Goal: Use online tool/utility: Utilize a website feature to perform a specific function

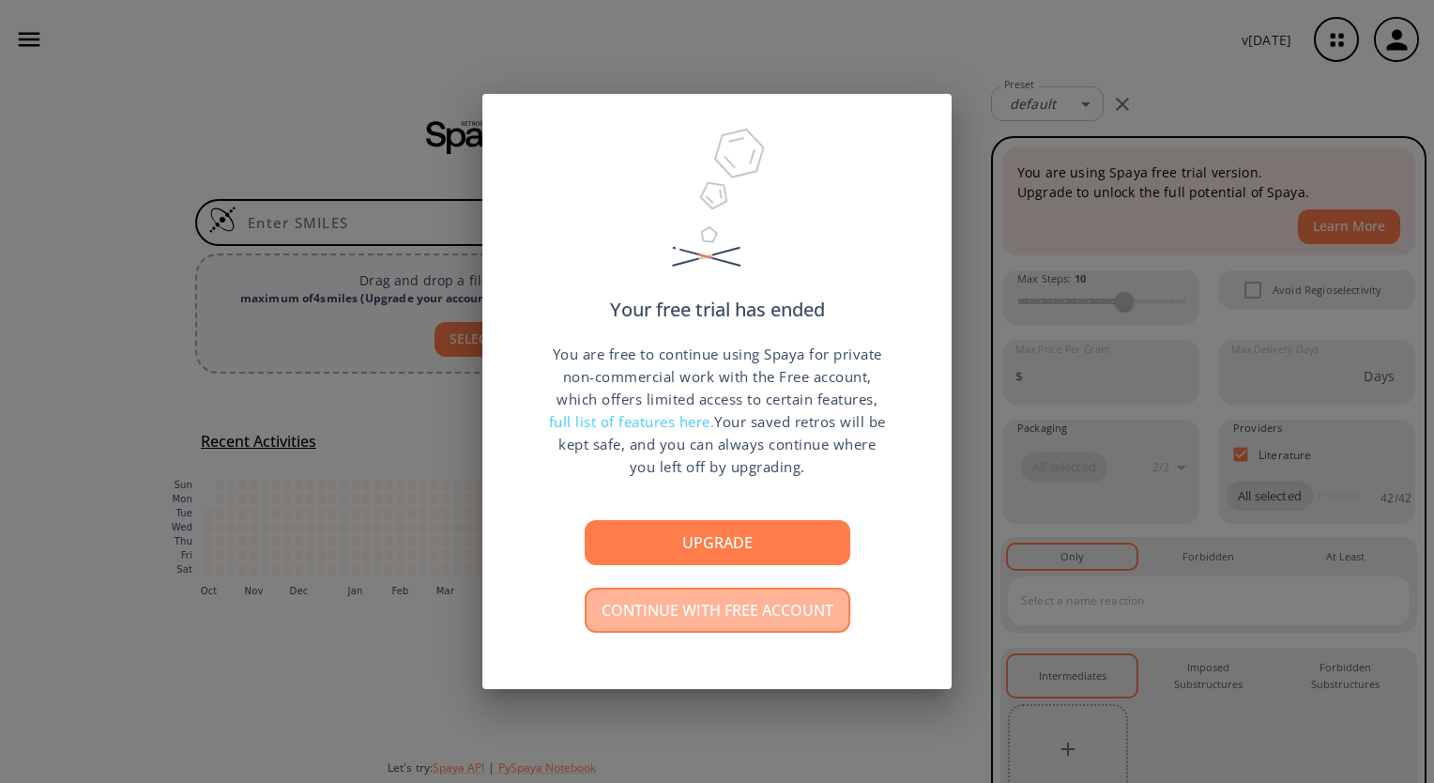
click at [744, 615] on button "Continue with free account" at bounding box center [718, 610] width 266 height 45
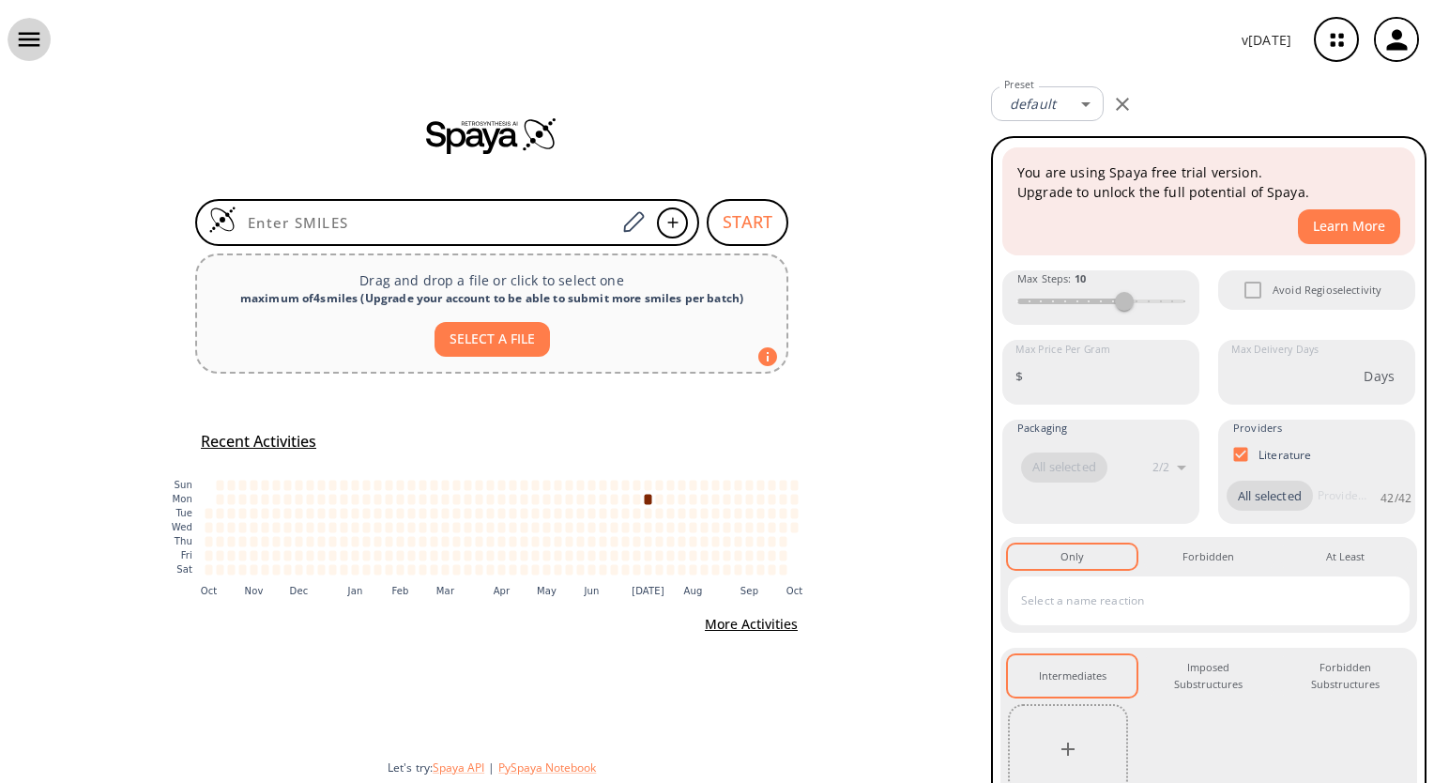
click at [38, 33] on icon "button" at bounding box center [30, 40] width 22 height 14
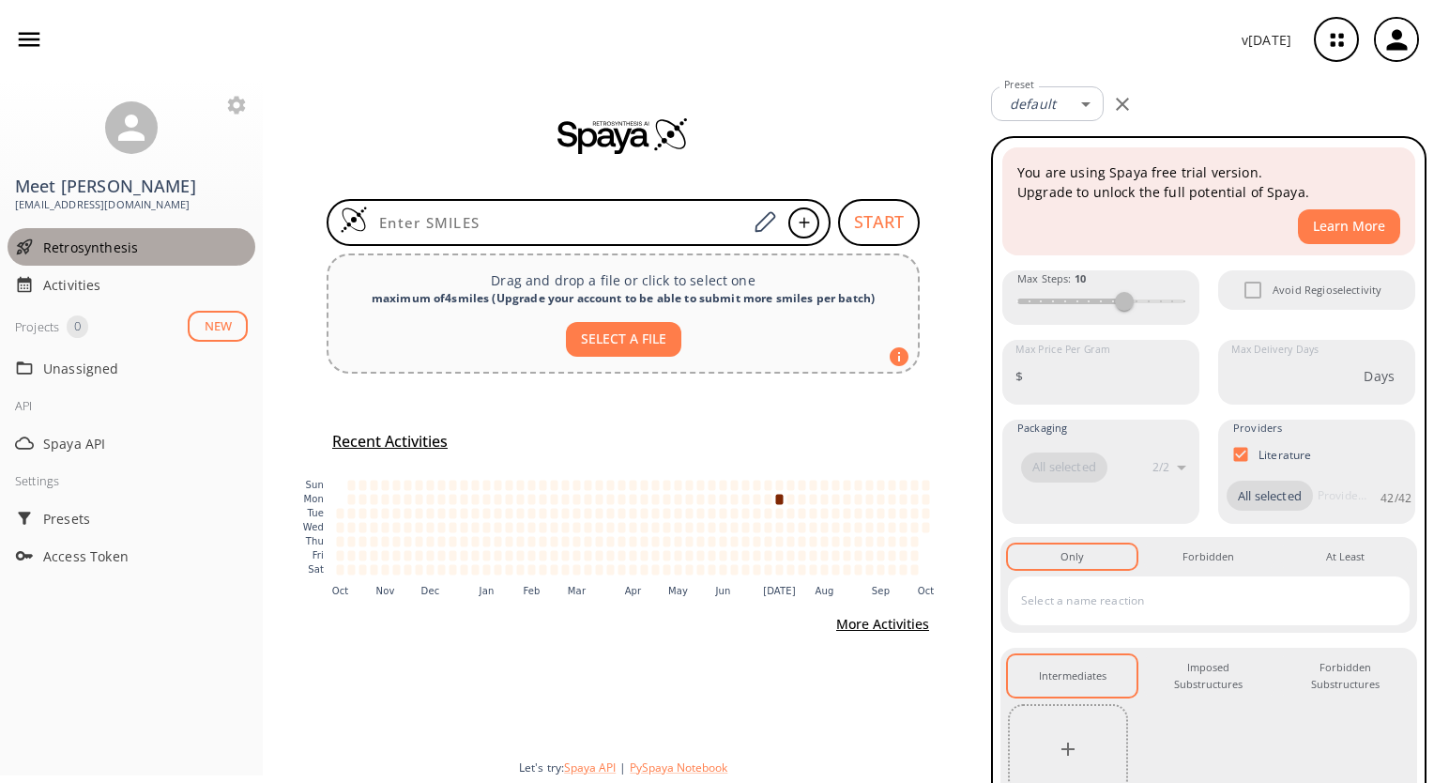
click at [147, 256] on span "Retrosynthesis" at bounding box center [145, 248] width 205 height 20
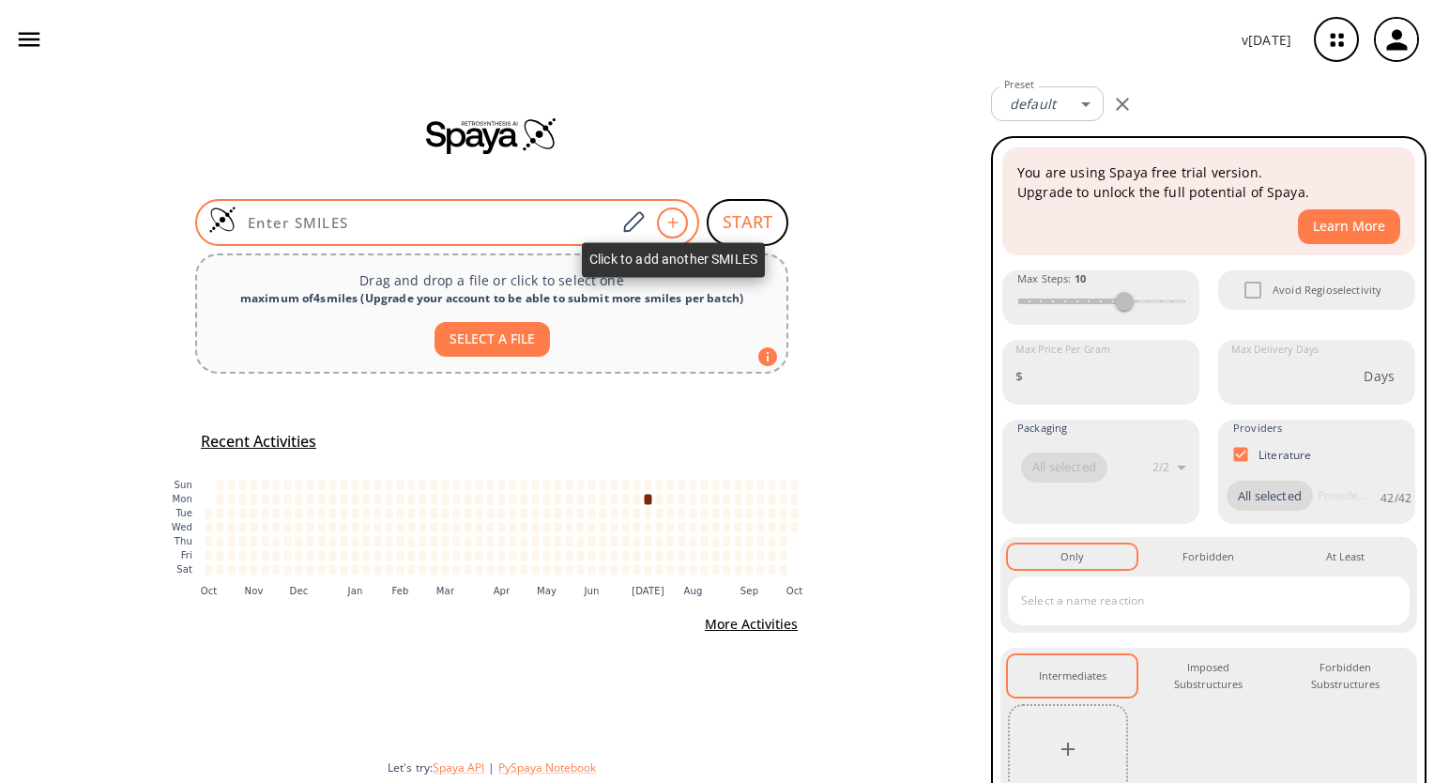
click at [686, 225] on div at bounding box center [672, 222] width 31 height 31
click at [333, 223] on input at bounding box center [426, 222] width 379 height 19
click at [633, 212] on icon at bounding box center [633, 222] width 25 height 24
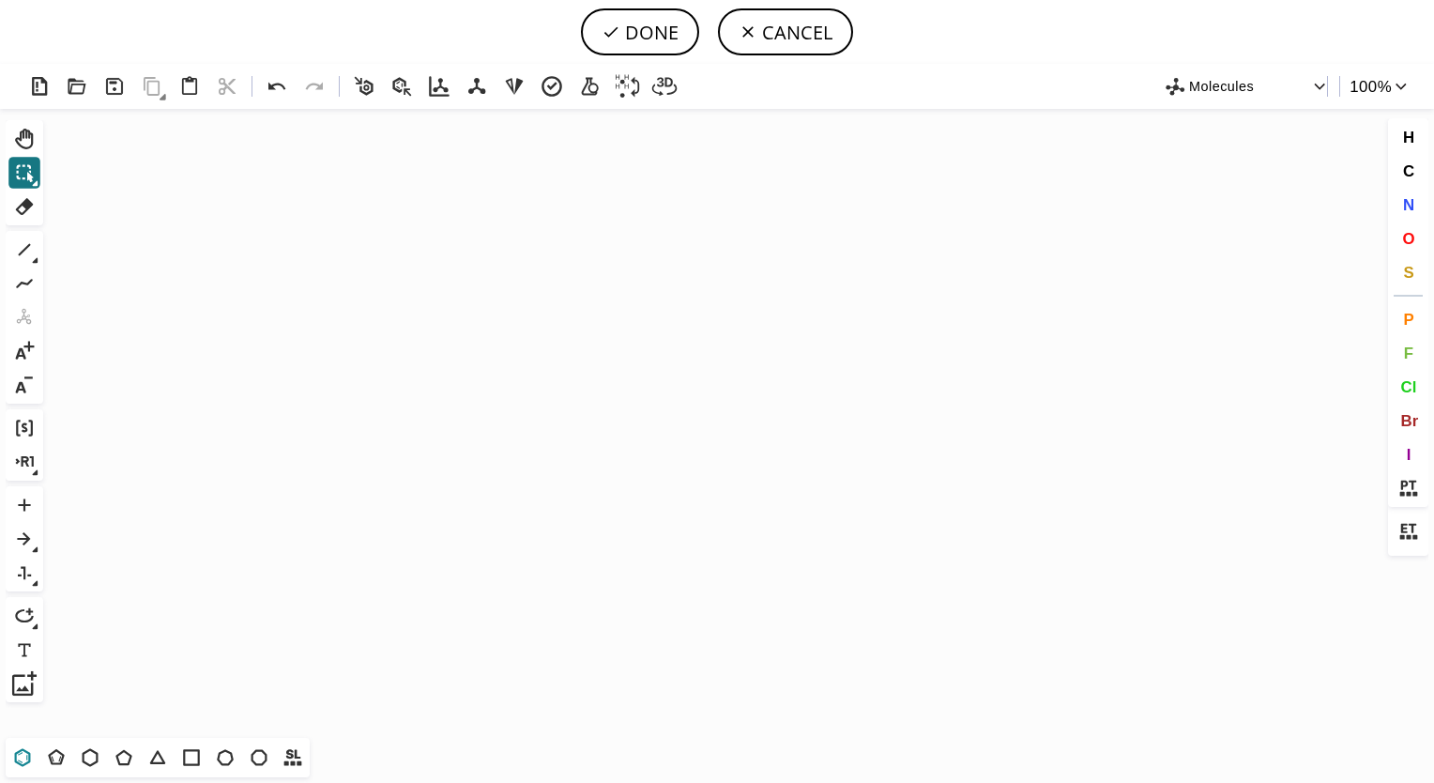
click at [24, 763] on icon at bounding box center [22, 757] width 24 height 24
click at [422, 366] on icon "Created with [PERSON_NAME] 2.3.0" at bounding box center [717, 423] width 1333 height 629
click at [225, 757] on icon at bounding box center [225, 757] width 24 height 24
click at [452, 368] on icon "Created with [PERSON_NAME] 2.3.0" at bounding box center [717, 423] width 1333 height 629
click at [1411, 236] on span "O" at bounding box center [1409, 238] width 12 height 18
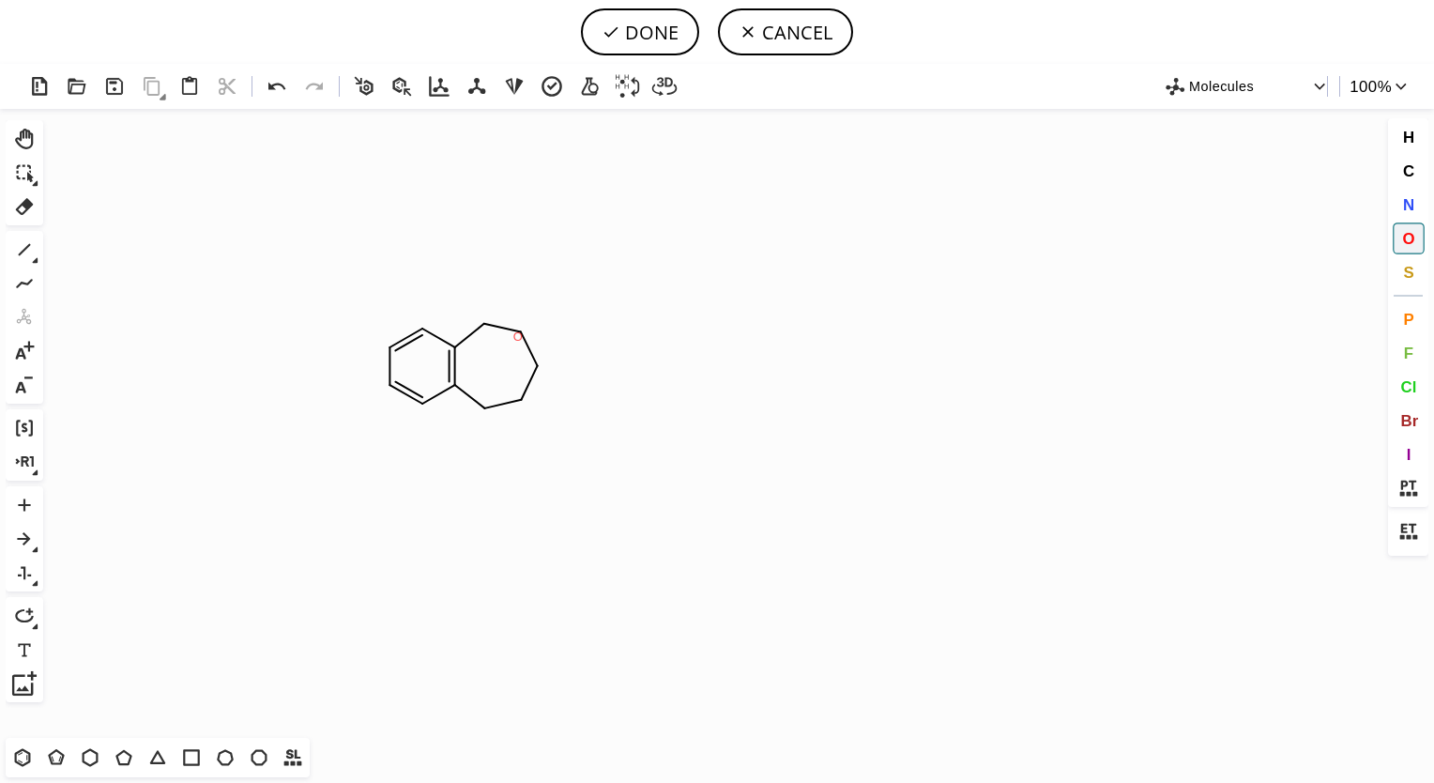
click at [518, 336] on tspan "O" at bounding box center [517, 337] width 9 height 14
click at [23, 256] on icon at bounding box center [24, 250] width 24 height 24
click at [32, 260] on icon at bounding box center [35, 260] width 7 height 7
click at [106, 253] on icon at bounding box center [96, 250] width 21 height 21
click at [1409, 268] on span "S" at bounding box center [1408, 272] width 10 height 18
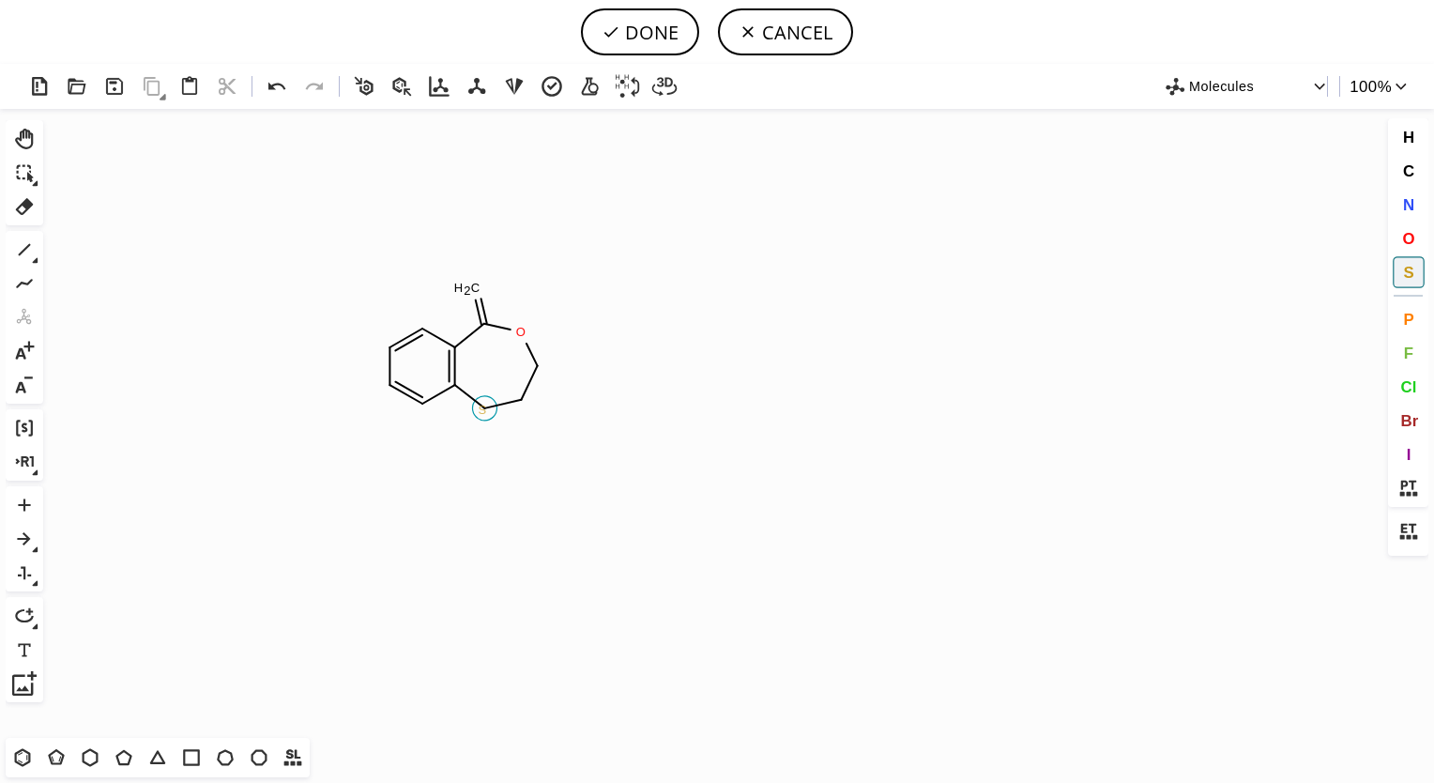
click at [483, 409] on tspan "S" at bounding box center [483, 410] width 8 height 14
click at [1412, 235] on span "O" at bounding box center [1409, 238] width 12 height 18
click at [477, 290] on tspan "O" at bounding box center [479, 291] width 9 height 14
click at [665, 28] on button "DONE" at bounding box center [640, 31] width 118 height 47
type input "C1C=CC2SCCOC(=O)C=2C=1"
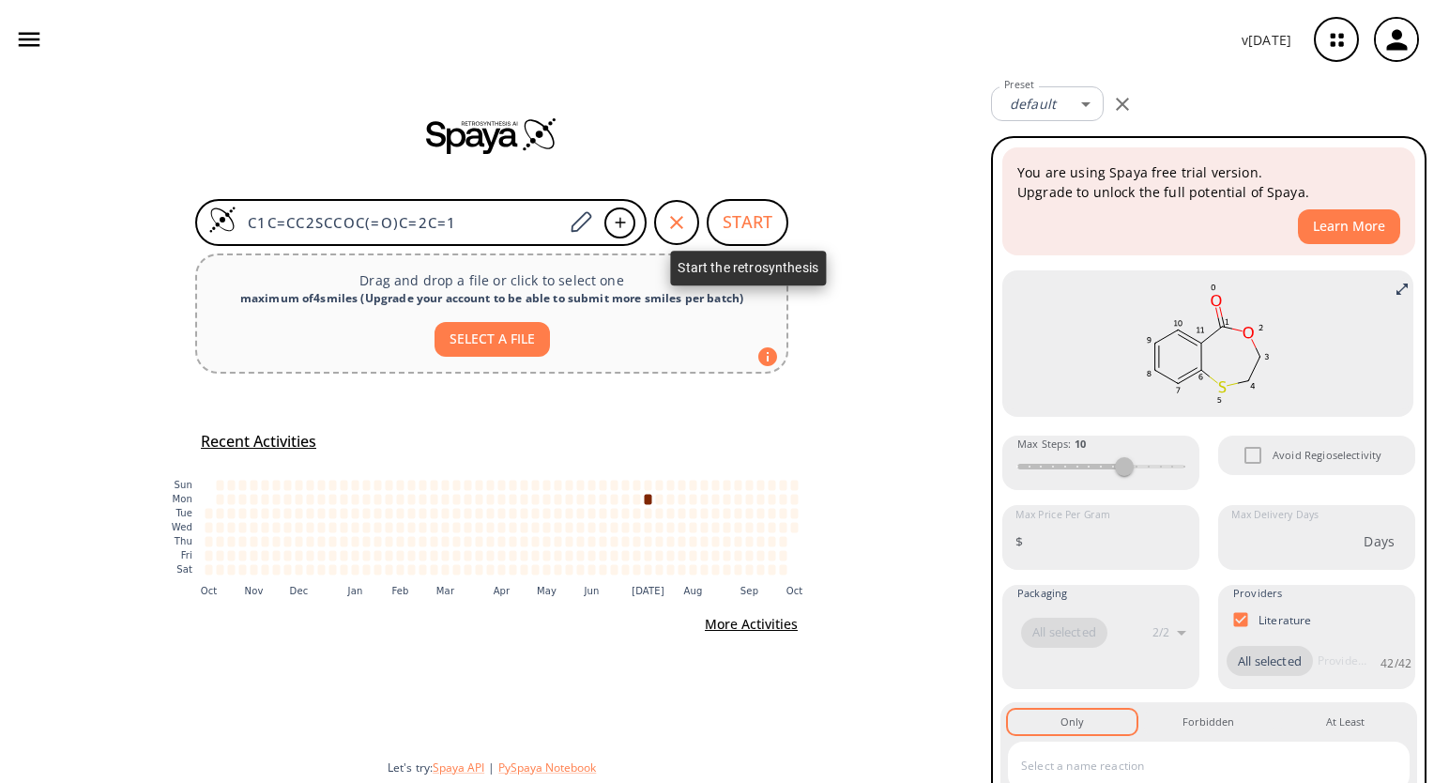
click at [762, 233] on button "START" at bounding box center [748, 222] width 82 height 47
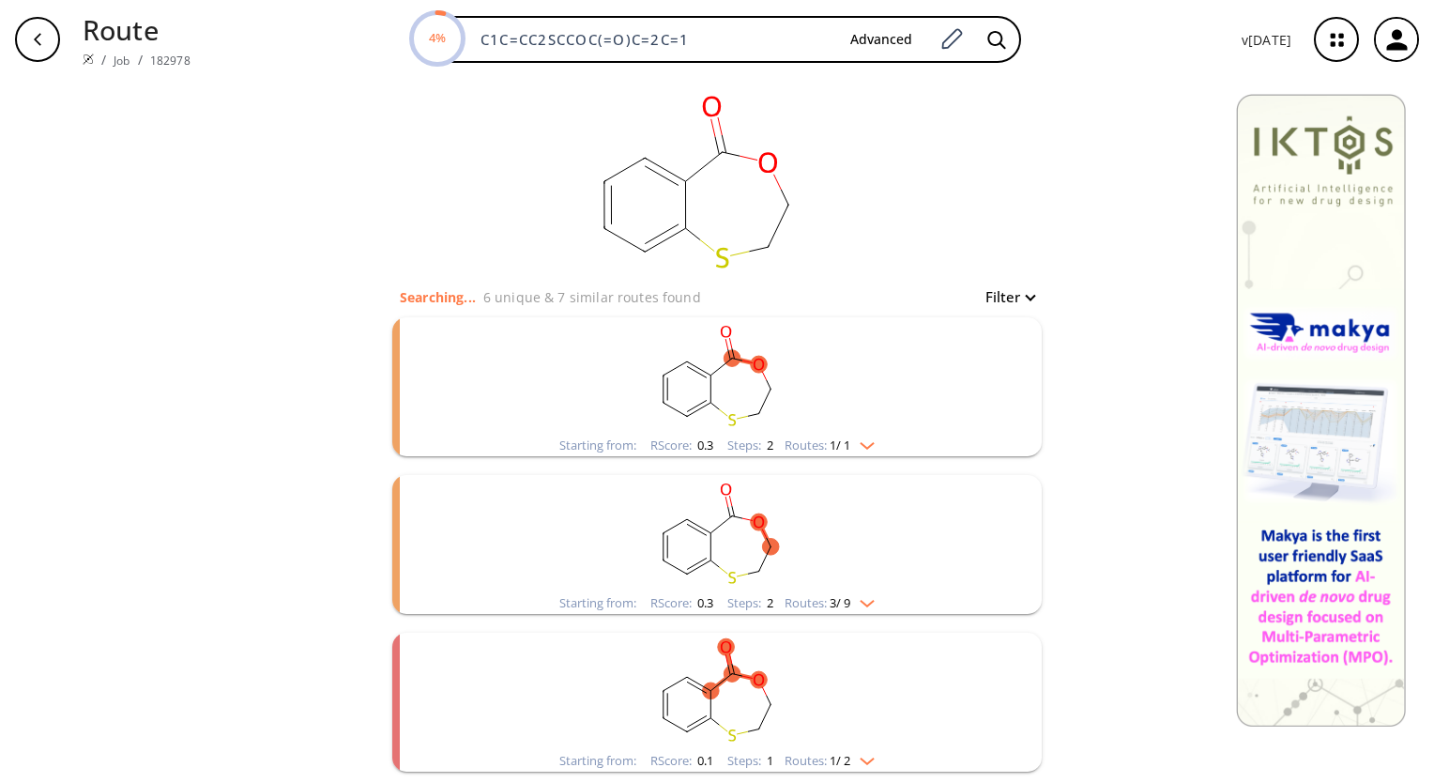
click at [853, 430] on rect "clusters" at bounding box center [717, 375] width 488 height 117
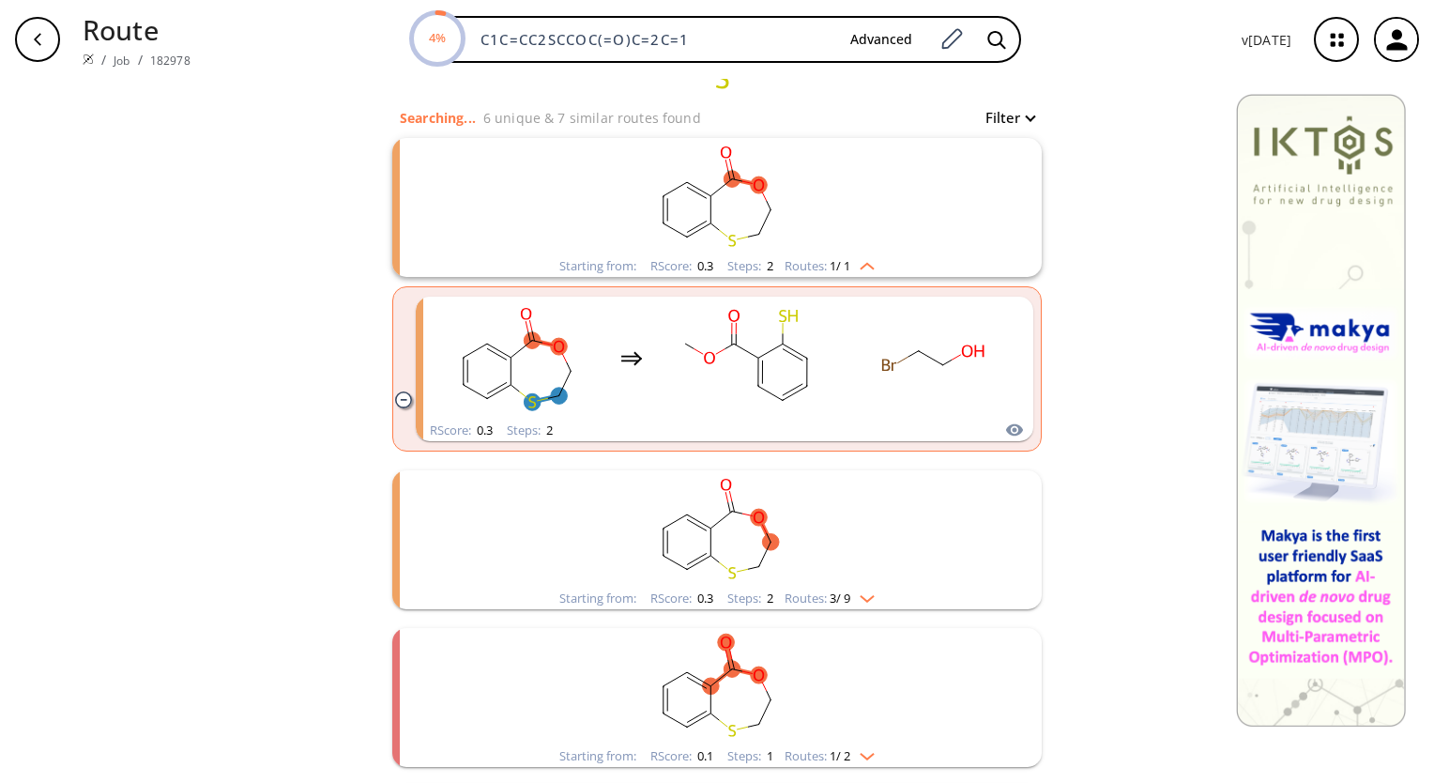
scroll to position [188, 0]
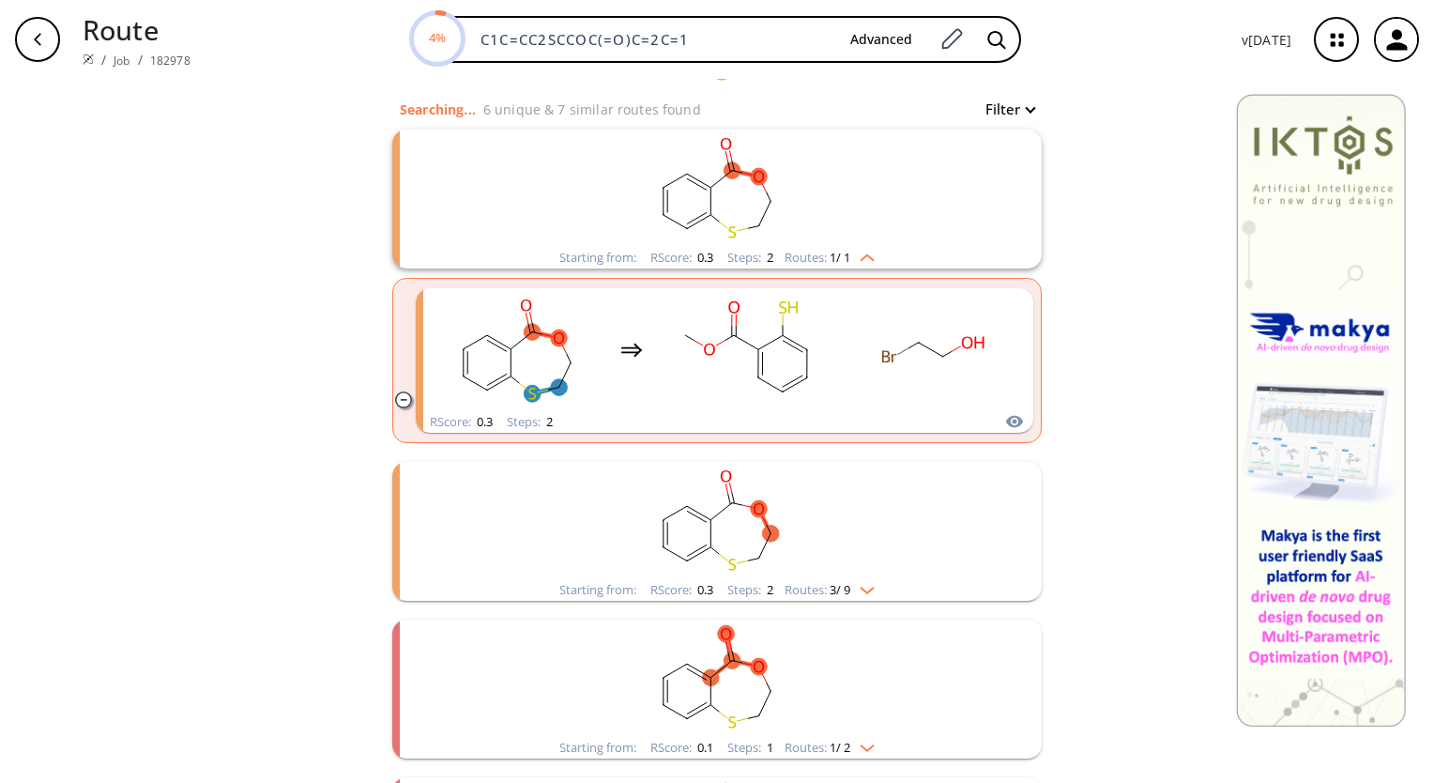
click at [864, 582] on img "clusters" at bounding box center [863, 586] width 24 height 15
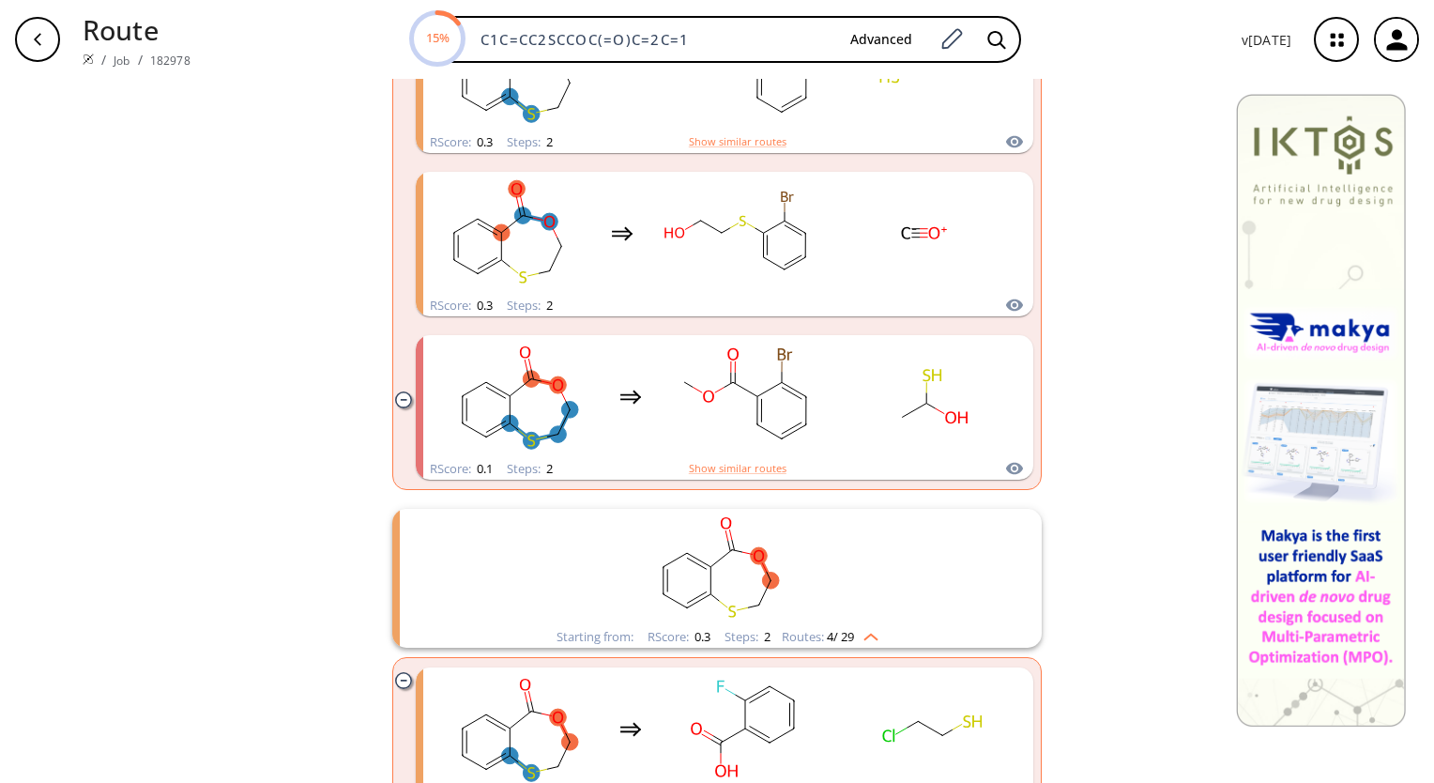
scroll to position [657, 0]
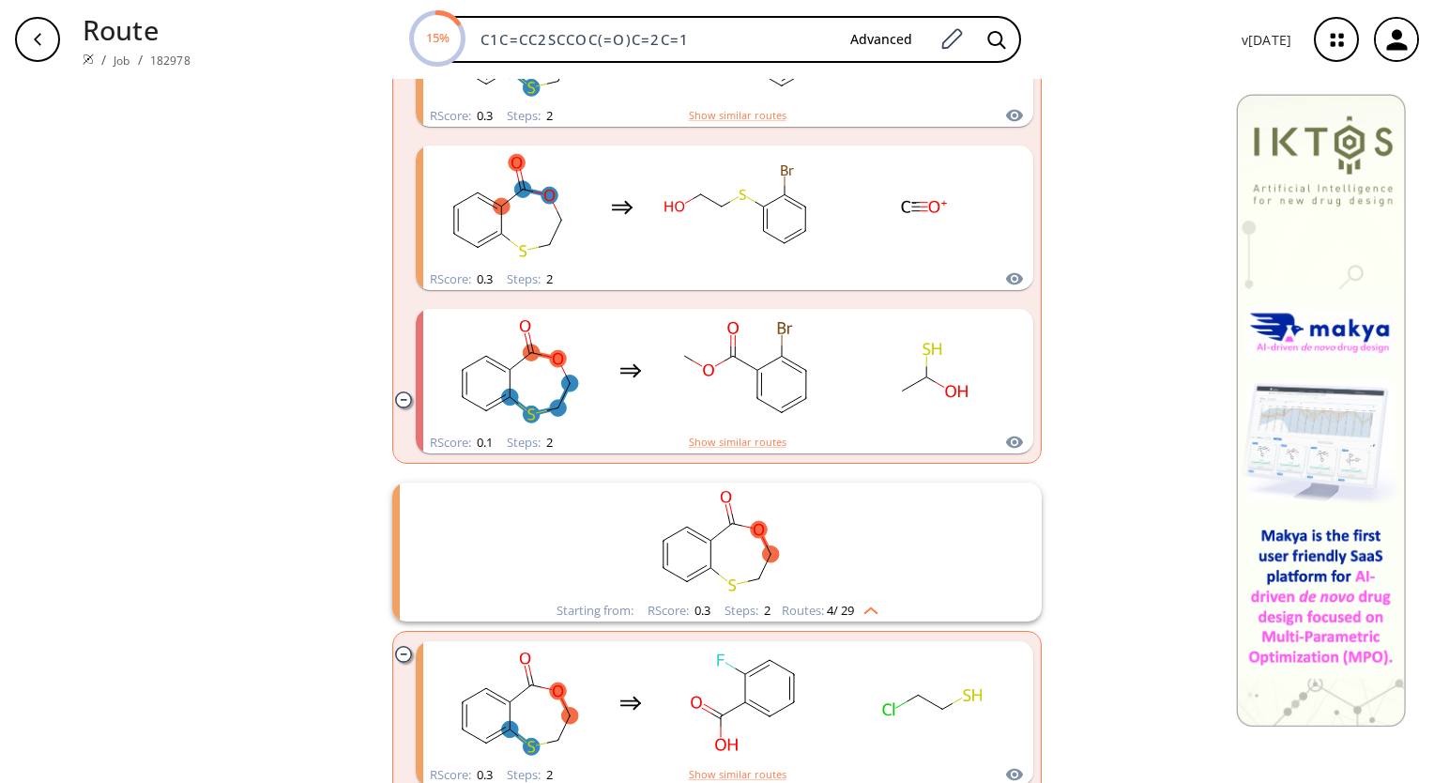
click at [861, 573] on rect "clusters" at bounding box center [717, 541] width 488 height 117
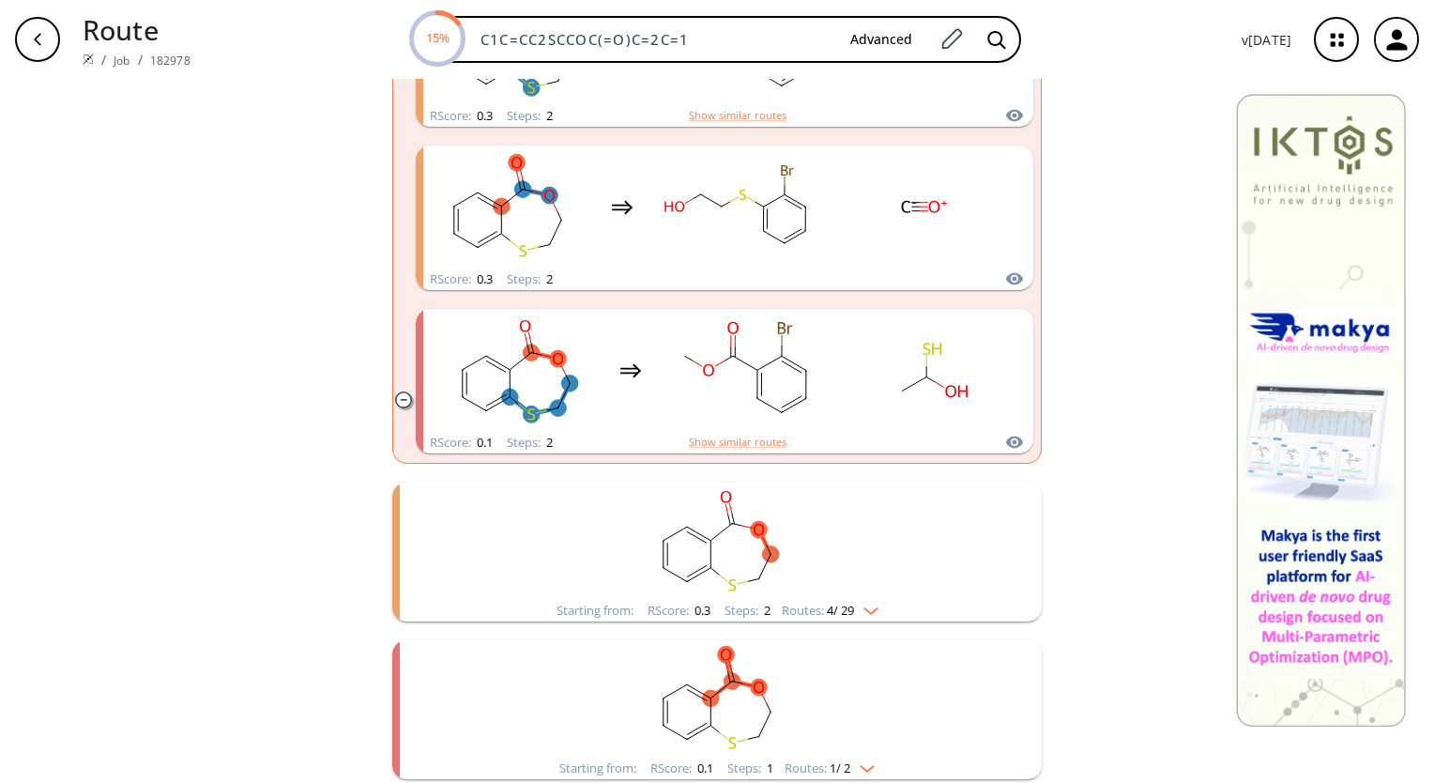
click at [861, 573] on rect "clusters" at bounding box center [717, 541] width 488 height 117
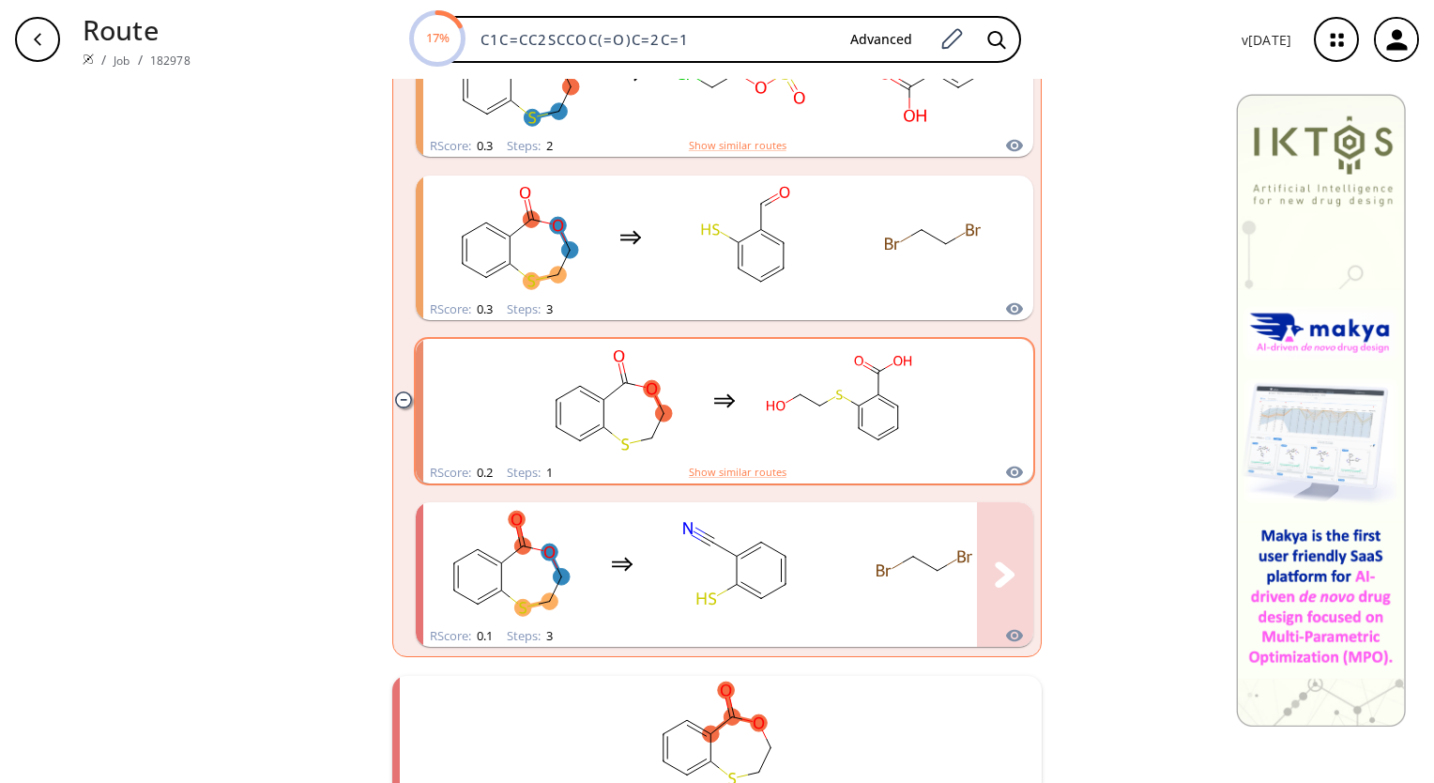
scroll to position [1784, 0]
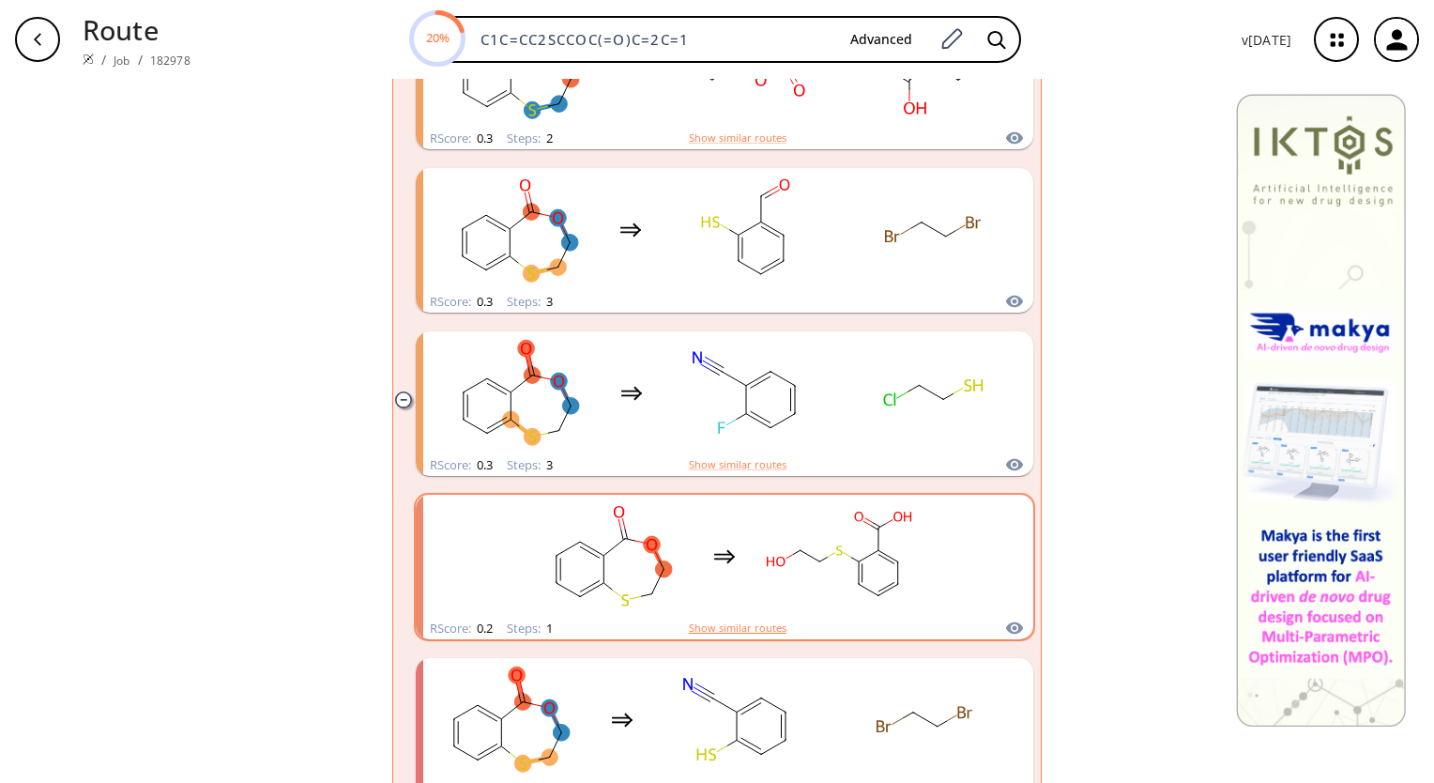
click at [748, 627] on button "Show similar routes" at bounding box center [738, 628] width 98 height 17
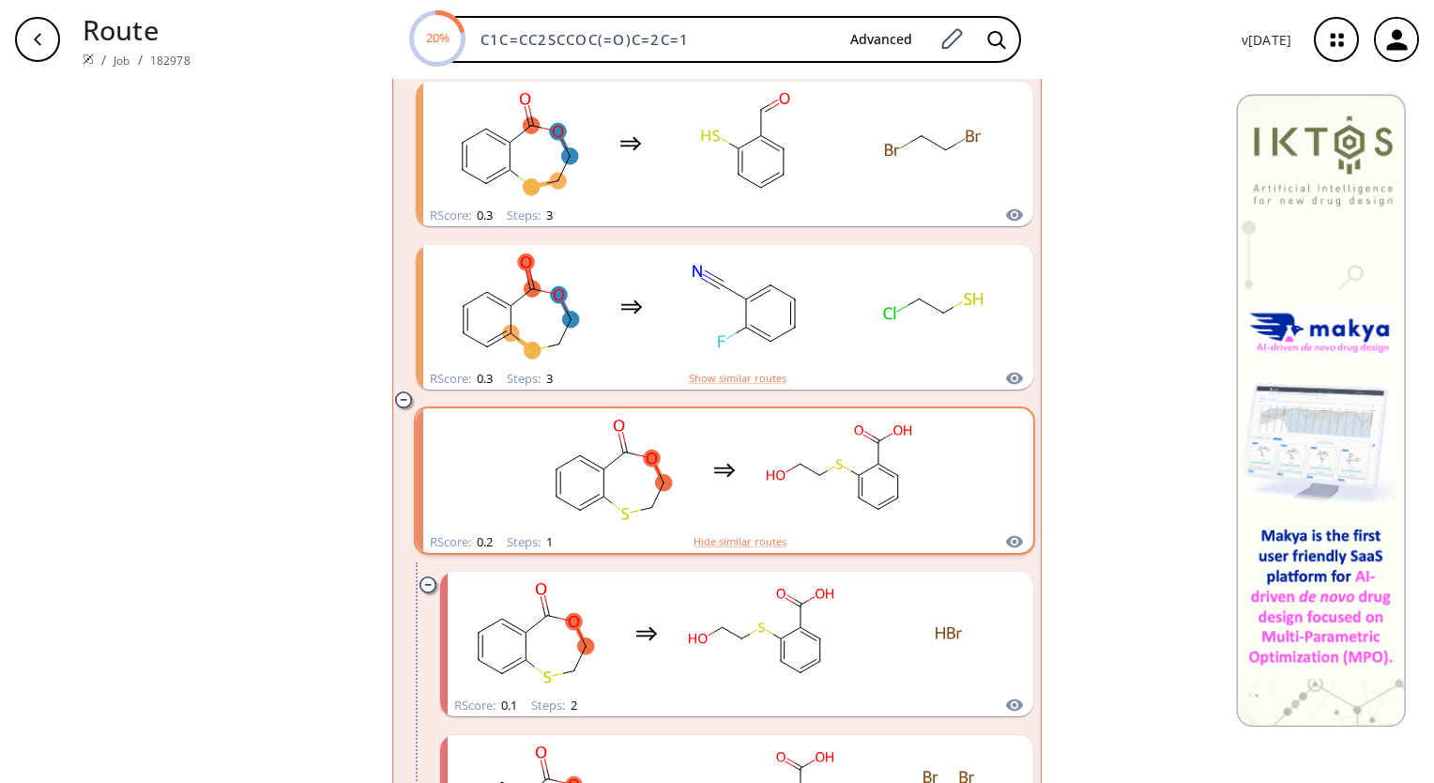
scroll to position [1878, 0]
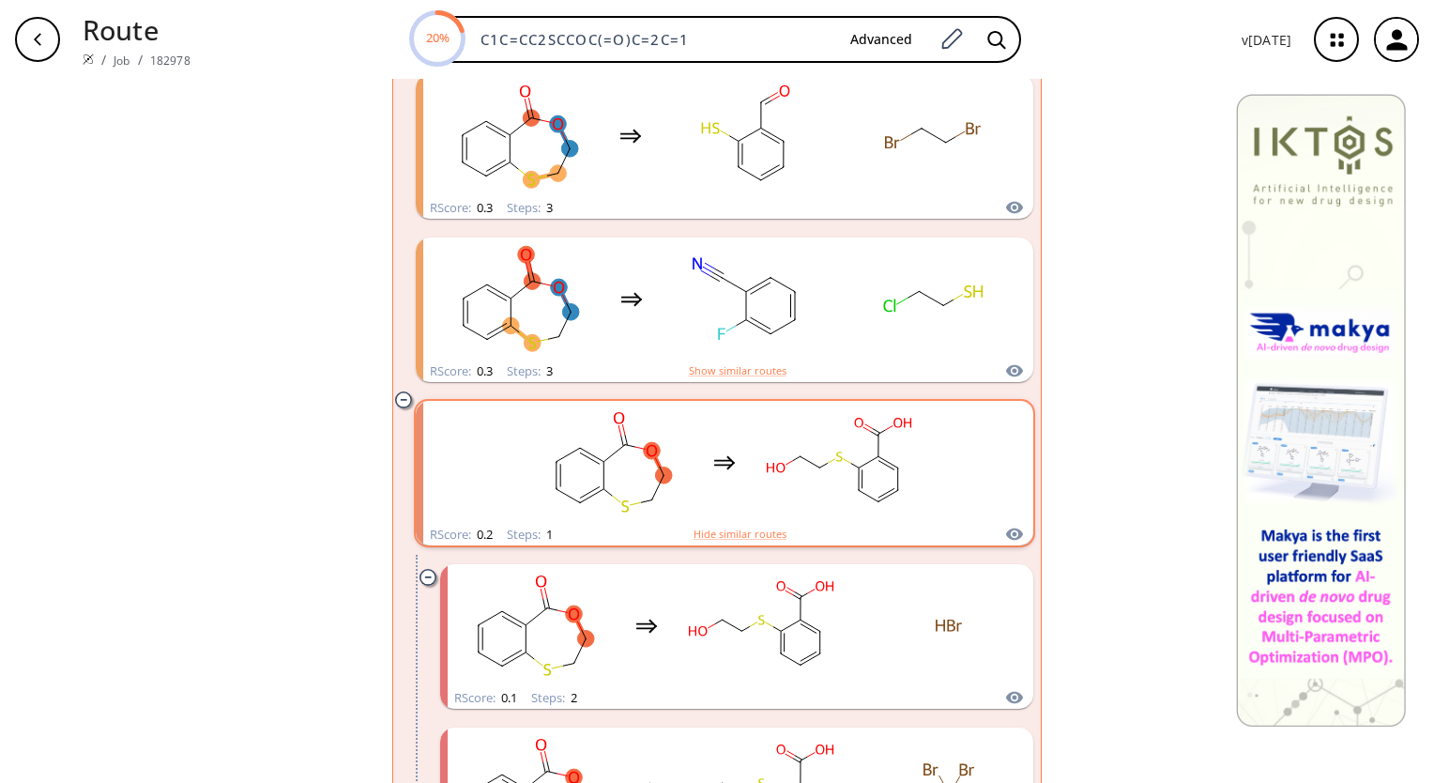
click at [768, 452] on rect "clusters" at bounding box center [839, 462] width 169 height 117
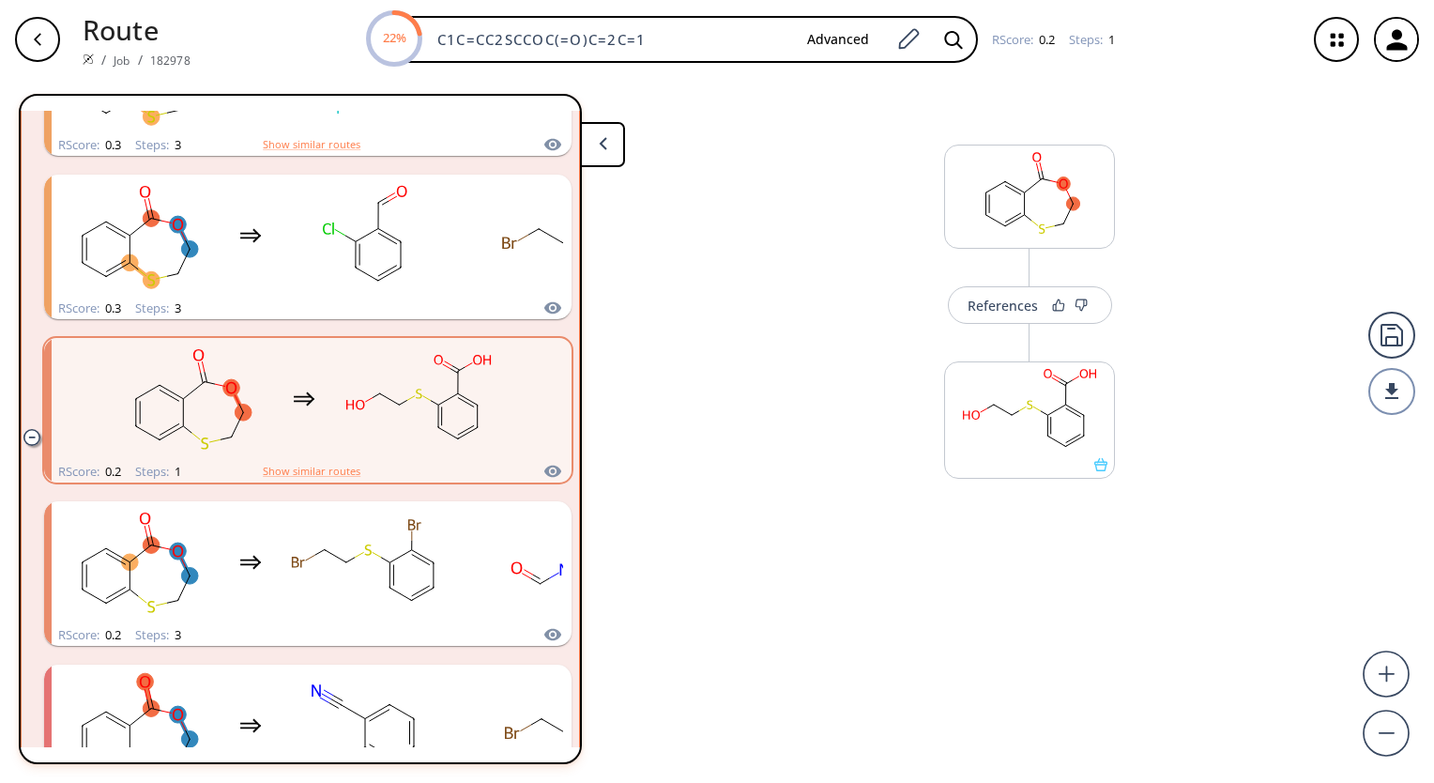
scroll to position [1151, 0]
click at [1047, 212] on rect at bounding box center [1029, 194] width 169 height 96
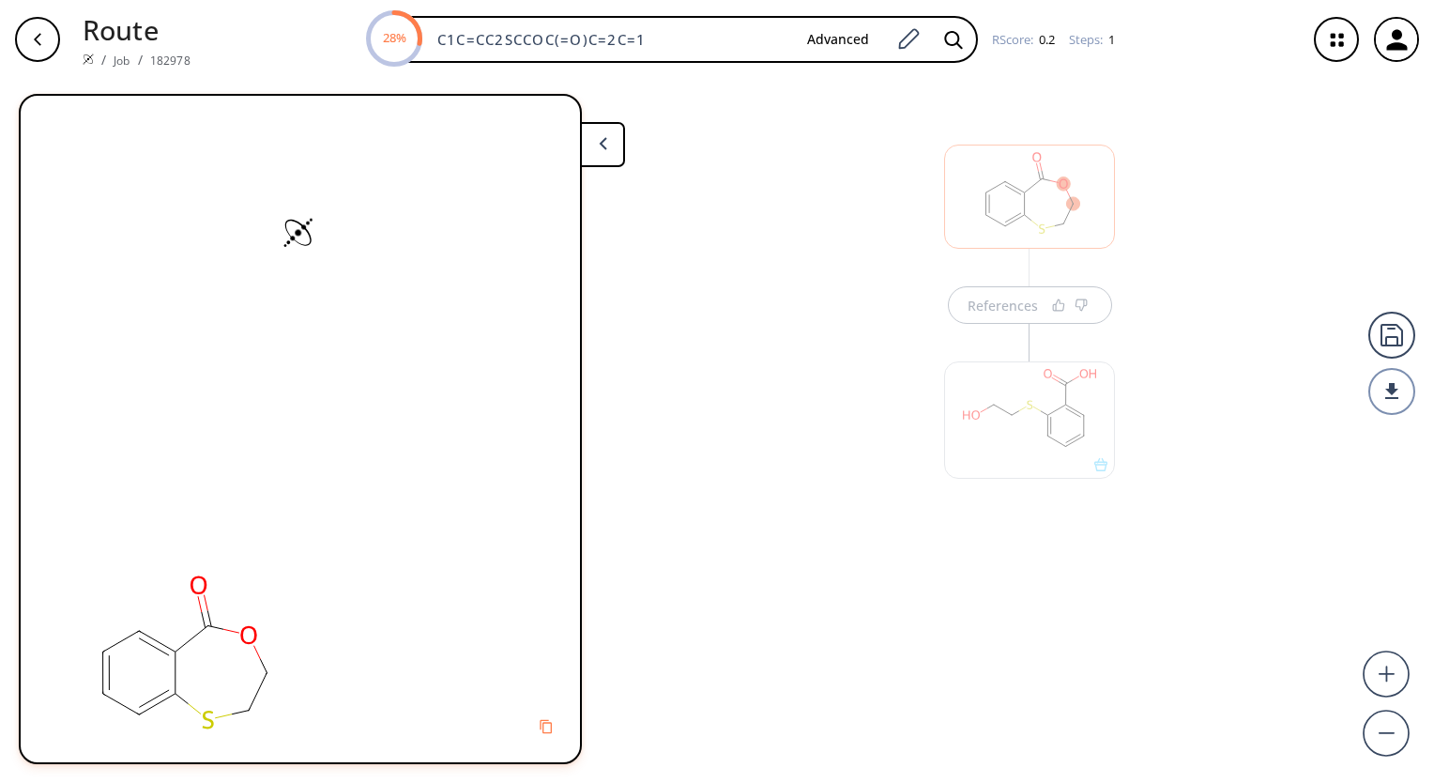
scroll to position [0, 0]
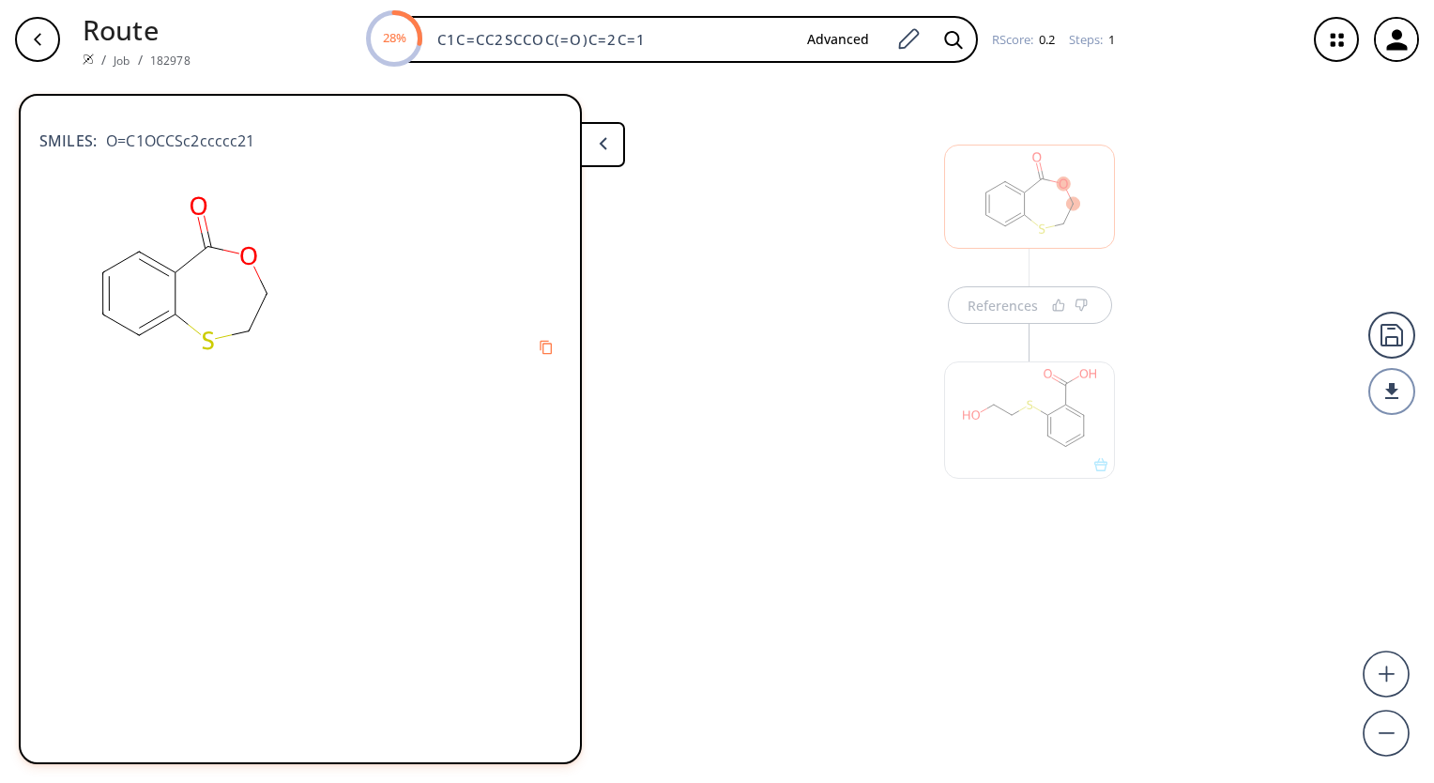
click at [1005, 307] on div at bounding box center [1030, 410] width 190 height 211
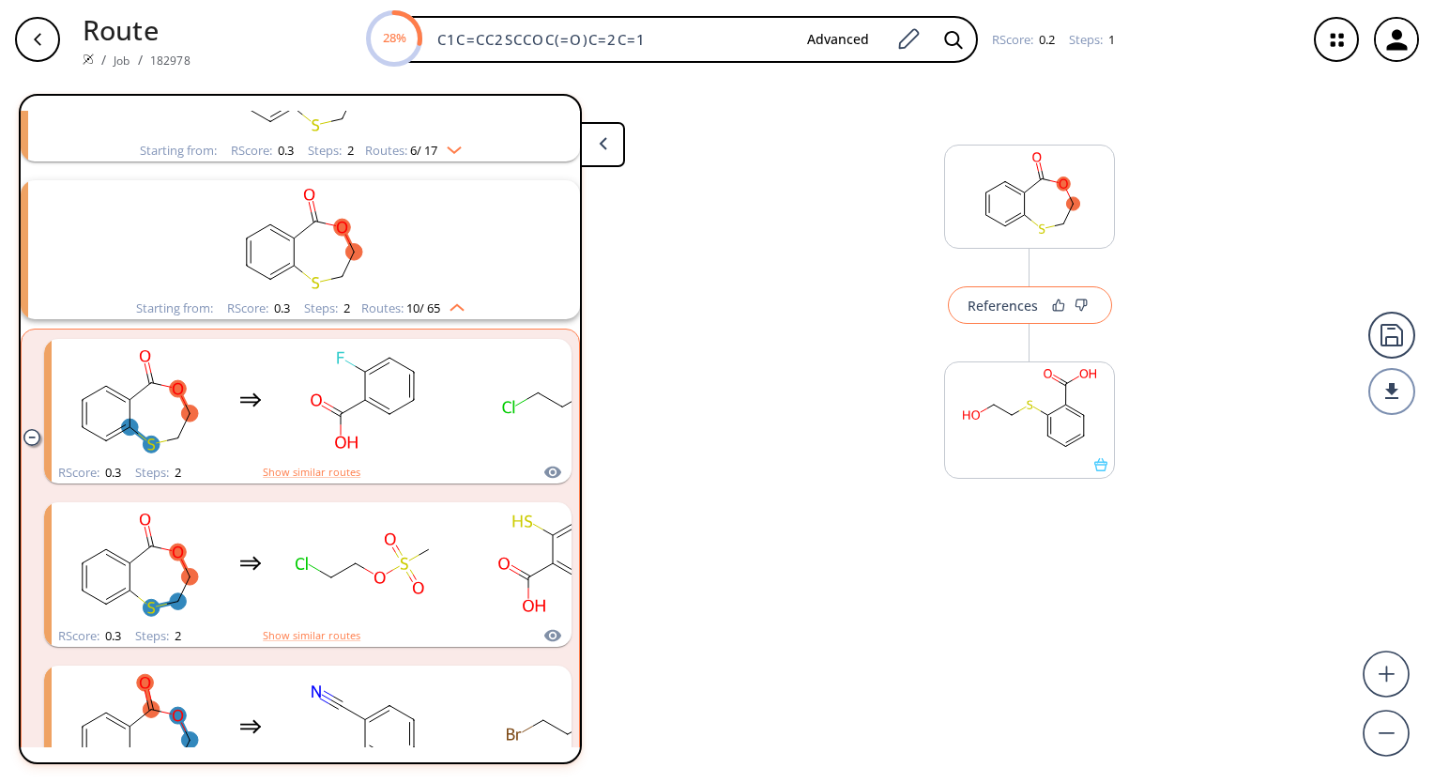
click at [1007, 295] on button "References" at bounding box center [1030, 305] width 164 height 38
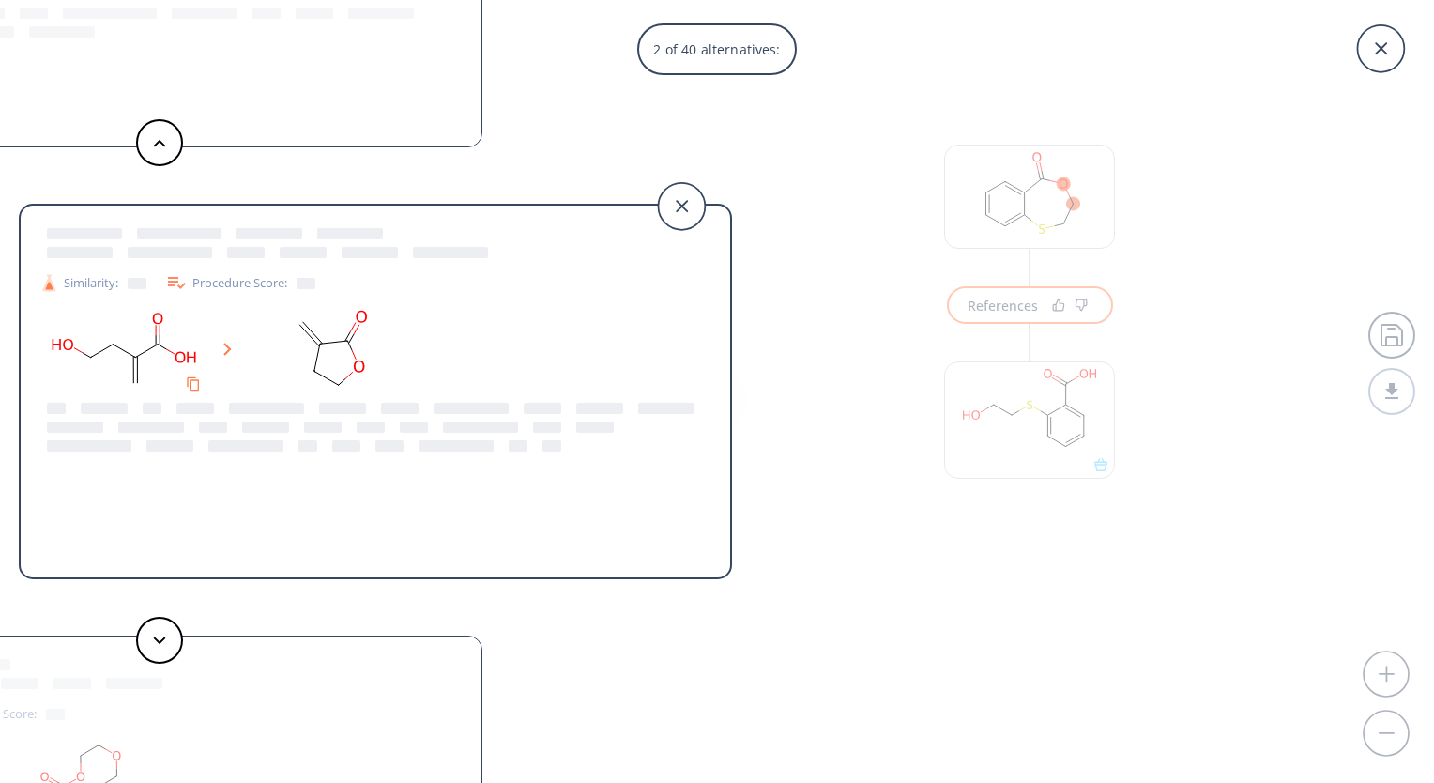
click at [1009, 621] on div "2 of 40 alternatives: Similarity: Procedure Score: Similarity: Procedure Score:…" at bounding box center [717, 391] width 1434 height 783
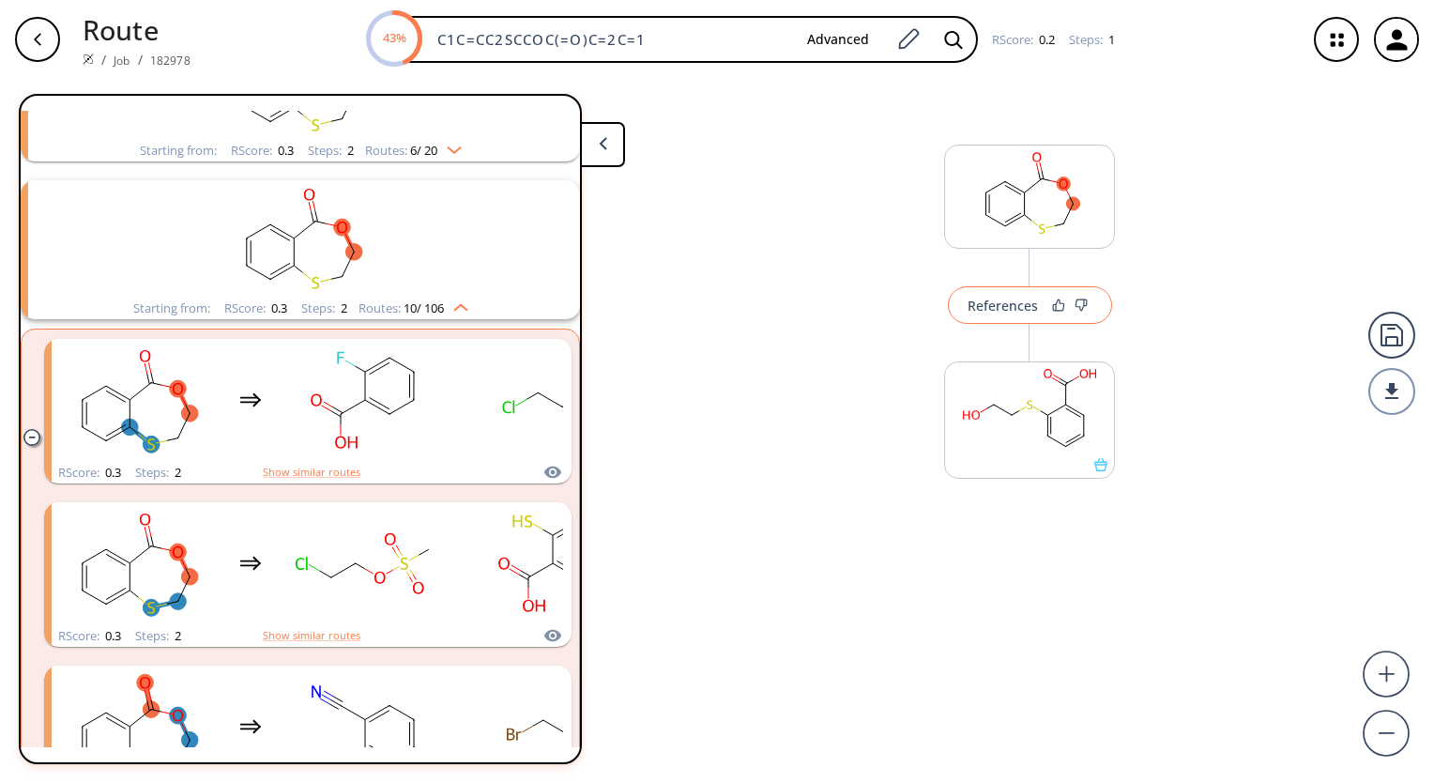
click at [1032, 292] on button "References" at bounding box center [1030, 305] width 164 height 38
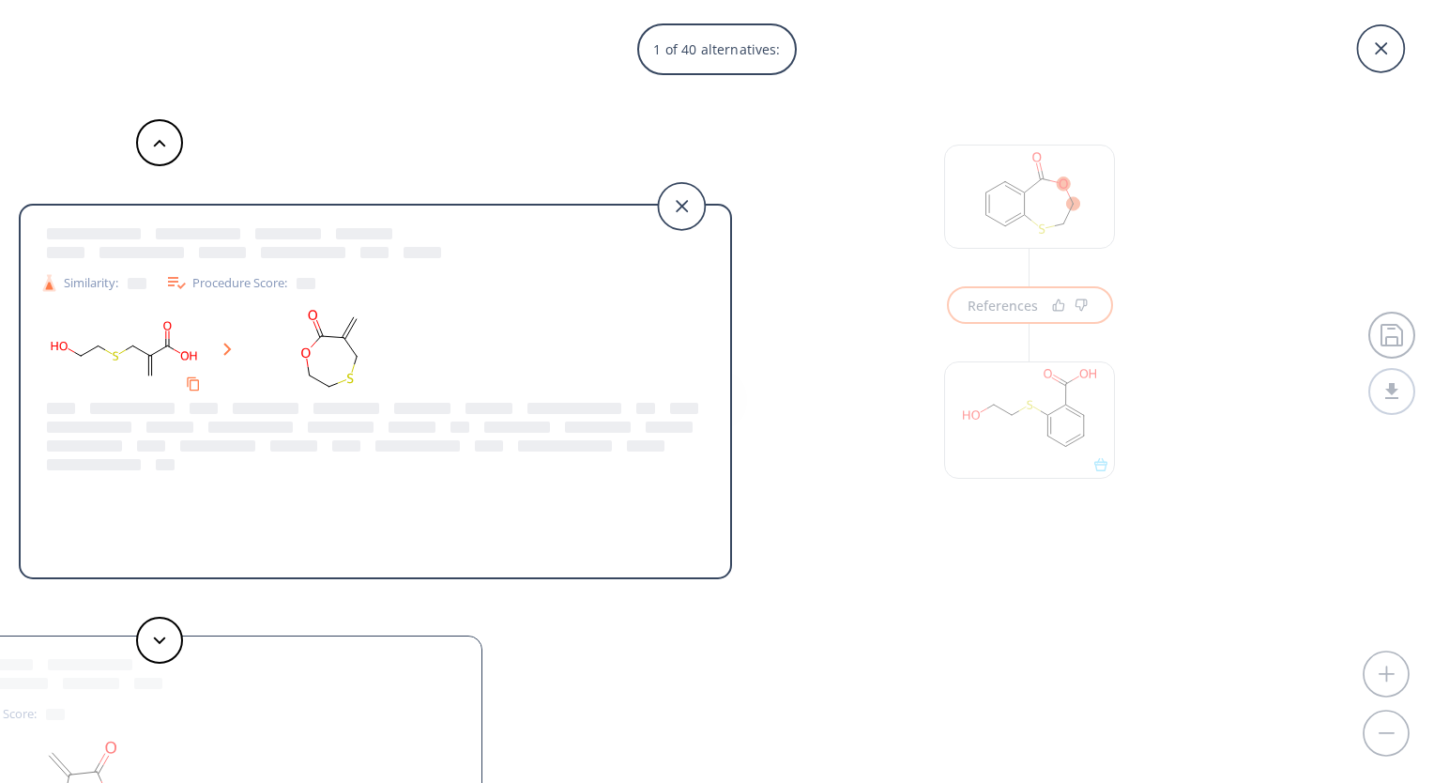
click at [228, 353] on icon at bounding box center [227, 349] width 8 height 13
click at [259, 422] on div at bounding box center [250, 427] width 84 height 11
drag, startPoint x: 237, startPoint y: 435, endPoint x: 180, endPoint y: 400, distance: 66.2
click at [225, 430] on div at bounding box center [375, 436] width 672 height 75
drag, startPoint x: 170, startPoint y: 391, endPoint x: 183, endPoint y: 376, distance: 20.0
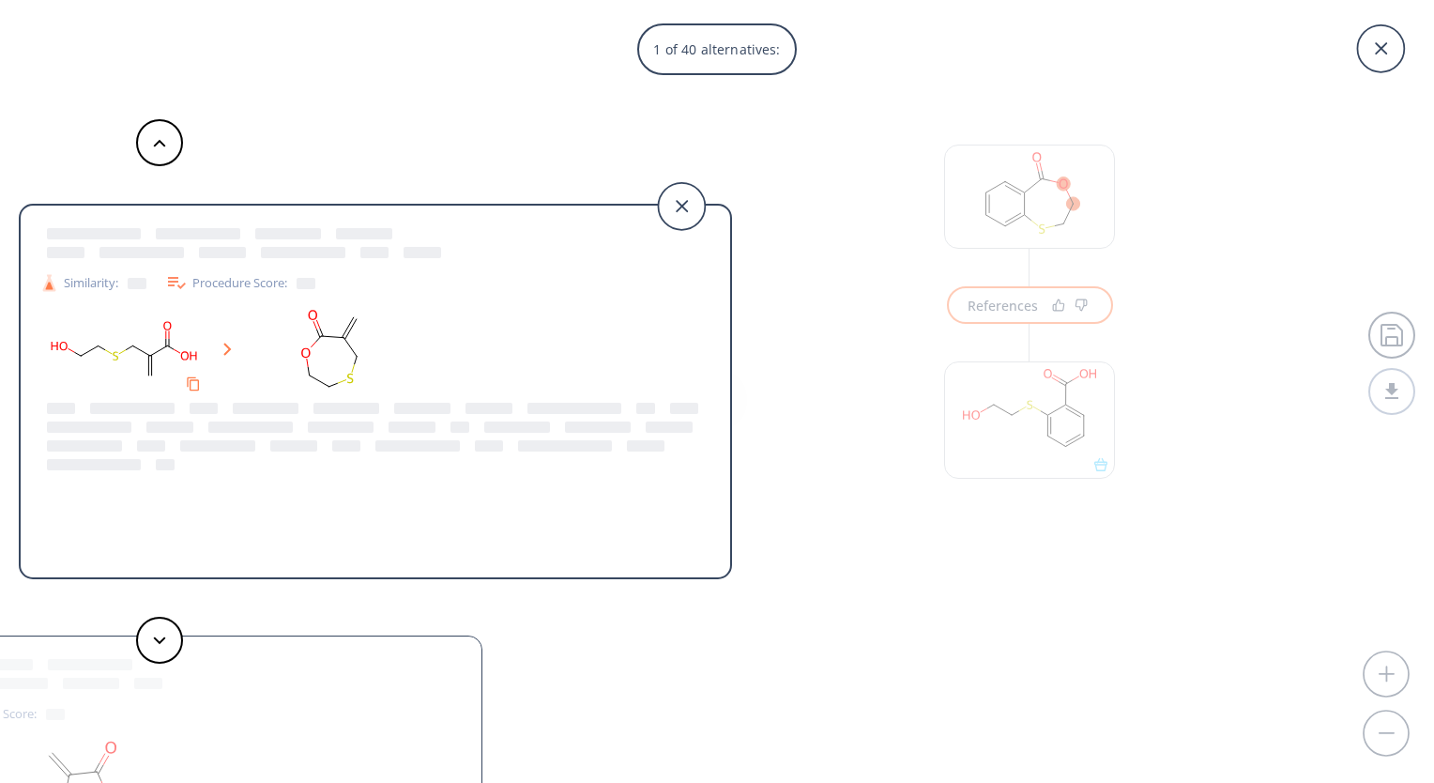
click at [172, 386] on rect at bounding box center [123, 351] width 169 height 96
click at [314, 403] on div at bounding box center [347, 408] width 66 height 11
click at [240, 290] on div "Procedure Score:" at bounding box center [240, 282] width 150 height 23
click at [58, 285] on icon at bounding box center [49, 283] width 20 height 20
click at [356, 281] on div "Similarity: Procedure Score:" at bounding box center [375, 282] width 691 height 23
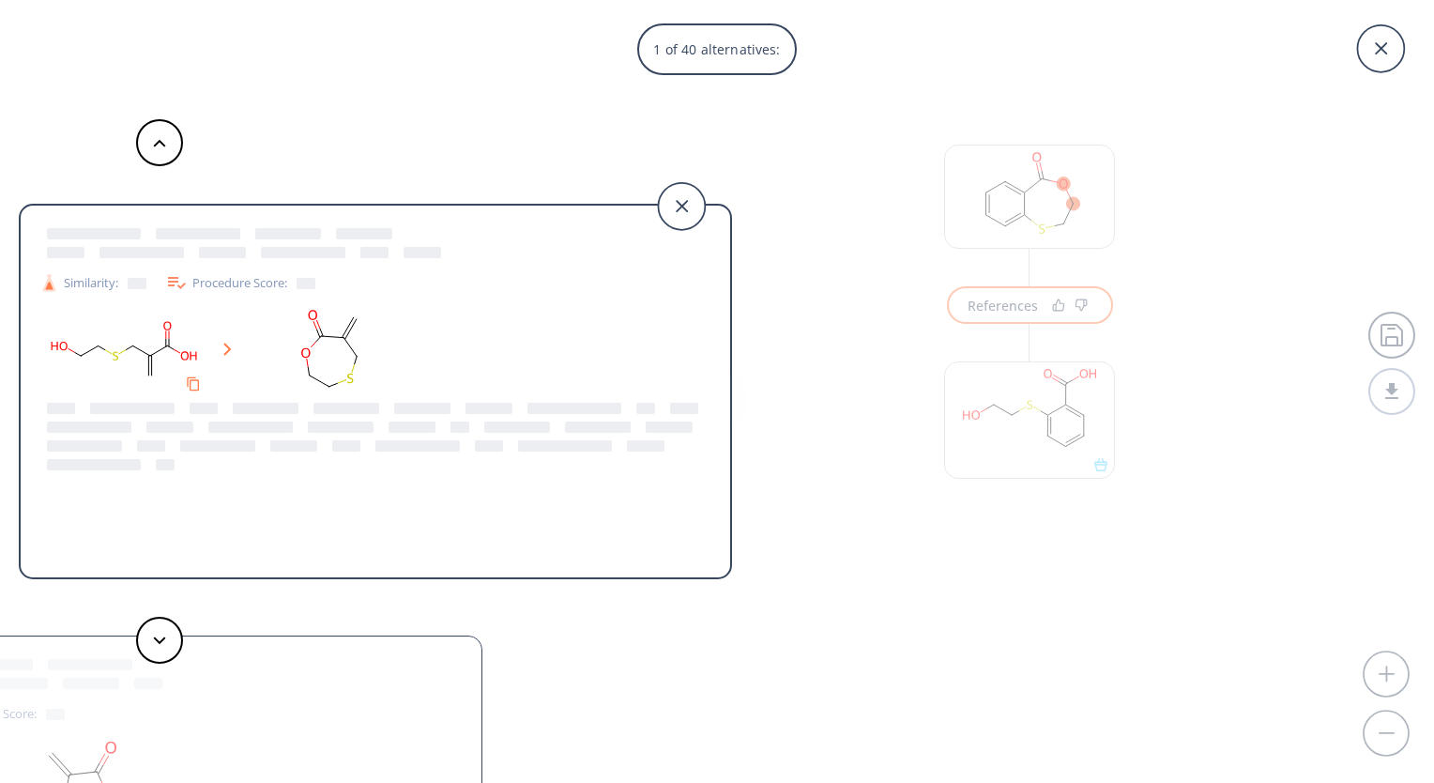
click at [440, 419] on div at bounding box center [375, 436] width 672 height 75
click at [1041, 320] on div "1 of 40 alternatives: Similarity: Procedure Score: Similarity: Procedure Score:…" at bounding box center [717, 391] width 1434 height 783
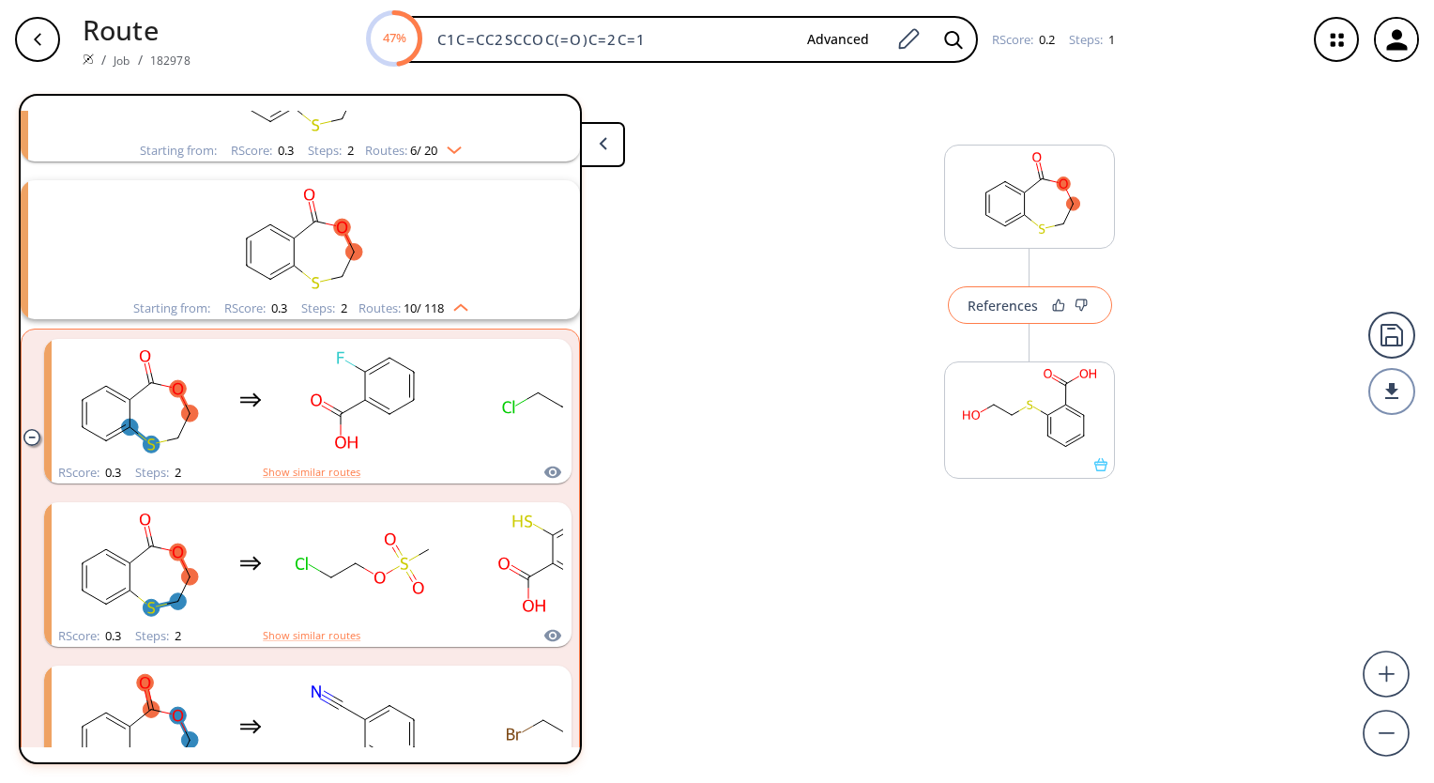
click at [1019, 306] on div "References" at bounding box center [1003, 305] width 70 height 12
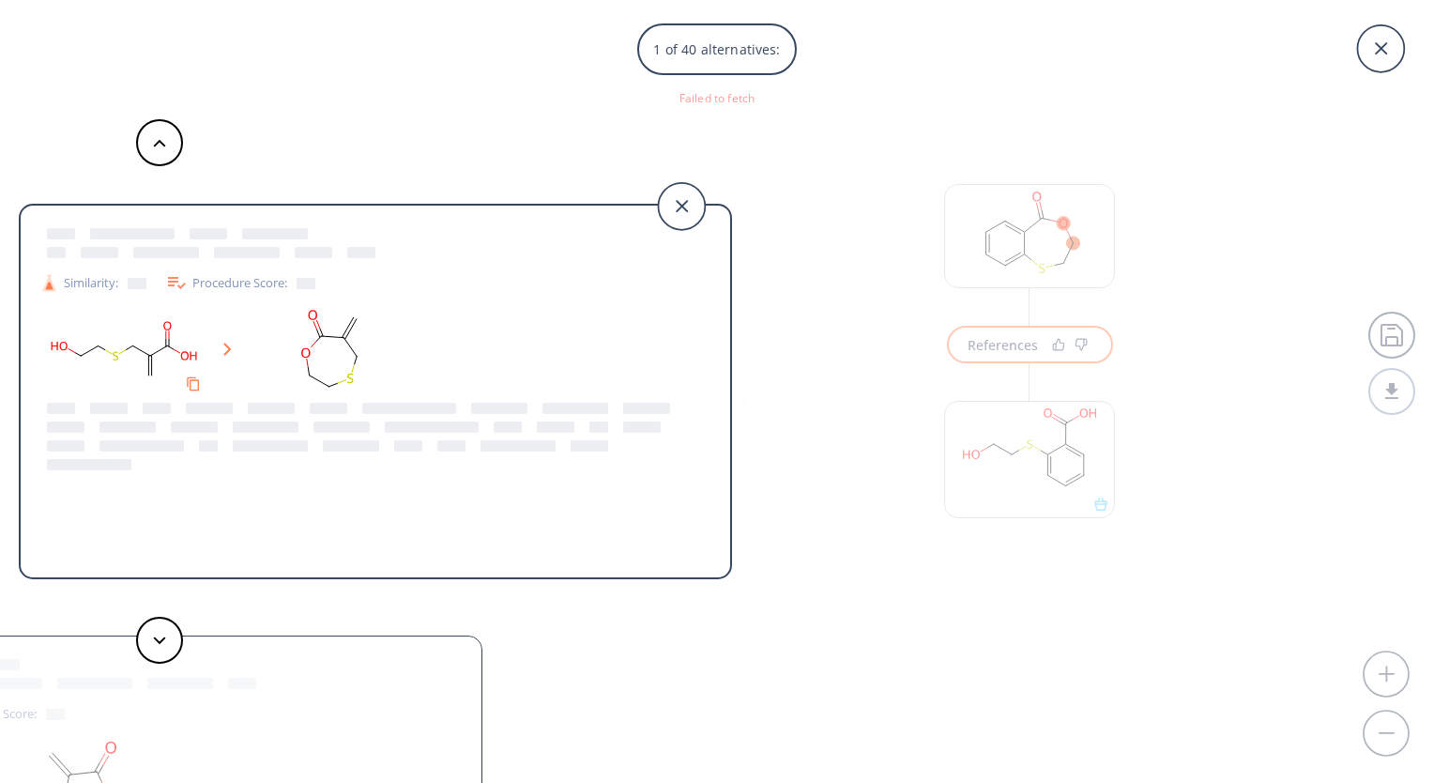
click at [935, 558] on div "1 of 40 alternatives: Similarity: Procedure Score: Similarity: Procedure Score:…" at bounding box center [717, 391] width 1434 height 783
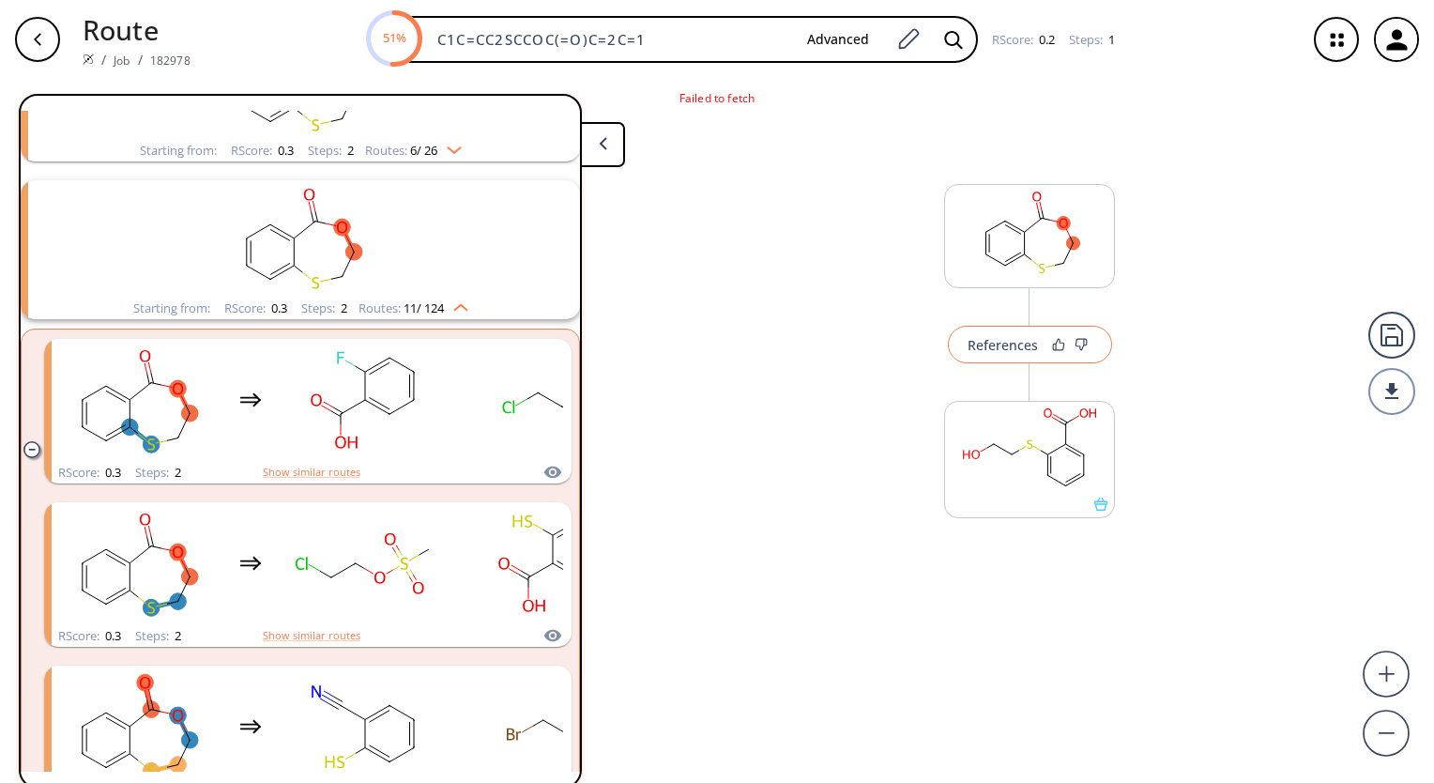
click at [1001, 348] on div "References" at bounding box center [1003, 345] width 70 height 12
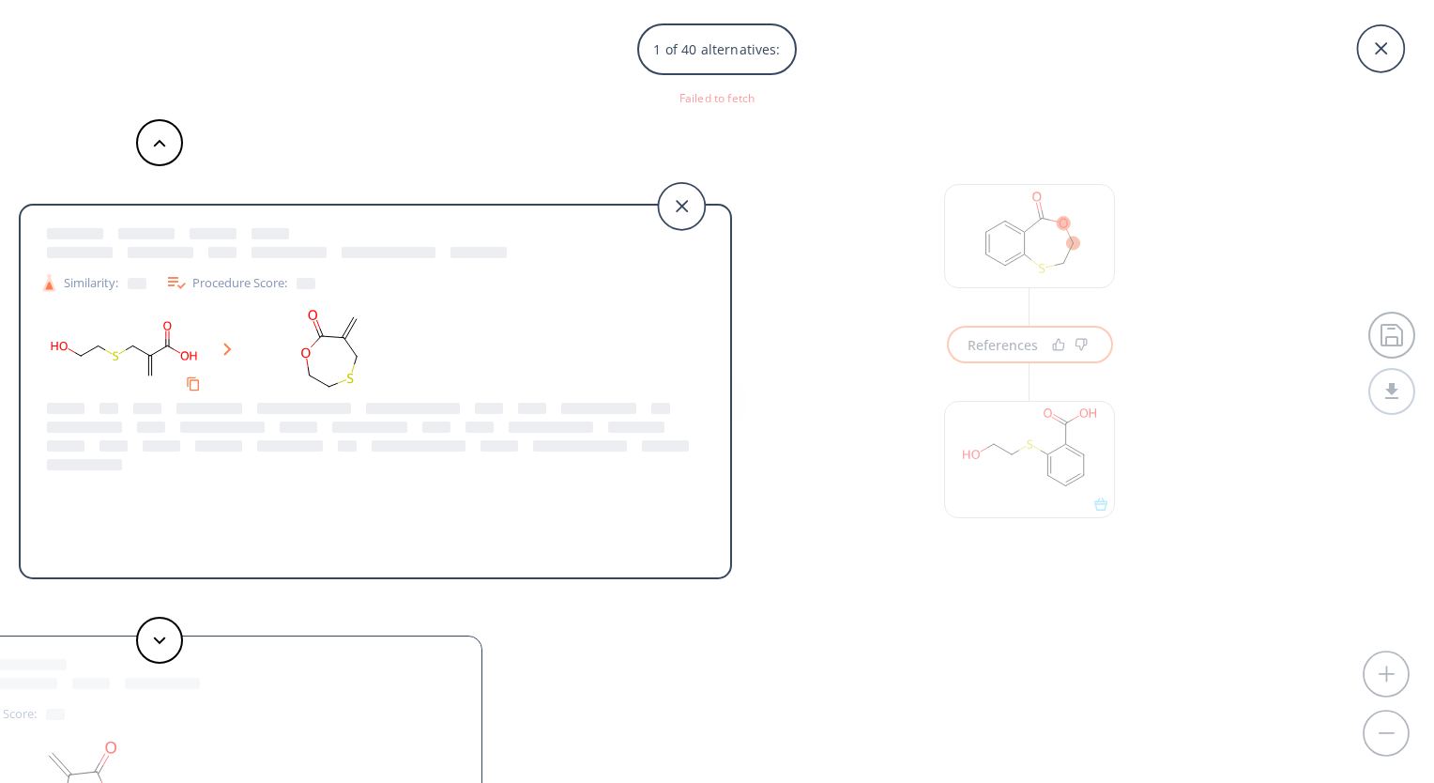
click at [734, 95] on div "1 of 40 alternatives: Similarity: Procedure Score: Similarity: Procedure Score:…" at bounding box center [717, 391] width 1434 height 783
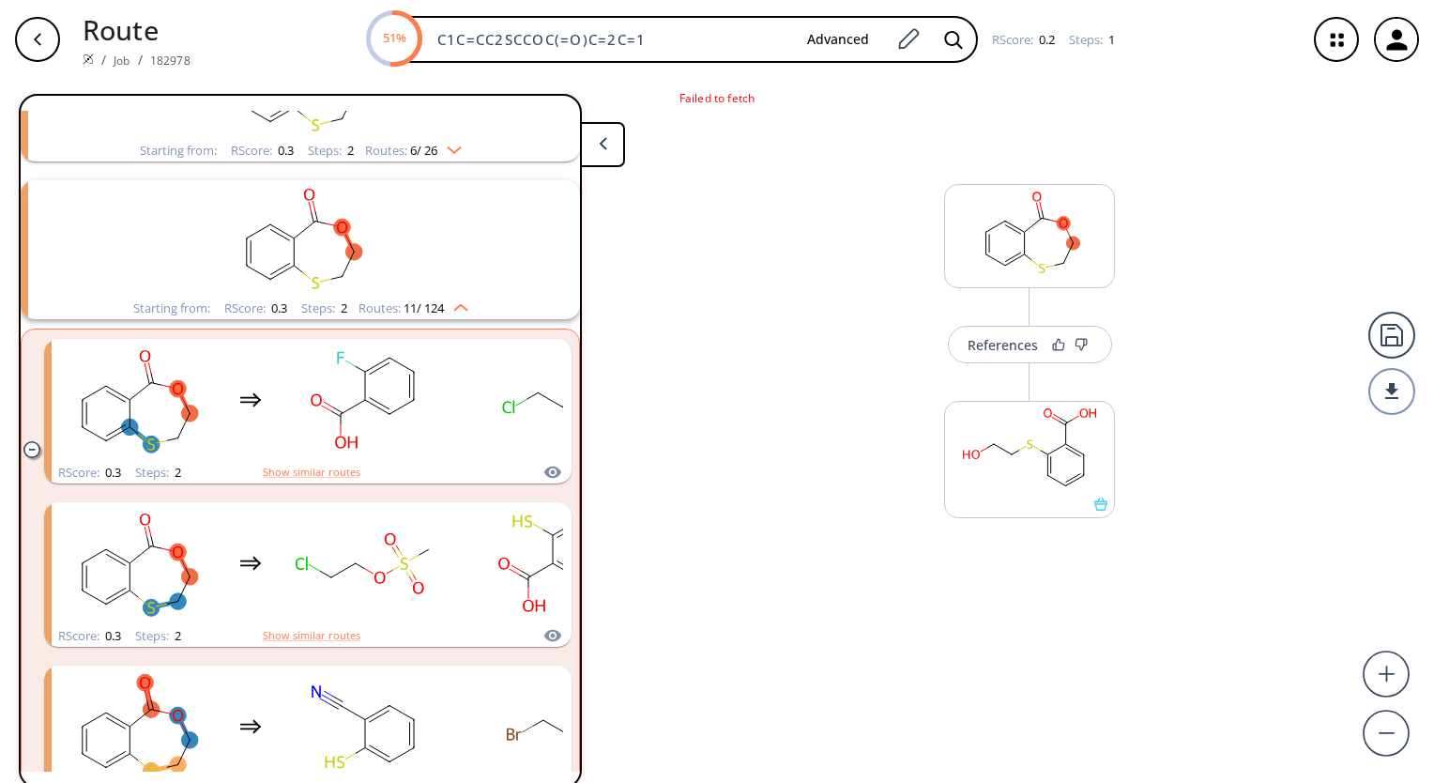
click at [743, 112] on div "Failed to fetch References More routes from here Searching... 19 unique & 134 s…" at bounding box center [717, 443] width 1434 height 728
click at [740, 105] on p "Failed to fetch" at bounding box center [717, 98] width 1434 height 17
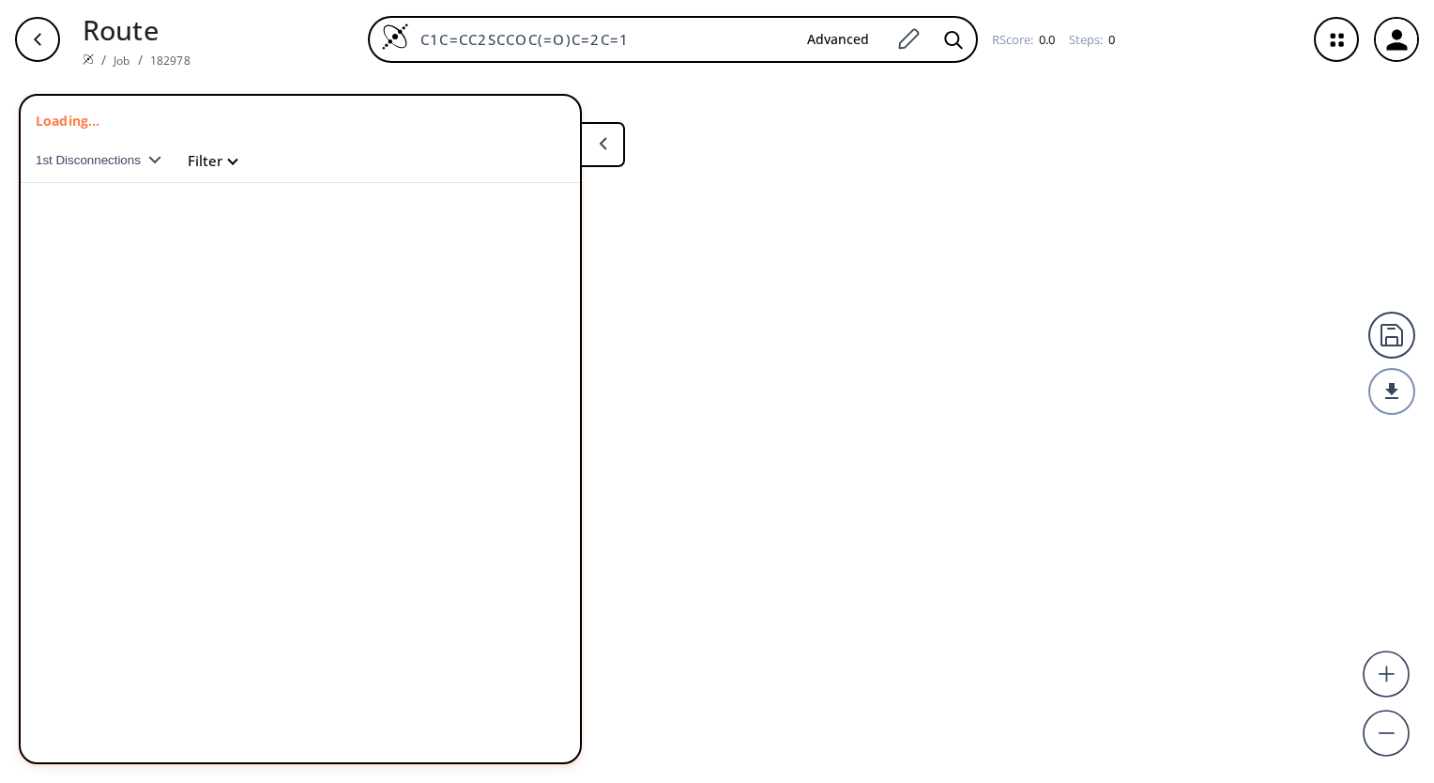
click at [153, 156] on icon "button" at bounding box center [154, 160] width 13 height 8
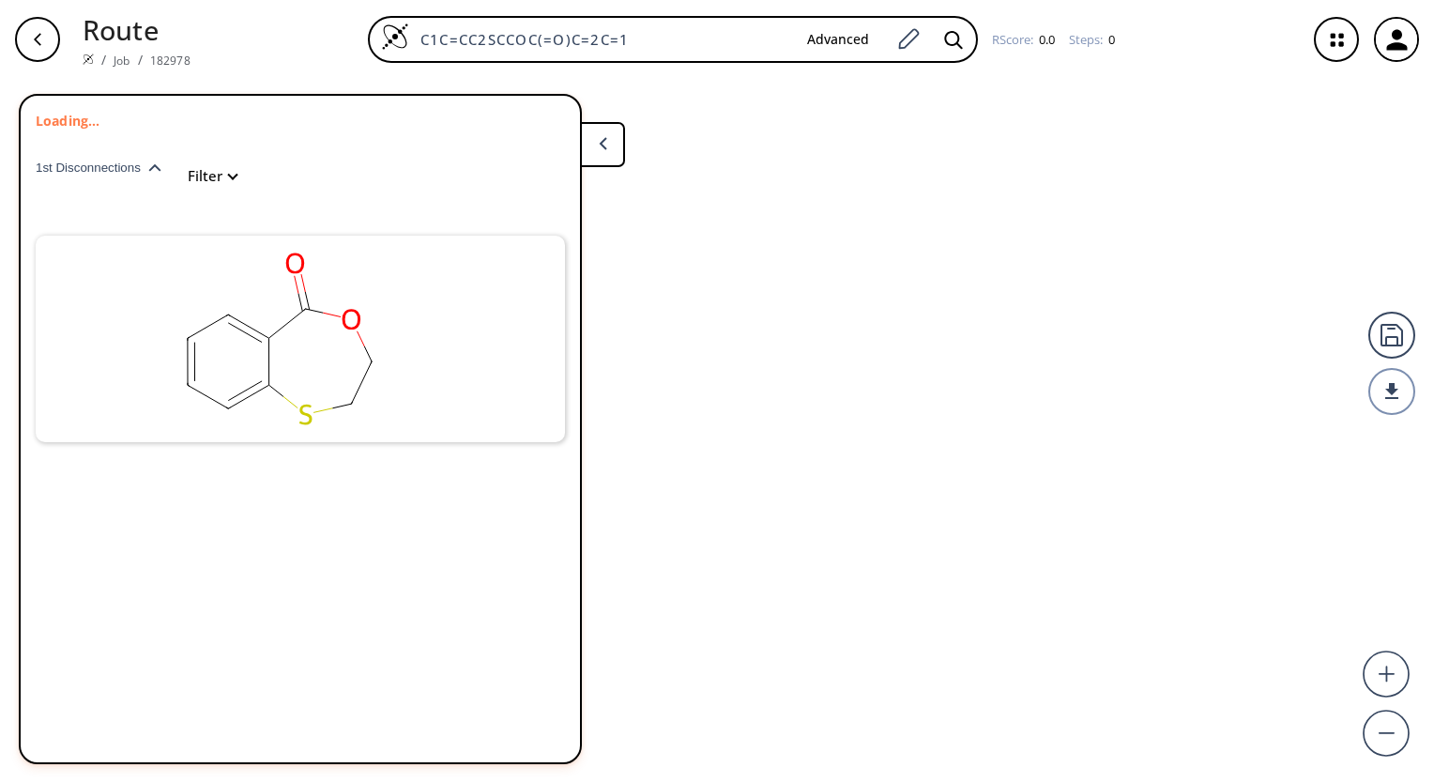
click at [345, 316] on ellipse at bounding box center [351, 318] width 28 height 29
click at [282, 376] on rect at bounding box center [280, 339] width 376 height 207
click at [753, 299] on div "Loading... 1st Disconnections Filter clear" at bounding box center [717, 431] width 1434 height 704
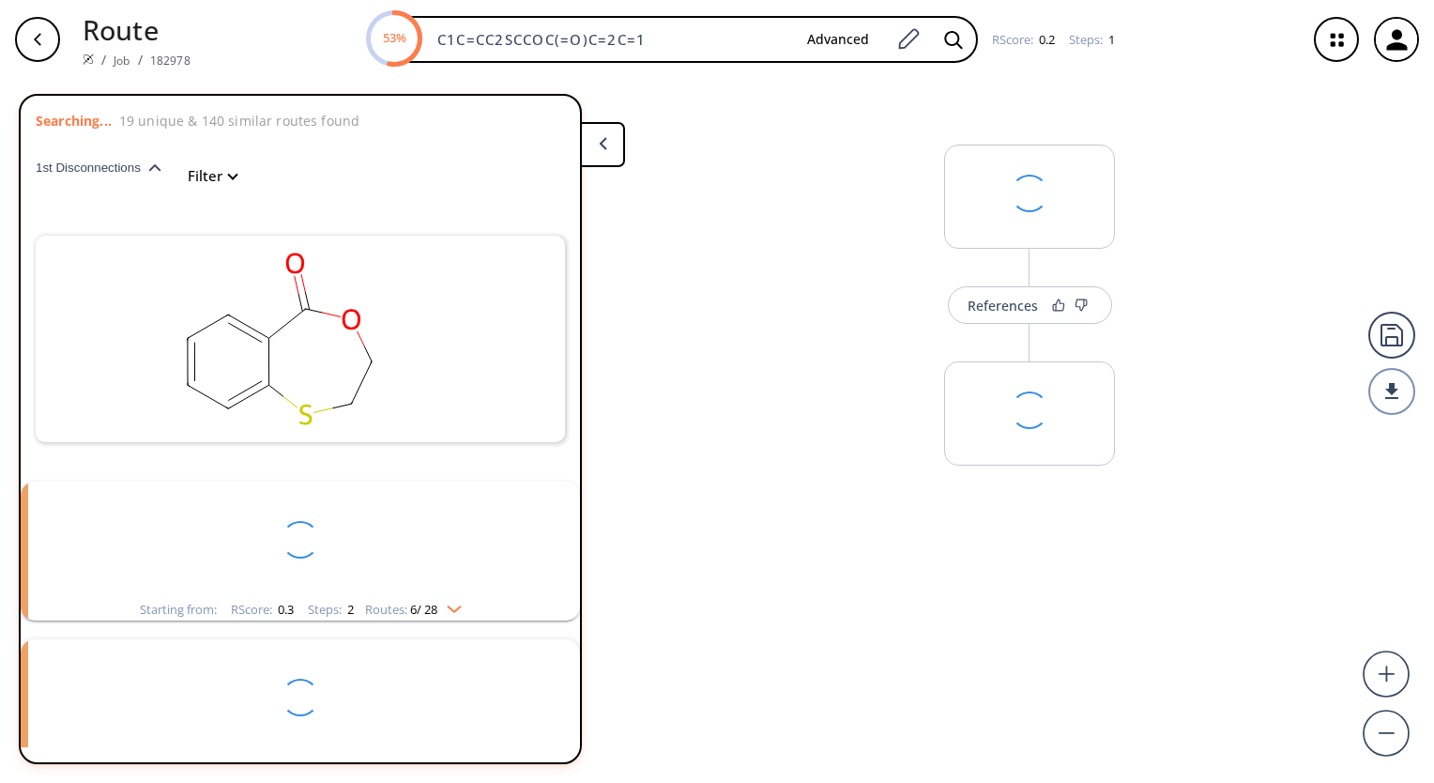
click at [811, 155] on div "References More routes from here" at bounding box center [717, 423] width 1434 height 689
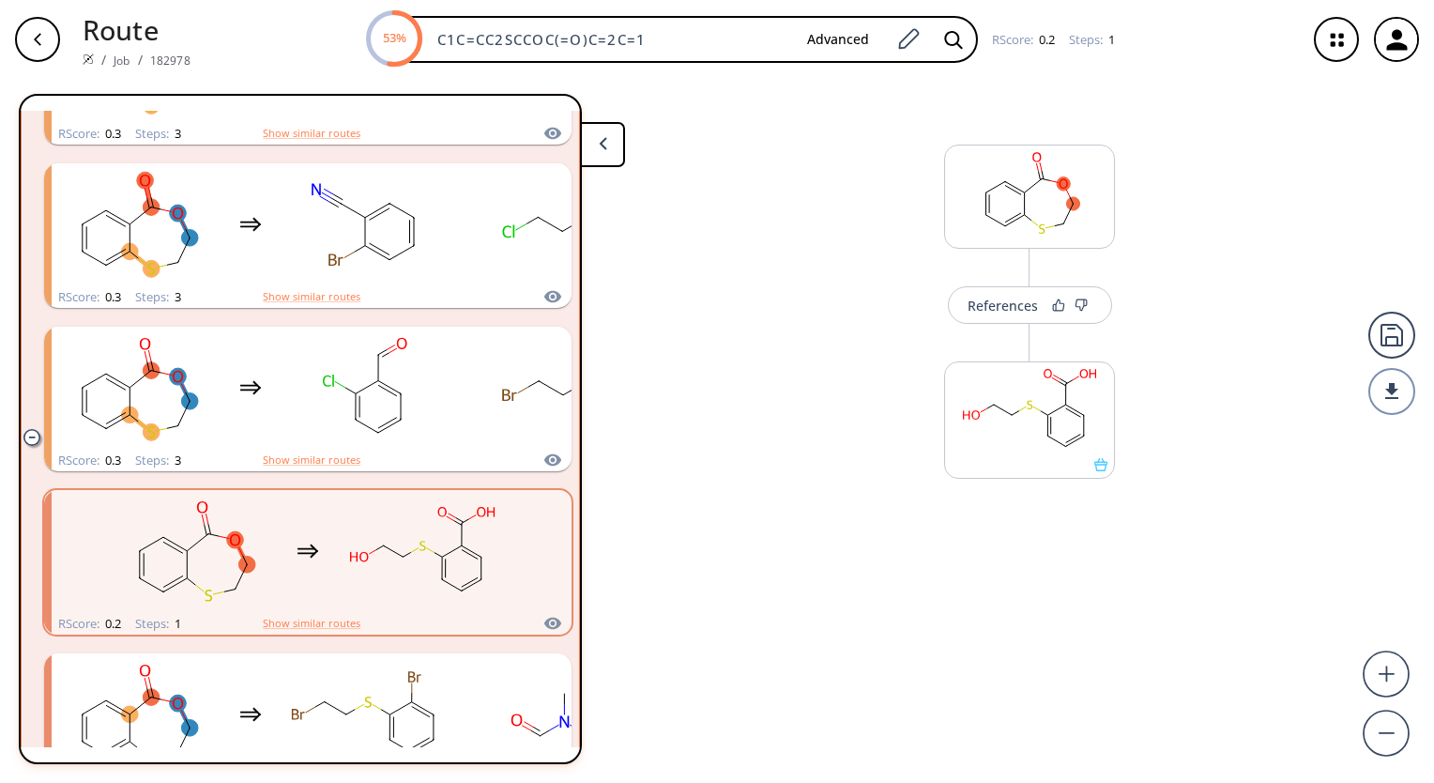
scroll to position [1431, 0]
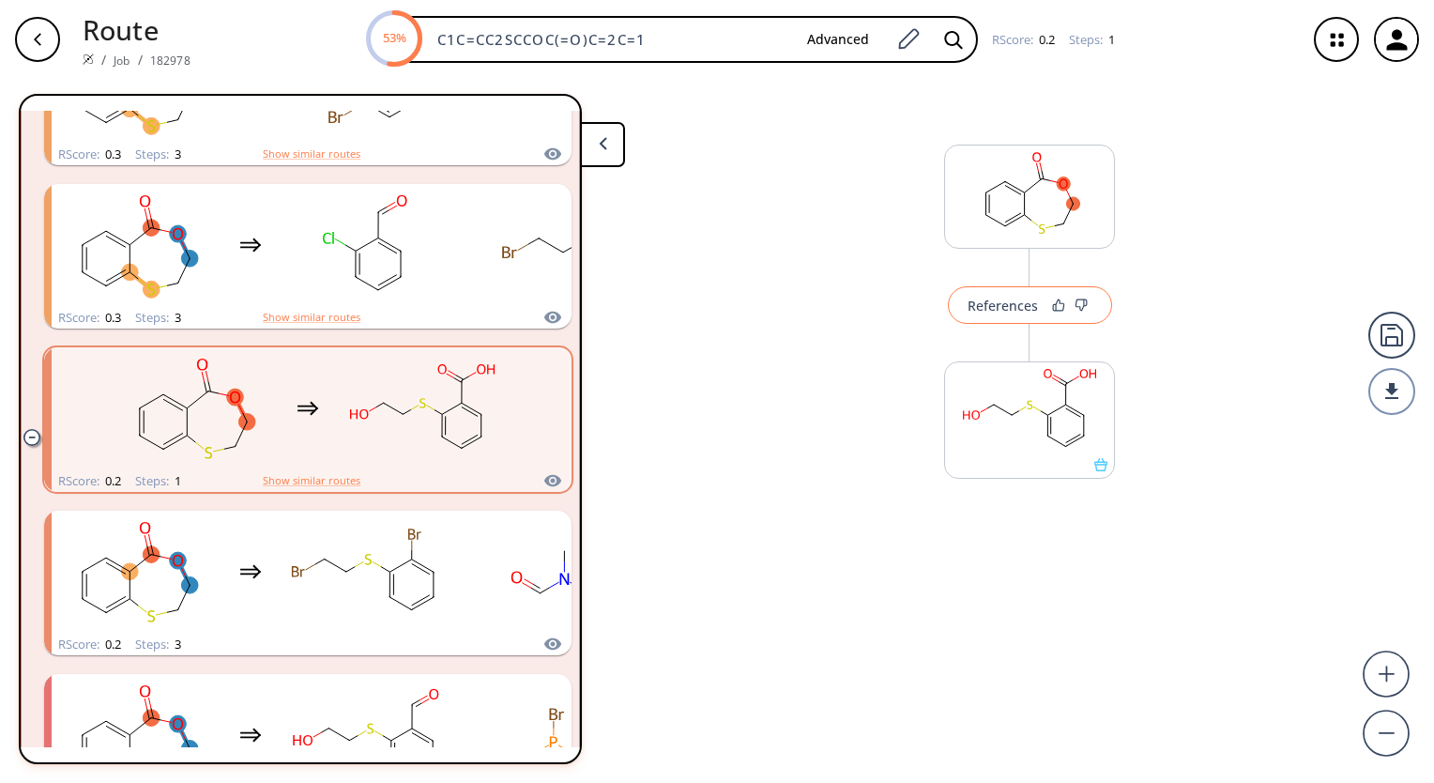
click at [1031, 312] on div "References" at bounding box center [1003, 305] width 70 height 12
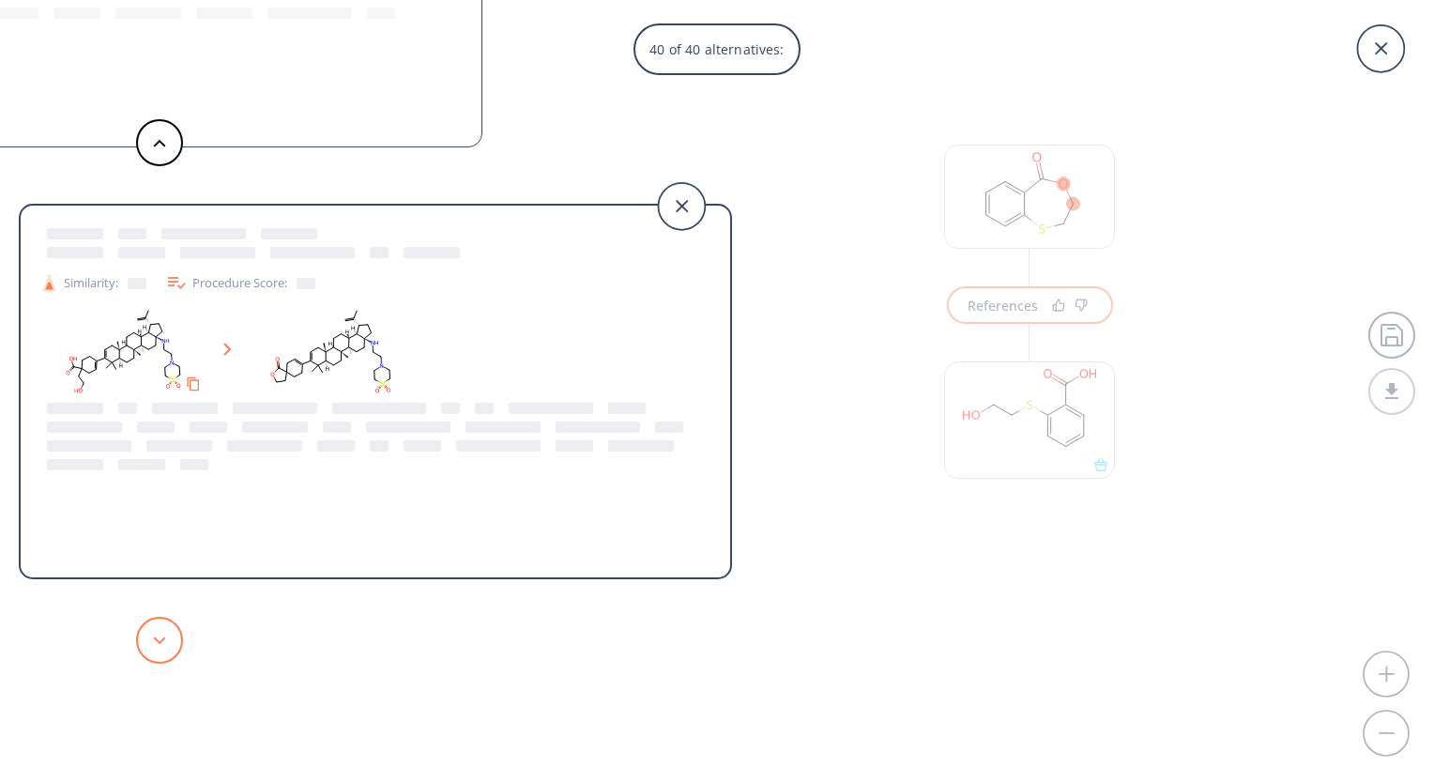
click at [155, 633] on button at bounding box center [159, 640] width 47 height 47
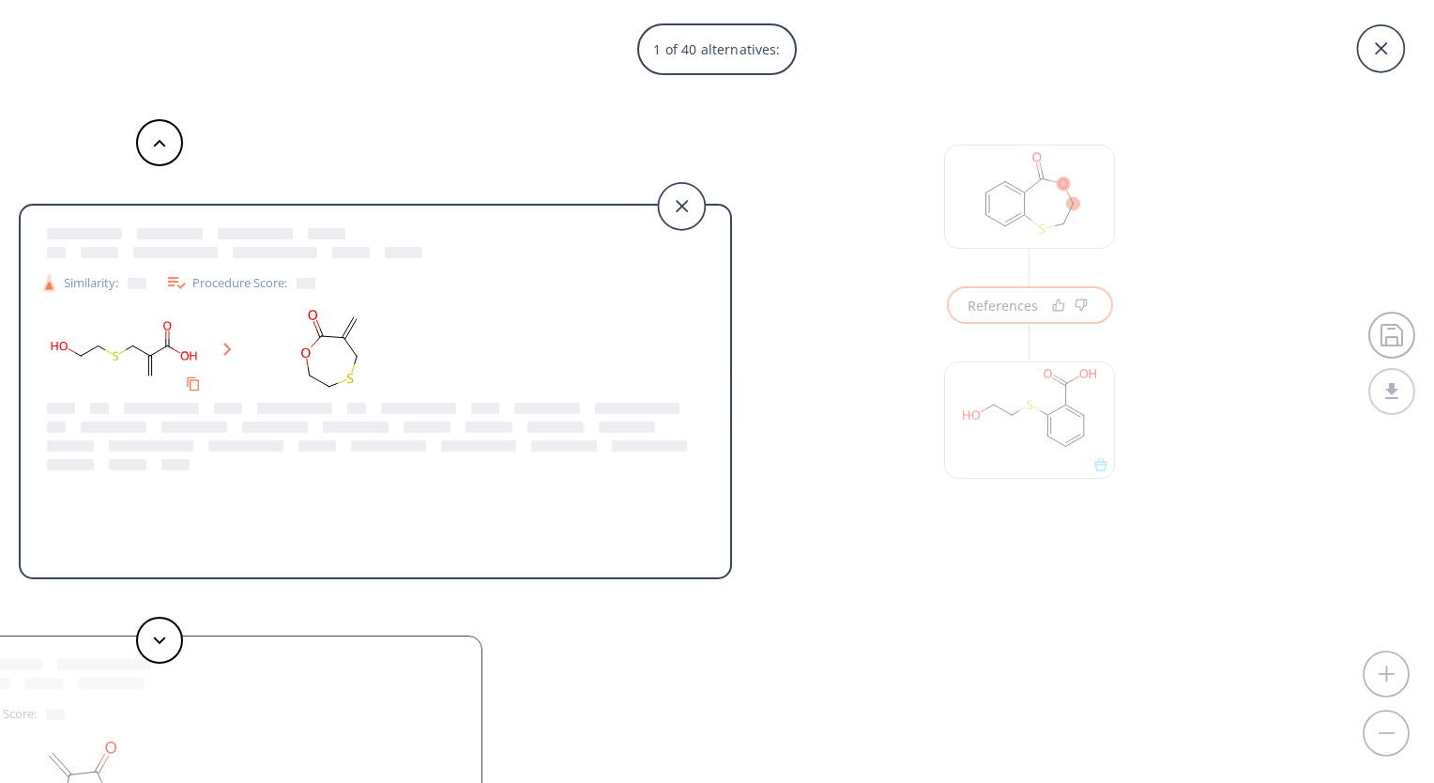
click at [226, 349] on icon at bounding box center [227, 349] width 8 height 13
click at [145, 357] on ellipse at bounding box center [151, 356] width 12 height 12
click at [192, 383] on icon "Copy to clipboard" at bounding box center [193, 383] width 15 height 15
click at [314, 335] on ellipse at bounding box center [321, 337] width 14 height 14
click at [372, 353] on rect at bounding box center [331, 351] width 169 height 96
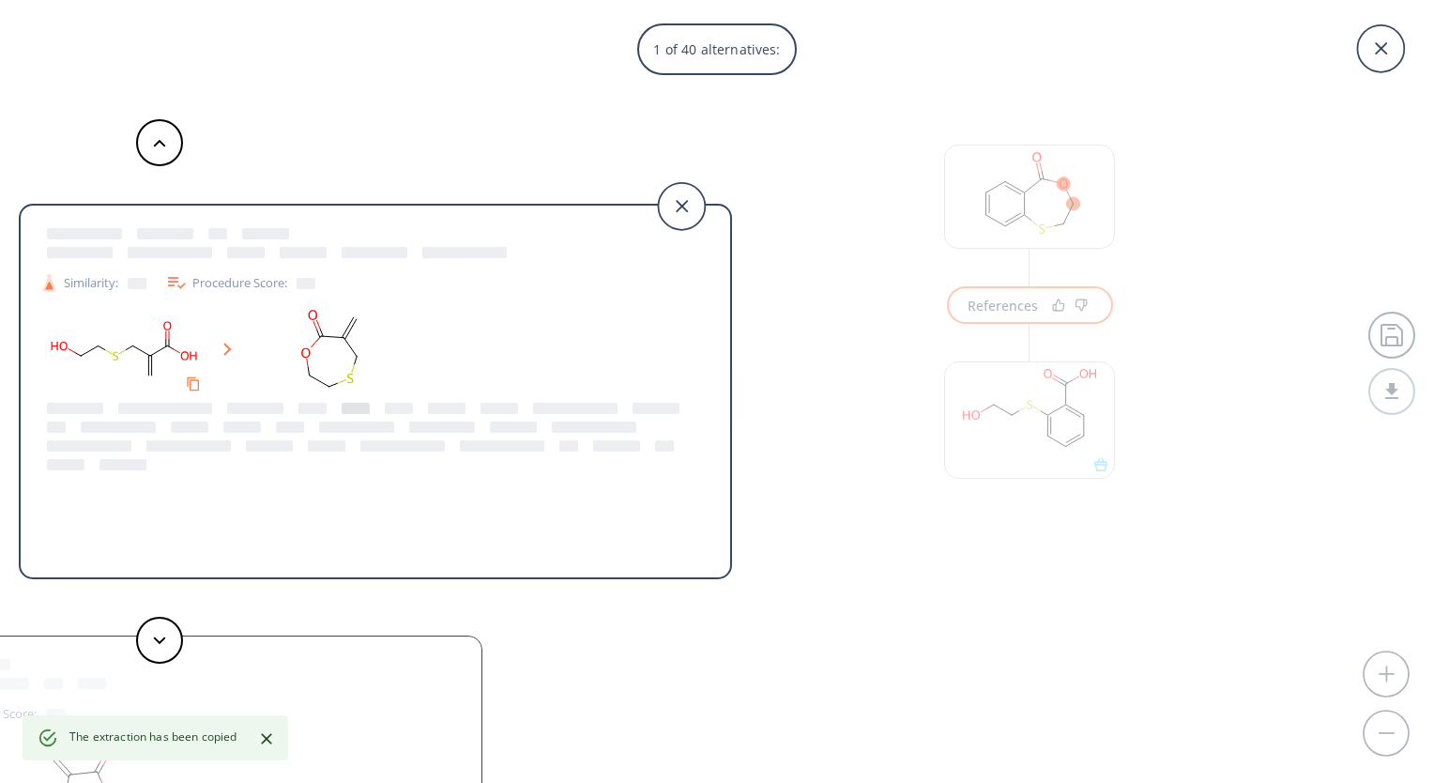
click at [365, 409] on div at bounding box center [356, 408] width 28 height 11
click at [203, 288] on div "Procedure Score:" at bounding box center [240, 282] width 150 height 23
click at [251, 271] on div "Procedure Score:" at bounding box center [240, 282] width 150 height 23
click at [222, 289] on div "Procedure Score:" at bounding box center [240, 282] width 150 height 23
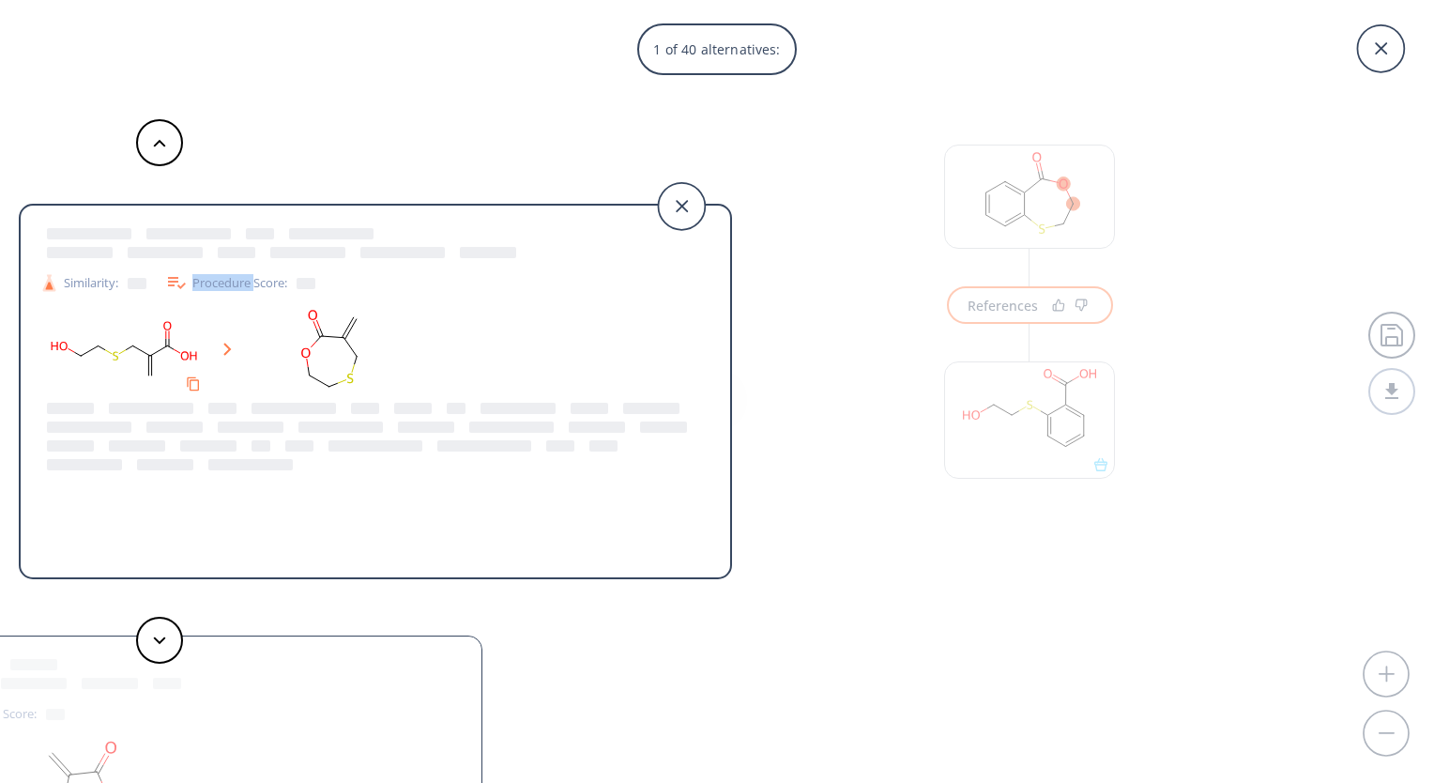
click at [222, 289] on div "Procedure Score:" at bounding box center [240, 282] width 150 height 23
drag, startPoint x: 222, startPoint y: 289, endPoint x: 387, endPoint y: 301, distance: 165.7
click at [387, 301] on div "Similarity: Procedure Score:" at bounding box center [376, 394] width 710 height 347
click at [513, 386] on div at bounding box center [375, 351] width 672 height 96
click at [169, 373] on rect at bounding box center [123, 351] width 169 height 96
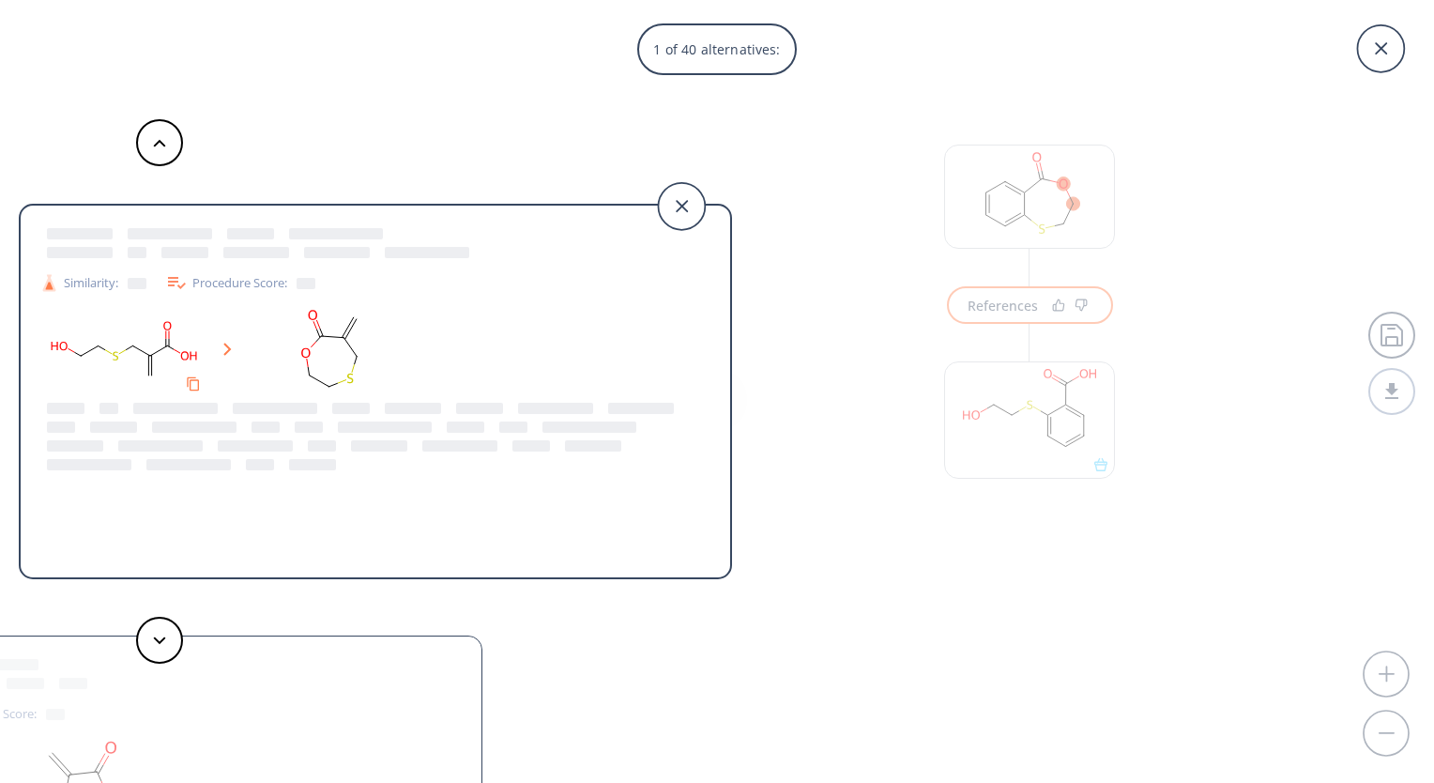
drag, startPoint x: 146, startPoint y: 366, endPoint x: 143, endPoint y: 309, distance: 57.3
click at [146, 365] on rect at bounding box center [123, 351] width 169 height 96
click at [101, 280] on div "Similarity:" at bounding box center [92, 283] width 107 height 20
click at [248, 279] on div "Procedure Score:" at bounding box center [240, 282] width 150 height 23
click at [245, 280] on div "Procedure Score:" at bounding box center [240, 282] width 150 height 23
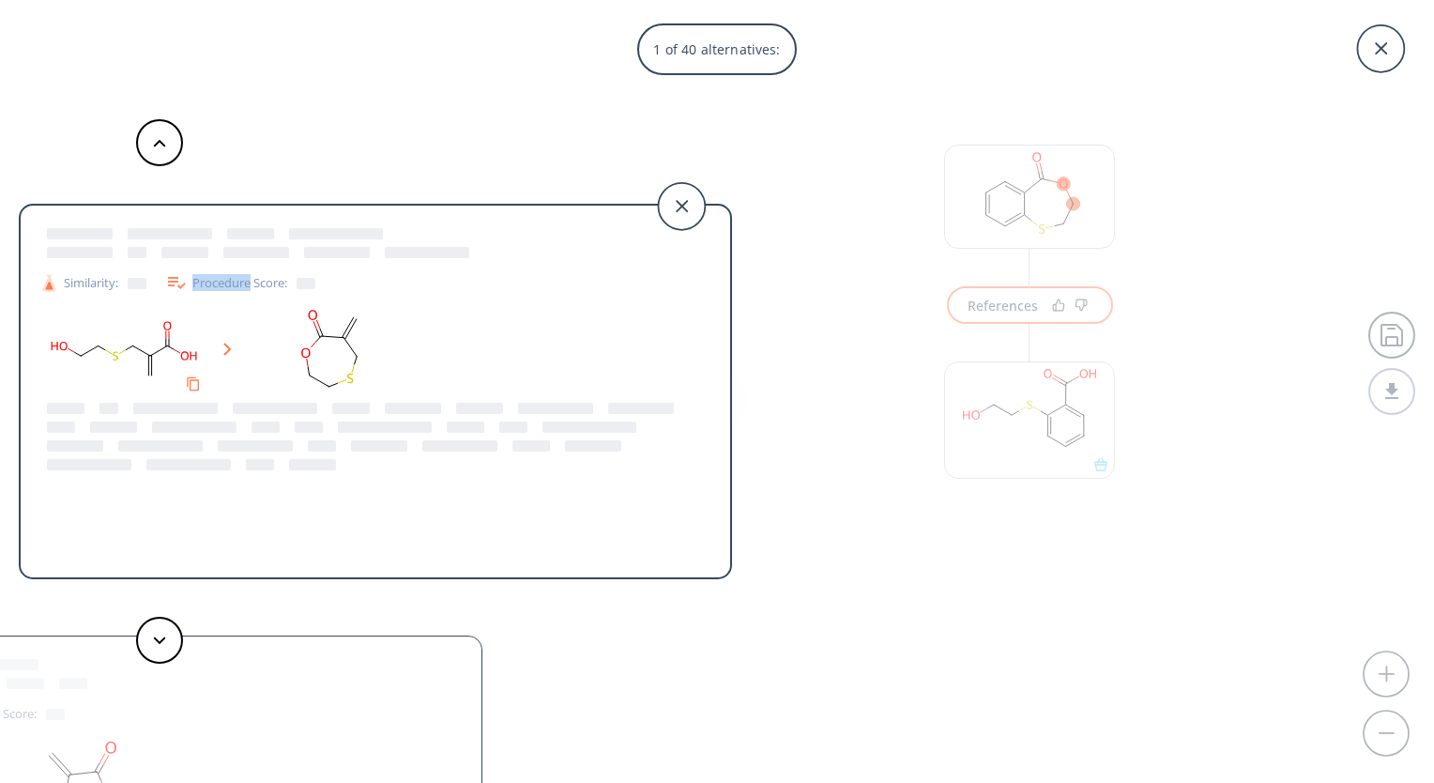
click at [243, 280] on div "Procedure Score:" at bounding box center [240, 282] width 150 height 23
drag, startPoint x: 243, startPoint y: 280, endPoint x: 460, endPoint y: 313, distance: 219.3
click at [459, 313] on div at bounding box center [375, 351] width 672 height 96
click at [460, 313] on div at bounding box center [375, 351] width 672 height 96
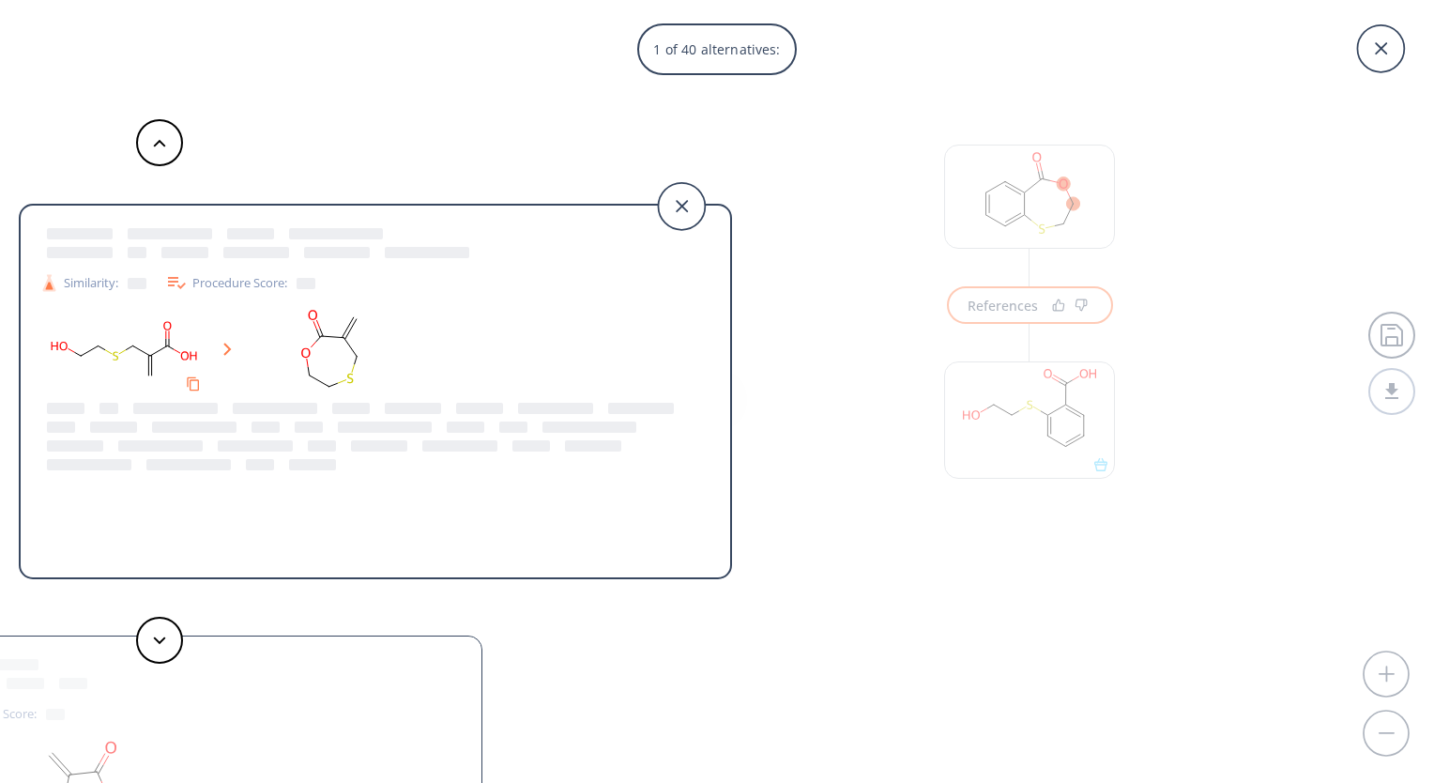
click at [460, 313] on div at bounding box center [375, 351] width 672 height 96
click at [424, 411] on div at bounding box center [413, 408] width 56 height 11
drag, startPoint x: 424, startPoint y: 411, endPoint x: 104, endPoint y: 414, distance: 320.1
click at [335, 414] on div at bounding box center [375, 436] width 672 height 75
click at [104, 414] on div at bounding box center [375, 436] width 672 height 75
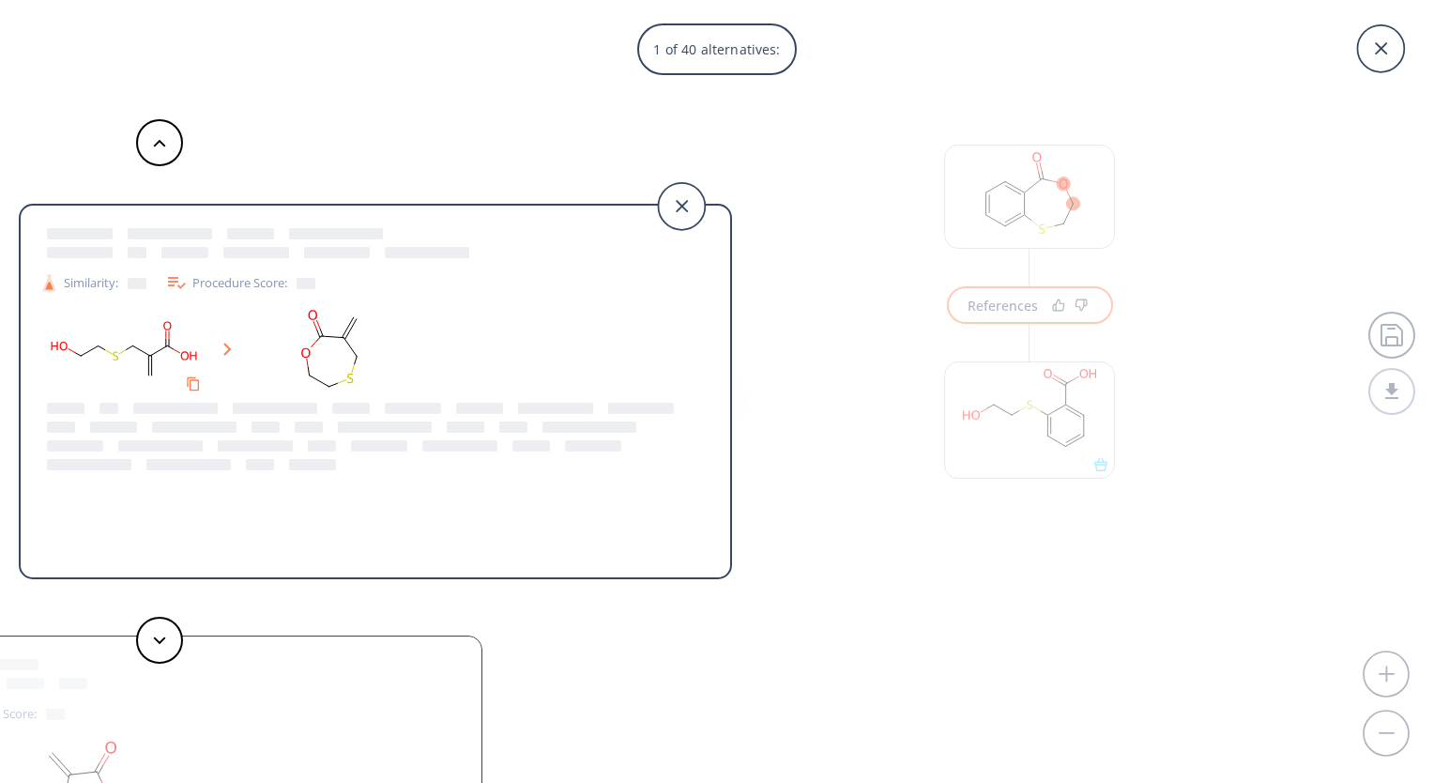
click at [104, 414] on div at bounding box center [375, 436] width 672 height 75
click at [255, 405] on div at bounding box center [275, 408] width 84 height 11
click at [297, 403] on div at bounding box center [275, 408] width 84 height 11
click at [308, 401] on div at bounding box center [375, 436] width 672 height 75
click at [318, 401] on div at bounding box center [375, 436] width 672 height 75
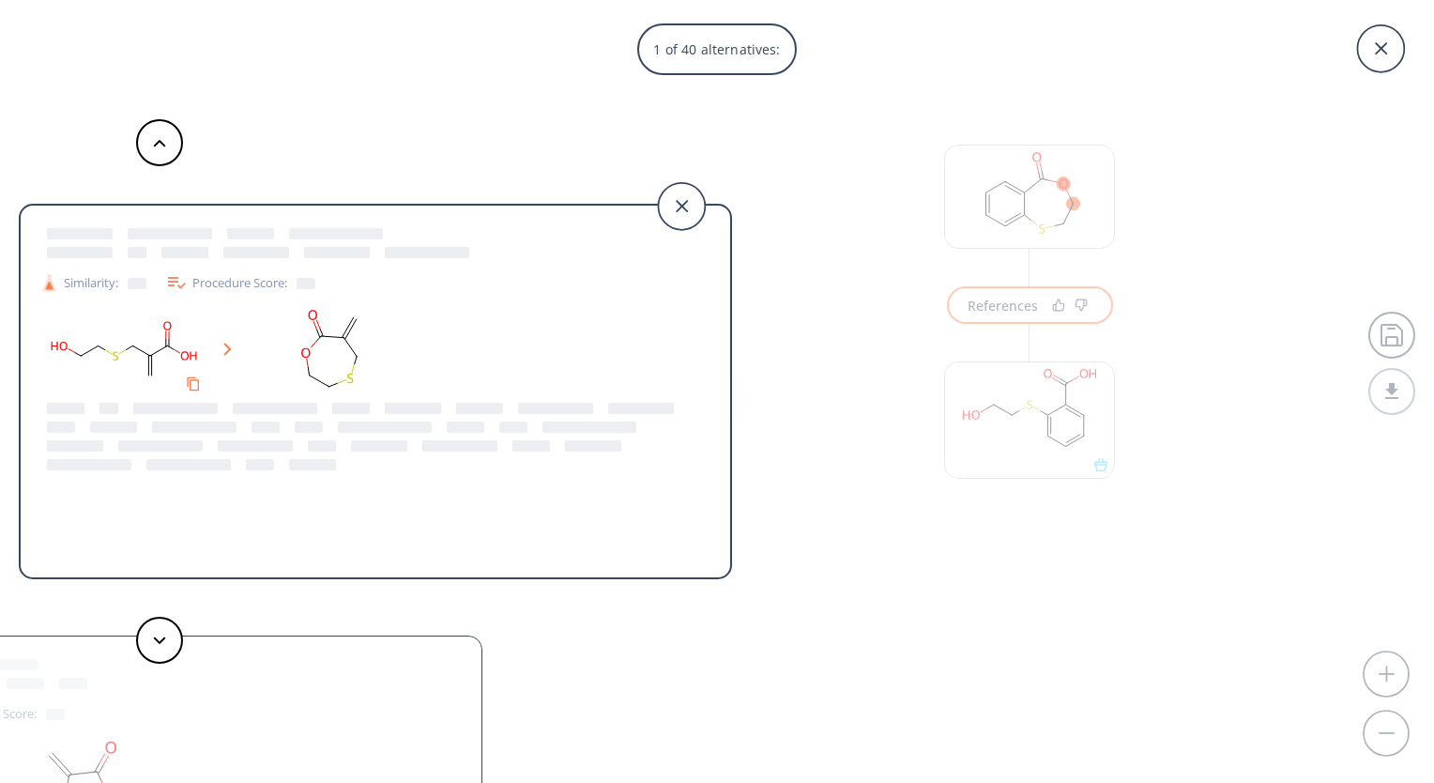
click at [318, 401] on div at bounding box center [375, 436] width 672 height 75
click at [1247, 220] on div "1 of 40 alternatives: Similarity: Procedure Score: Similarity: Procedure Score:…" at bounding box center [717, 391] width 1434 height 783
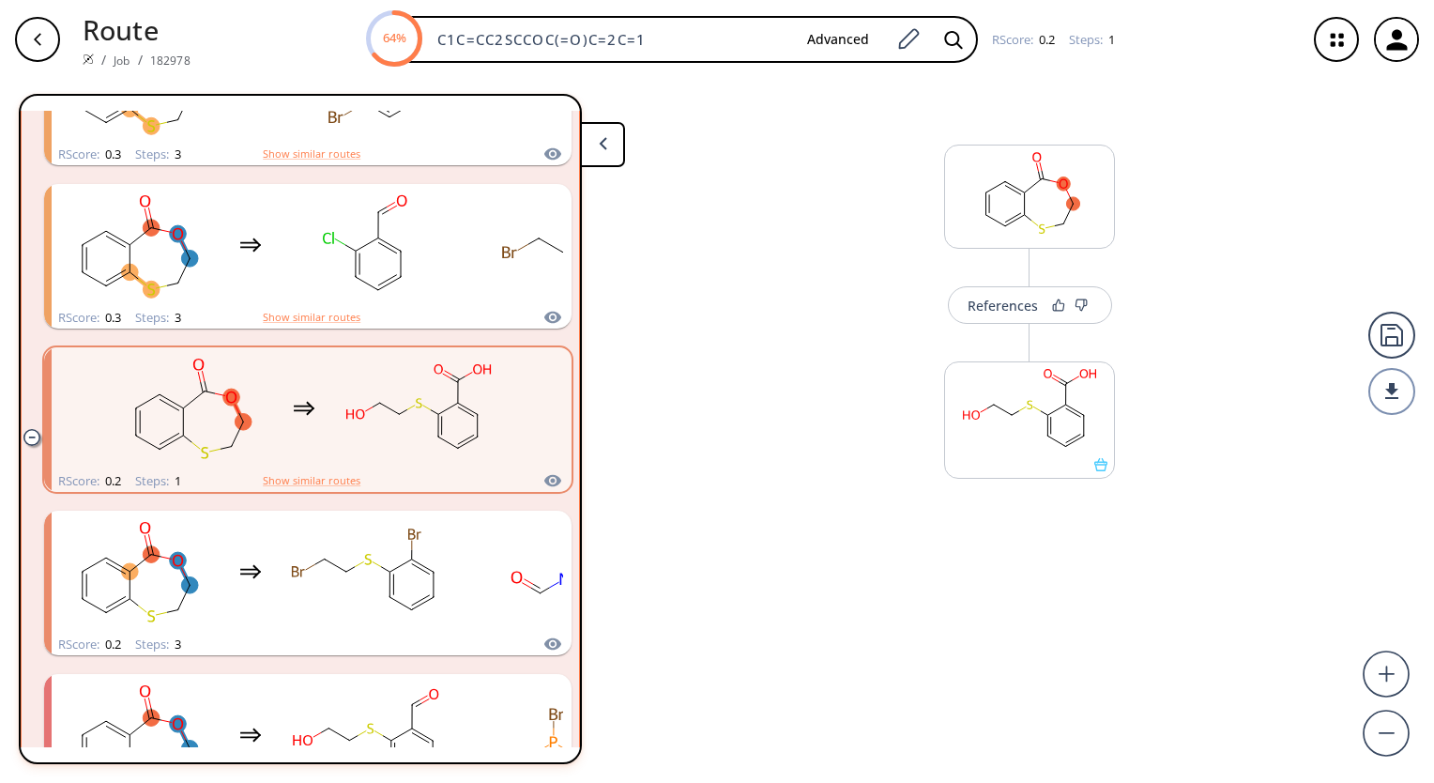
click at [548, 480] on icon "clusters" at bounding box center [552, 480] width 17 height 12
click at [544, 482] on icon "clusters" at bounding box center [552, 480] width 17 height 12
click at [331, 481] on button "Show similar routes" at bounding box center [312, 480] width 98 height 17
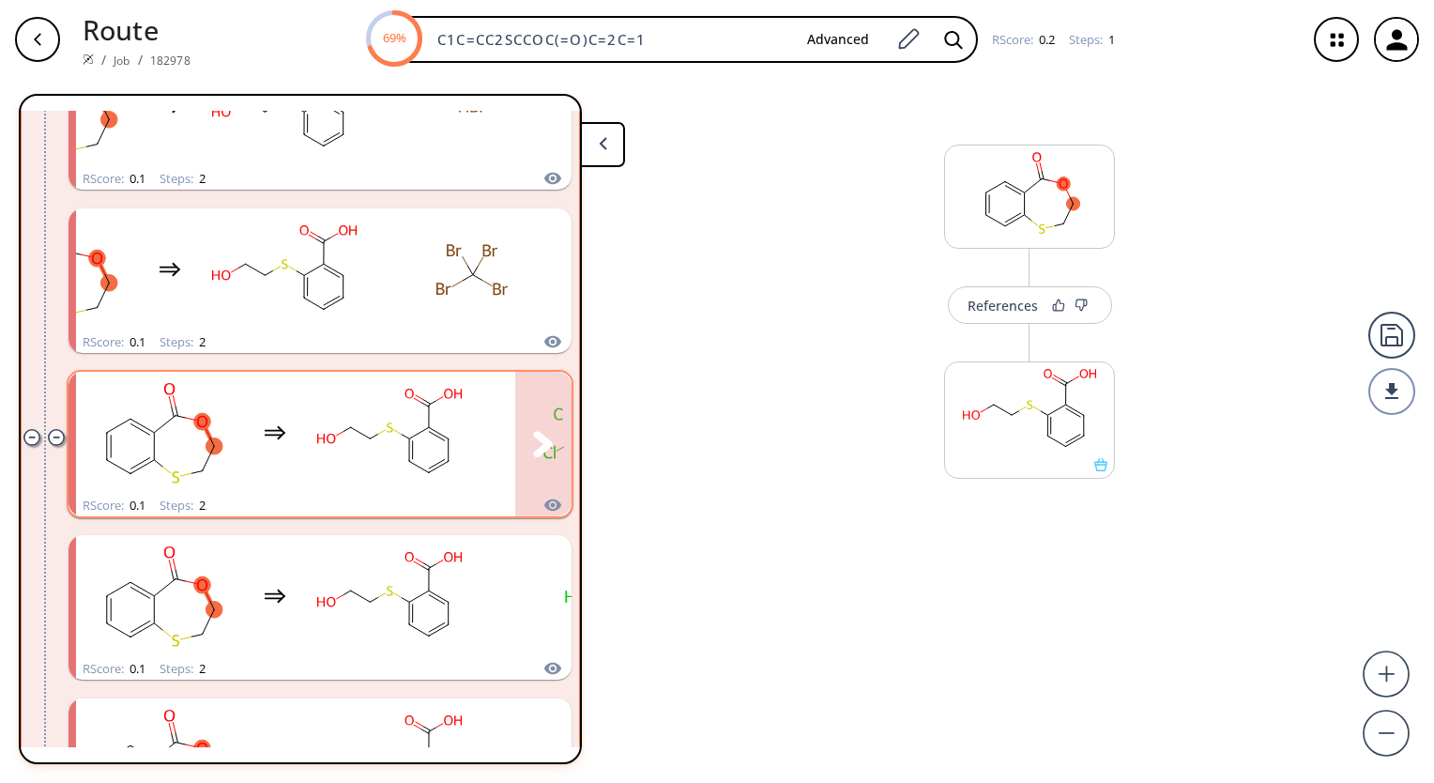
scroll to position [1900, 0]
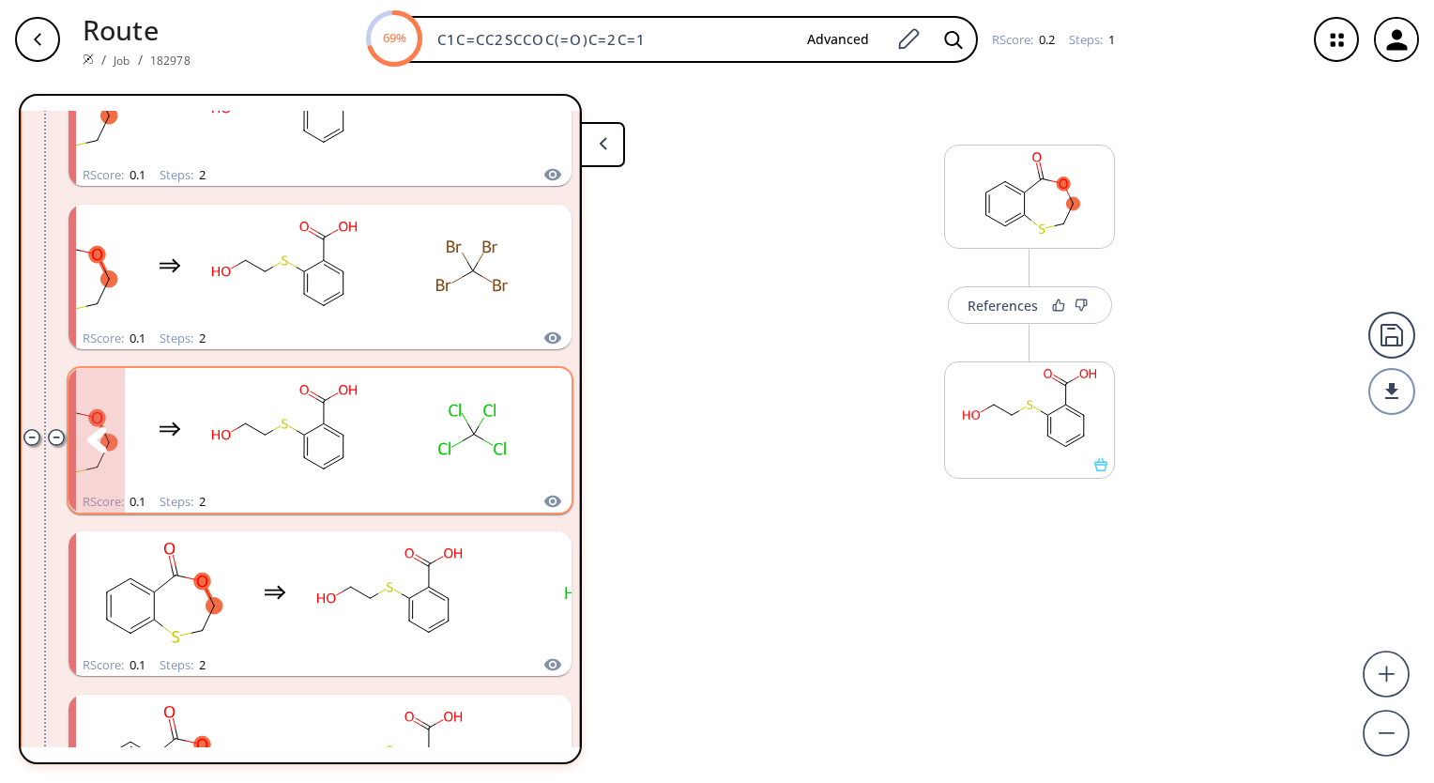
click at [534, 437] on icon "clusters" at bounding box center [543, 439] width 20 height 25
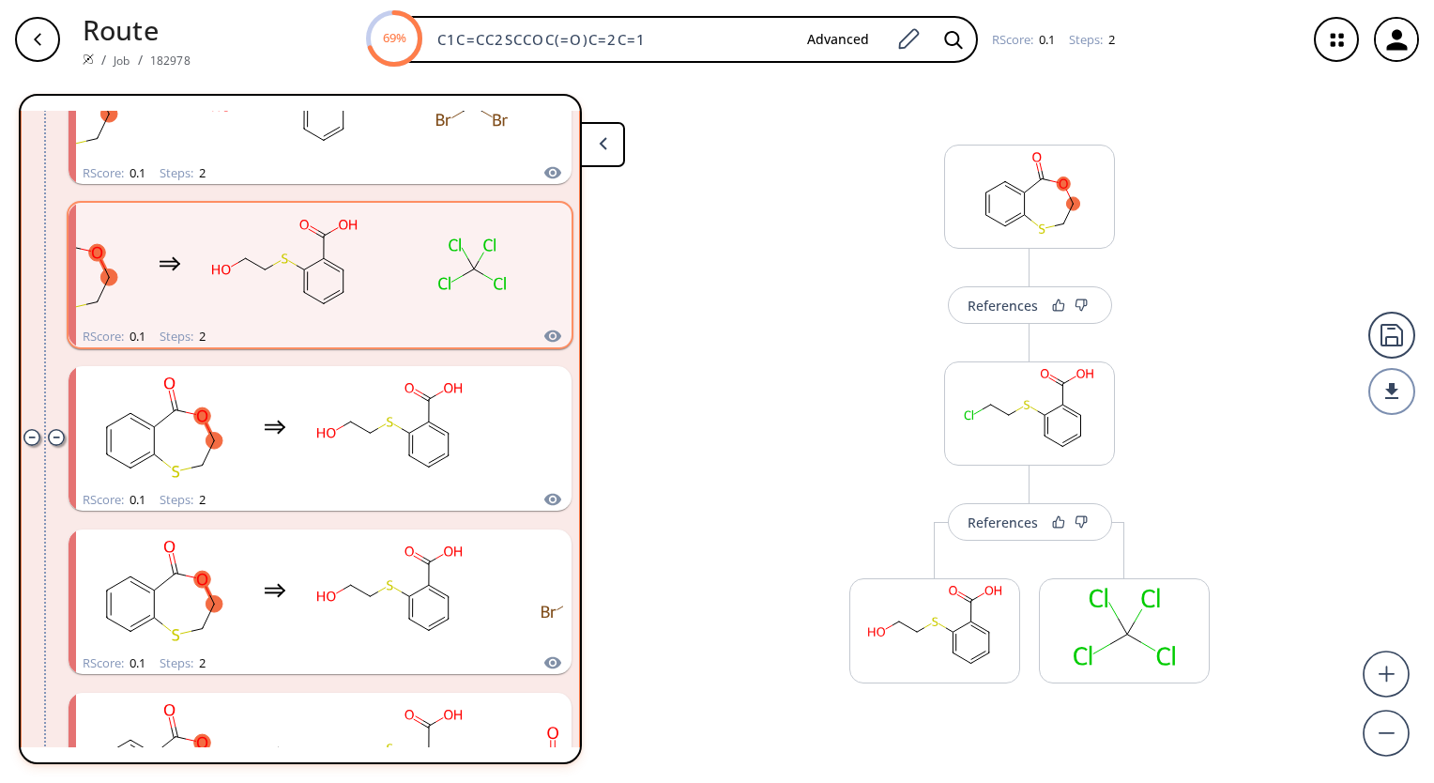
scroll to position [2088, 0]
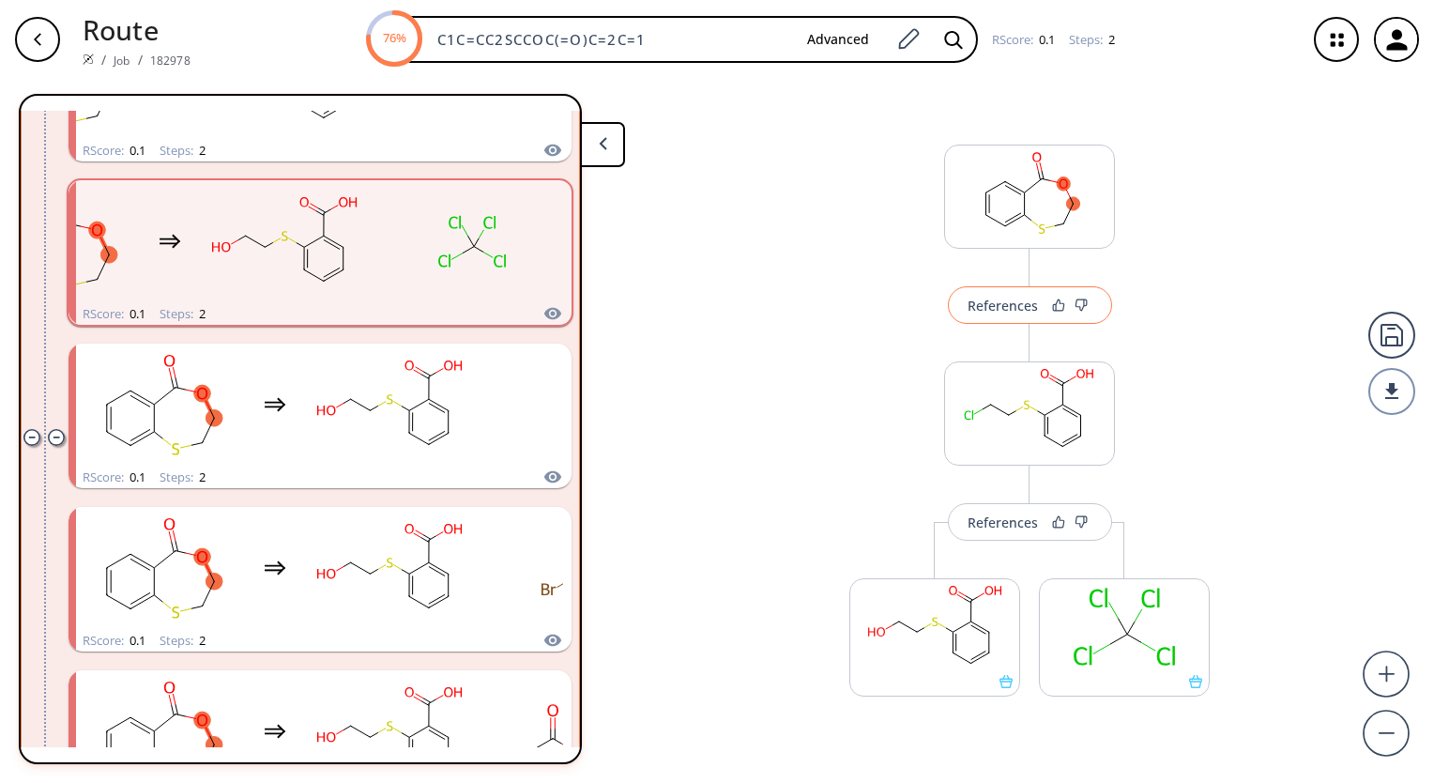
click at [1010, 312] on div "References" at bounding box center [1003, 305] width 70 height 12
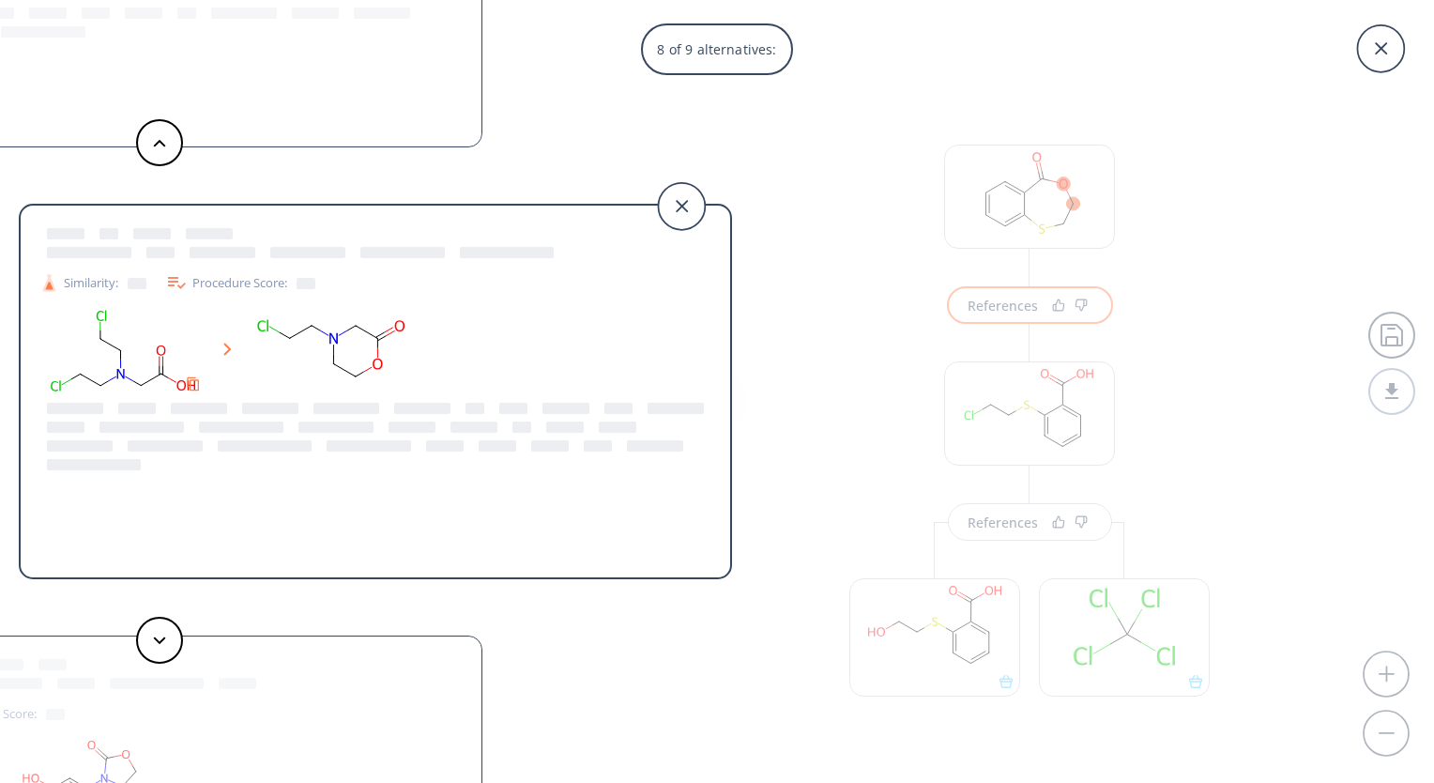
click at [867, 163] on div "8 of 9 alternatives: Similarity: Procedure Score: Similarity: Procedure Score: …" at bounding box center [717, 391] width 1434 height 783
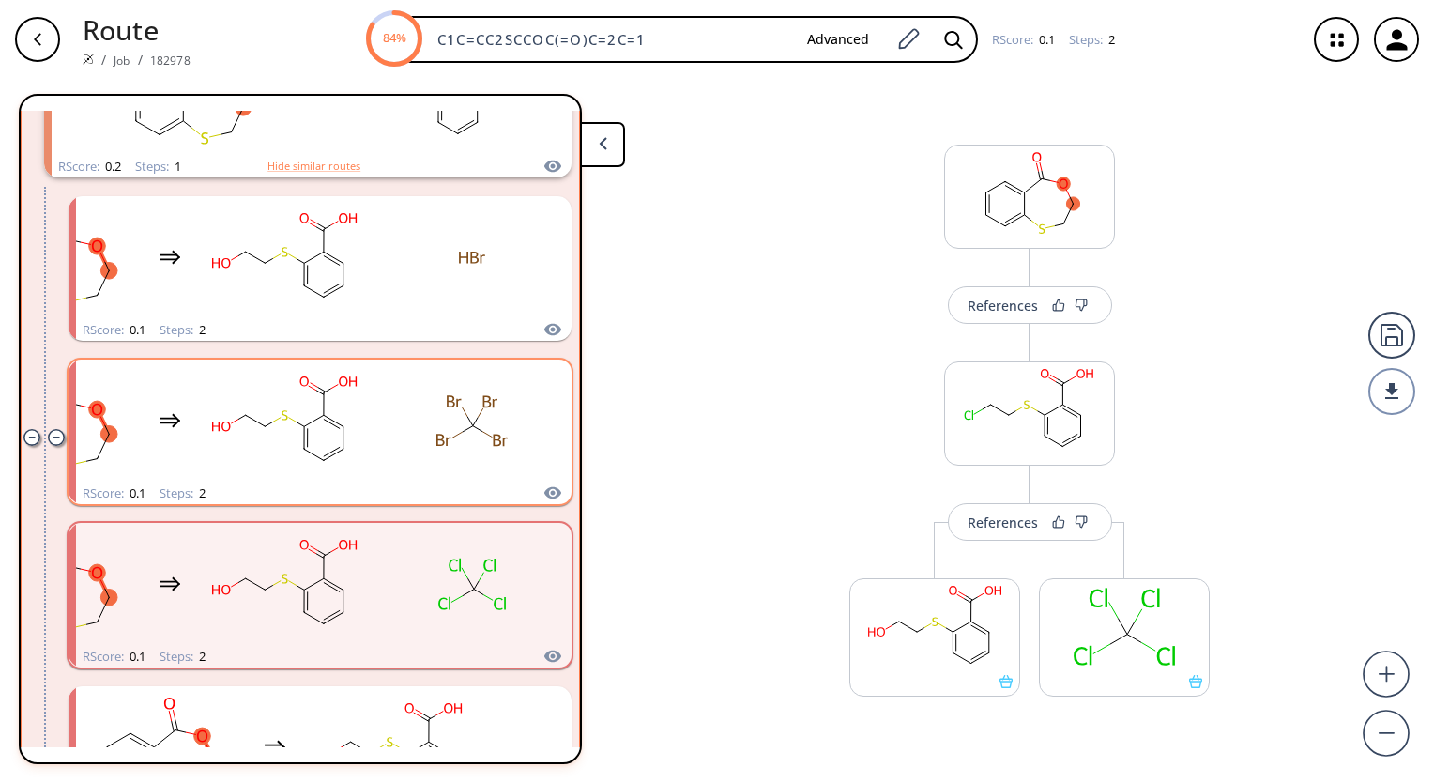
scroll to position [1712, 0]
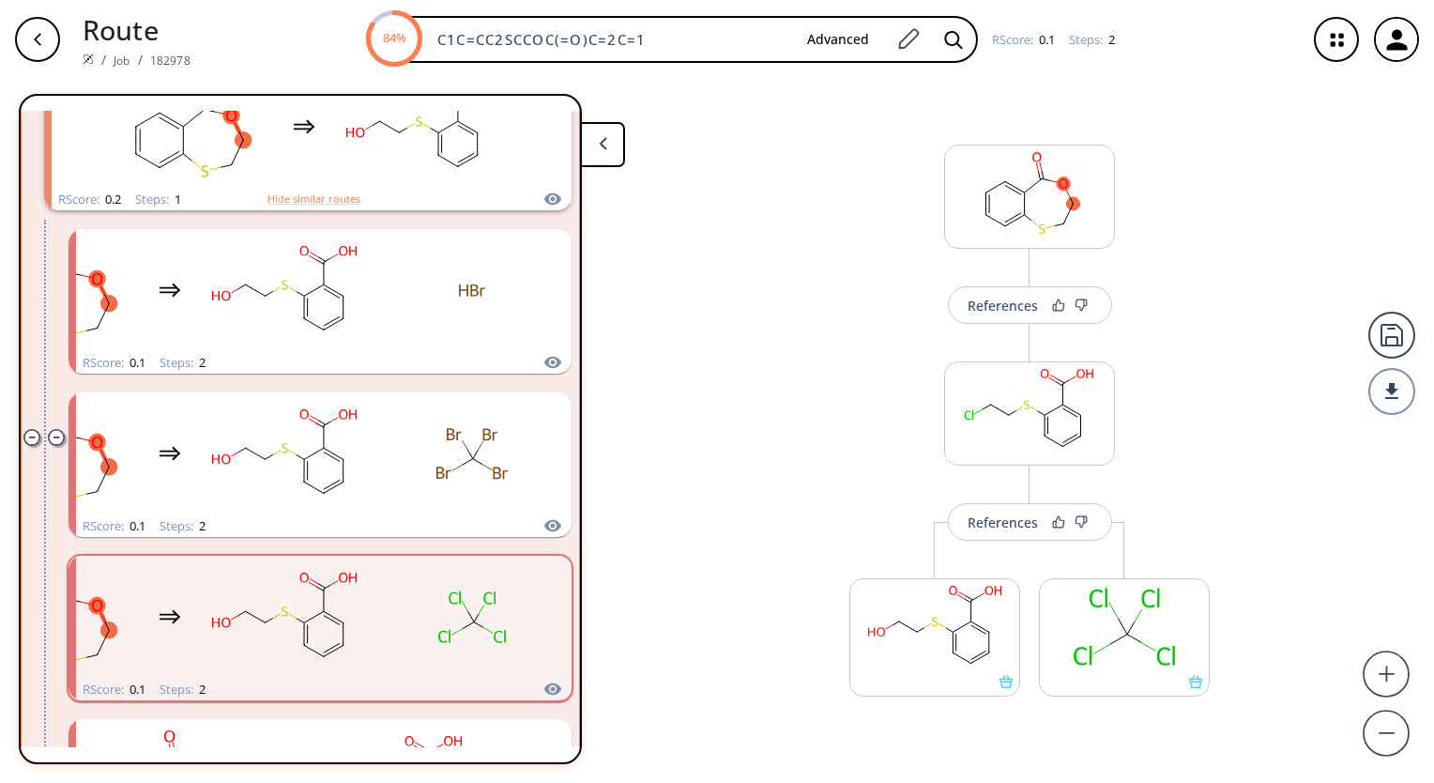
click at [428, 567] on rect "clusters" at bounding box center [472, 617] width 169 height 117
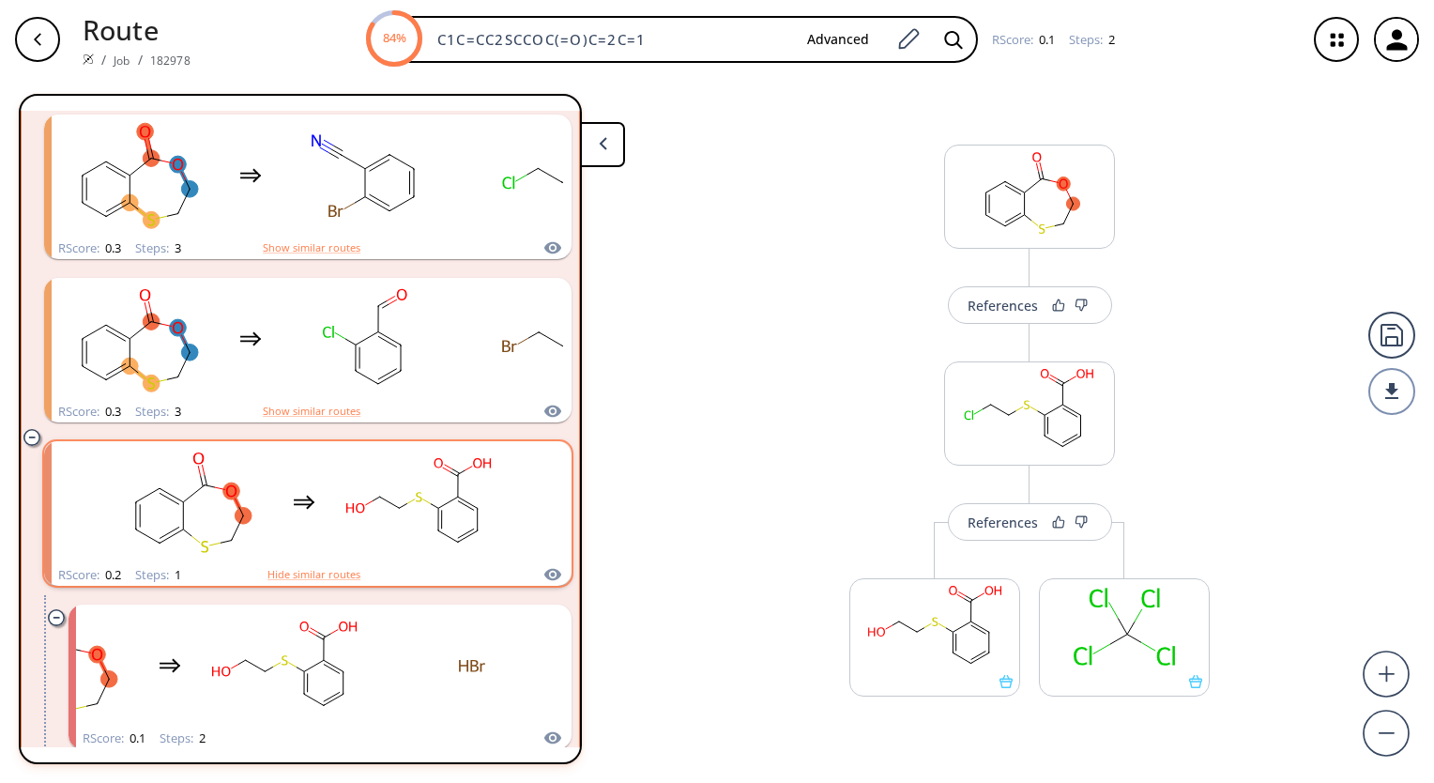
click at [323, 511] on div "clusters" at bounding box center [304, 502] width 398 height 123
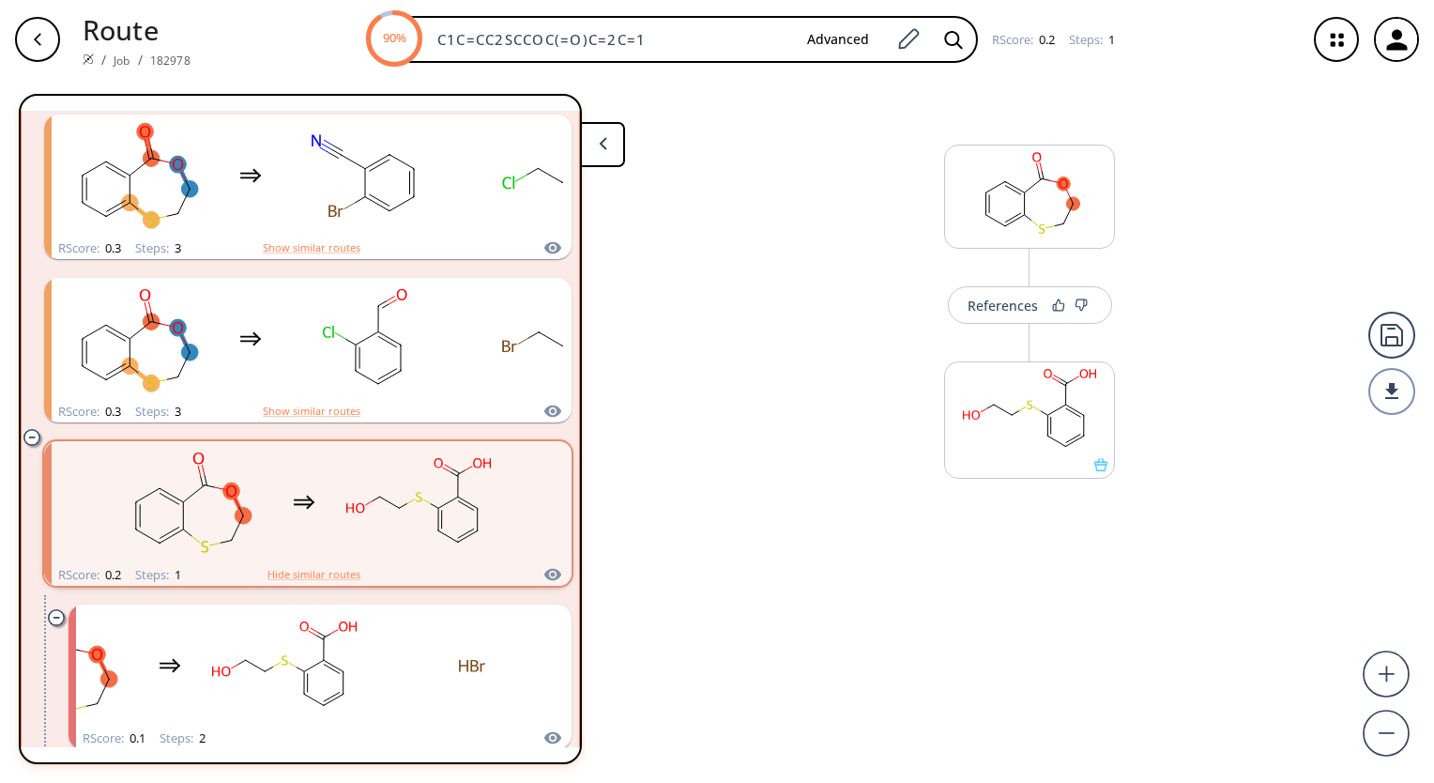
drag, startPoint x: 1020, startPoint y: 307, endPoint x: 1203, endPoint y: 255, distance: 190.2
click at [1203, 255] on div "References More routes from here" at bounding box center [717, 423] width 1434 height 689
click at [433, 522] on rect "clusters" at bounding box center [418, 502] width 169 height 117
click at [478, 468] on icon "clusters" at bounding box center [477, 463] width 8 height 10
click at [368, 494] on rect "clusters" at bounding box center [418, 502] width 169 height 117
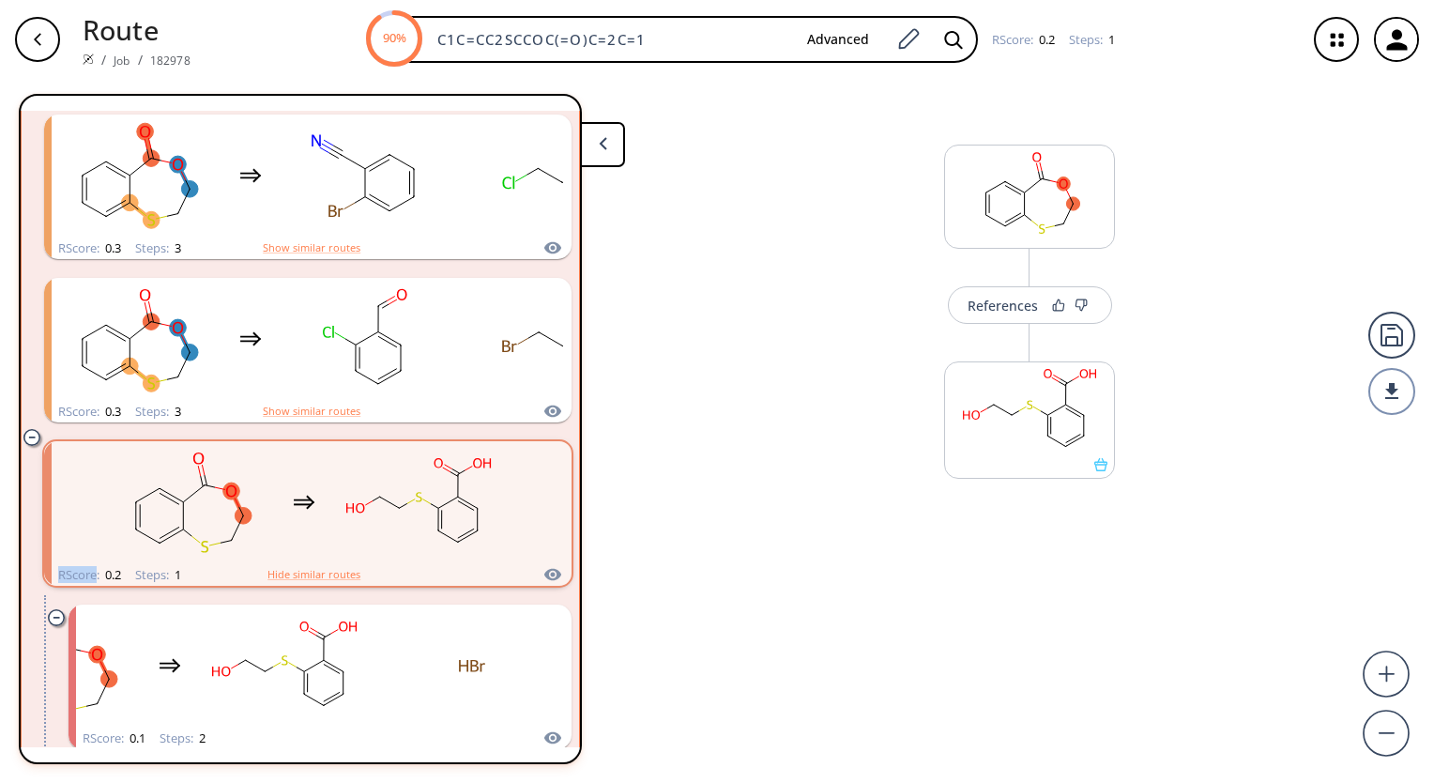
click at [368, 494] on rect "clusters" at bounding box center [418, 502] width 169 height 117
drag, startPoint x: 368, startPoint y: 494, endPoint x: 263, endPoint y: 520, distance: 108.4
click at [263, 520] on rect "clusters" at bounding box center [189, 502] width 169 height 117
click at [287, 569] on button "Hide similar routes" at bounding box center [314, 574] width 93 height 17
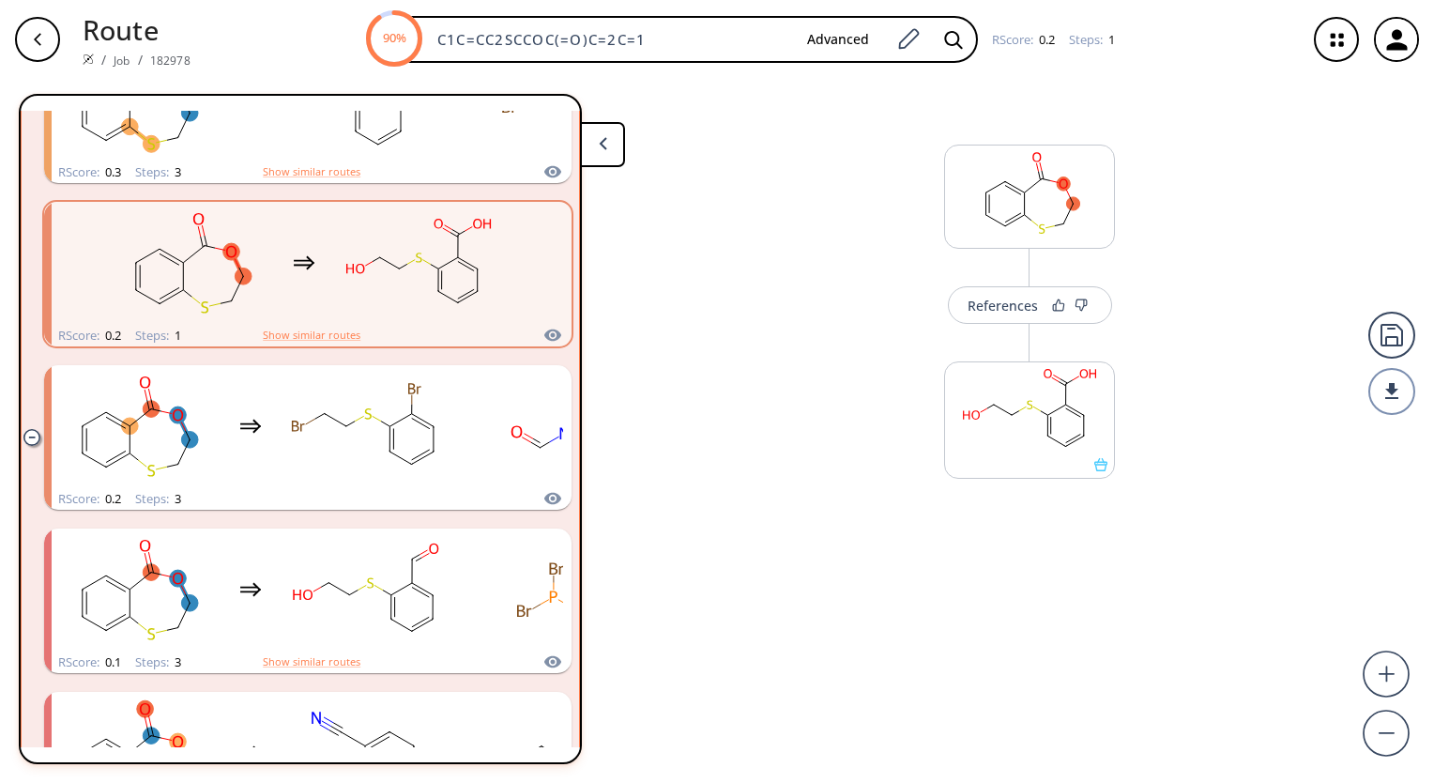
scroll to position [1566, 0]
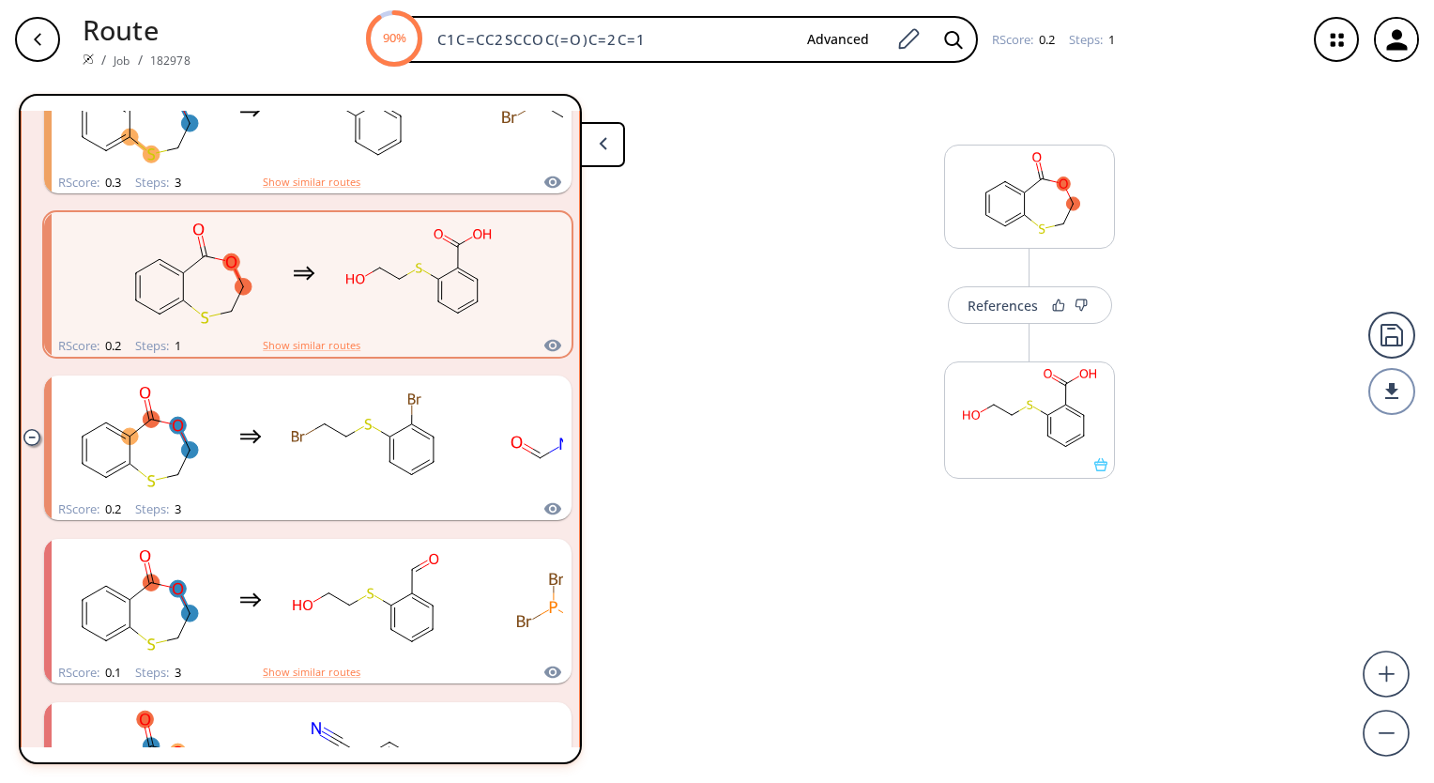
click at [411, 283] on rect "clusters" at bounding box center [418, 273] width 169 height 117
click at [1045, 301] on button "References" at bounding box center [1030, 305] width 164 height 38
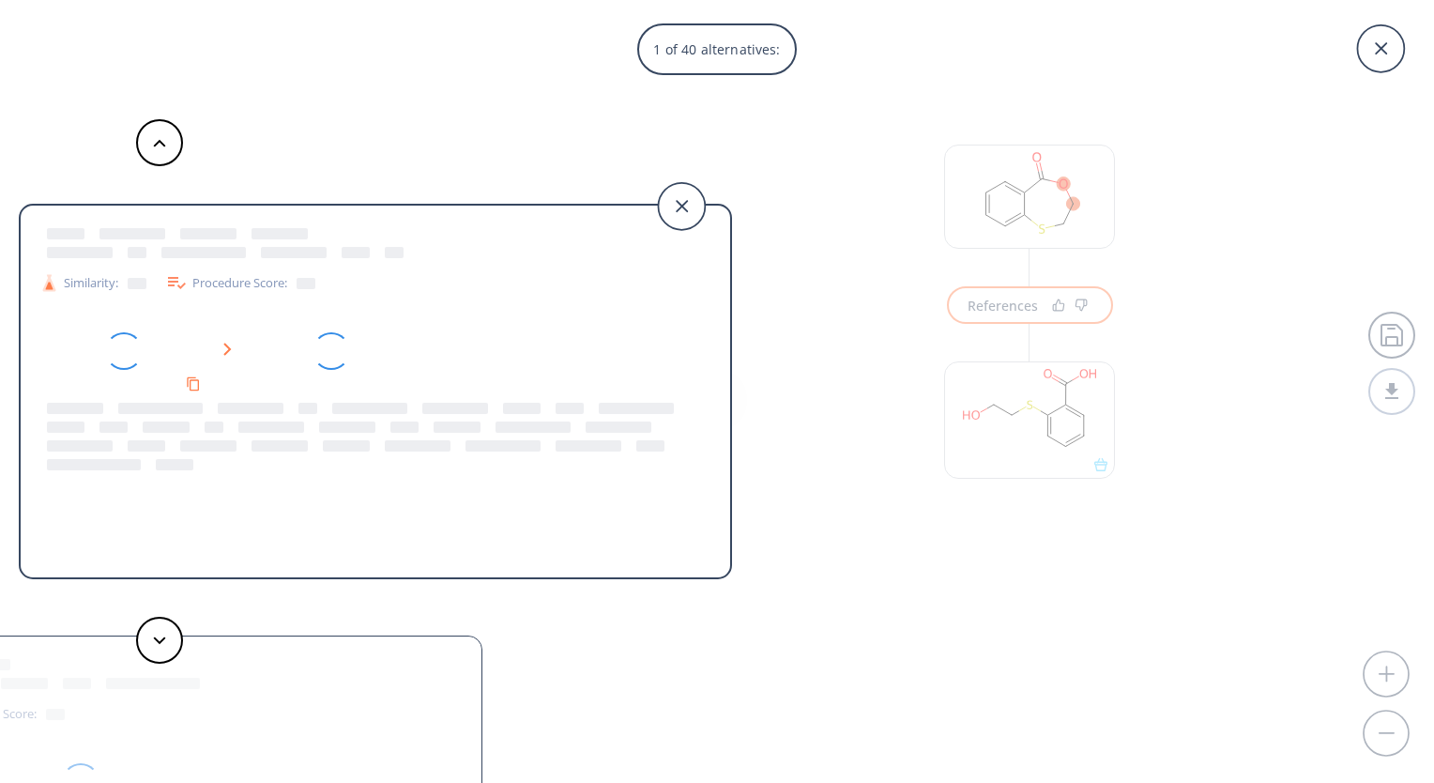
click at [1053, 303] on div "1 of 40 alternatives: Similarity: Procedure Score: Similarity: Procedure Score:…" at bounding box center [717, 391] width 1434 height 783
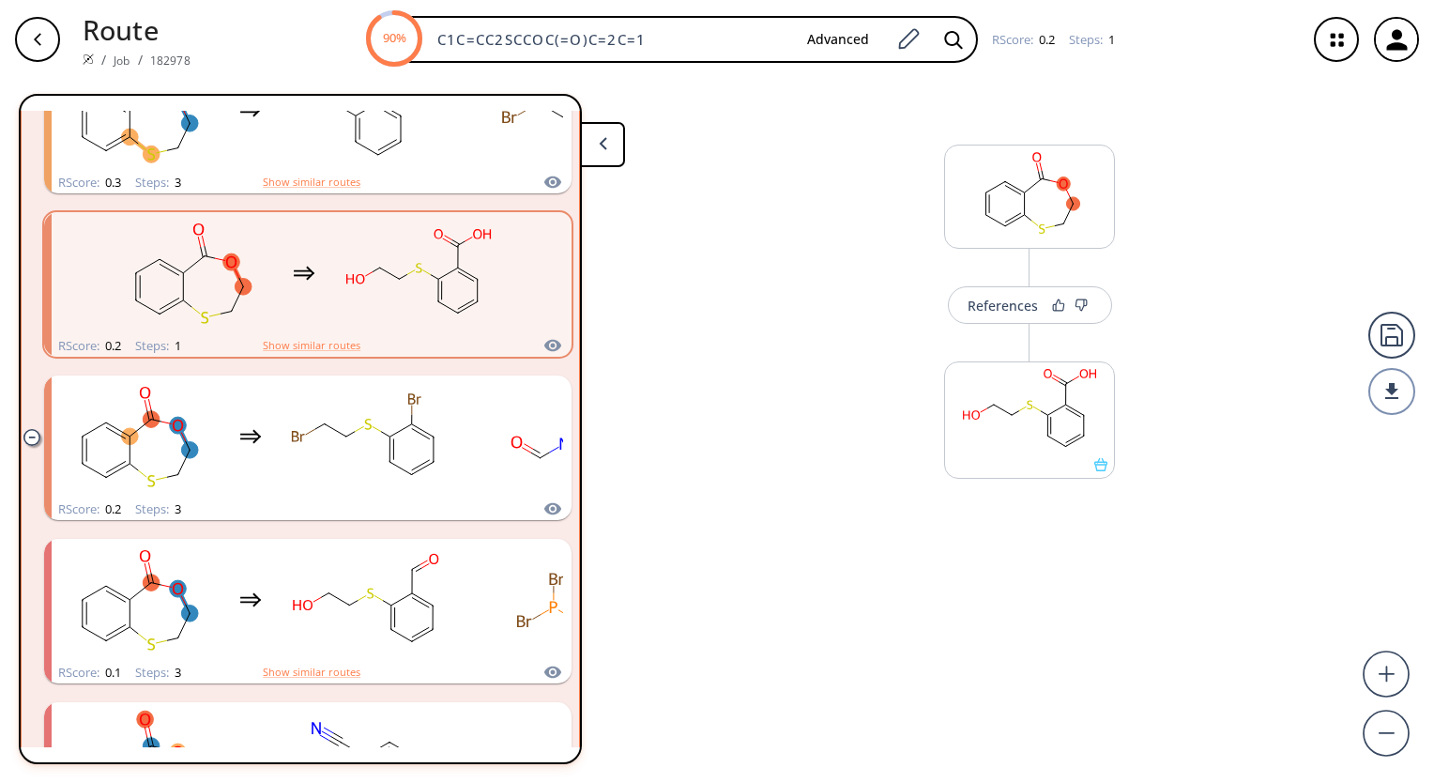
click at [1053, 303] on icon at bounding box center [1058, 305] width 13 height 13
click at [1029, 302] on div "References" at bounding box center [1003, 305] width 70 height 12
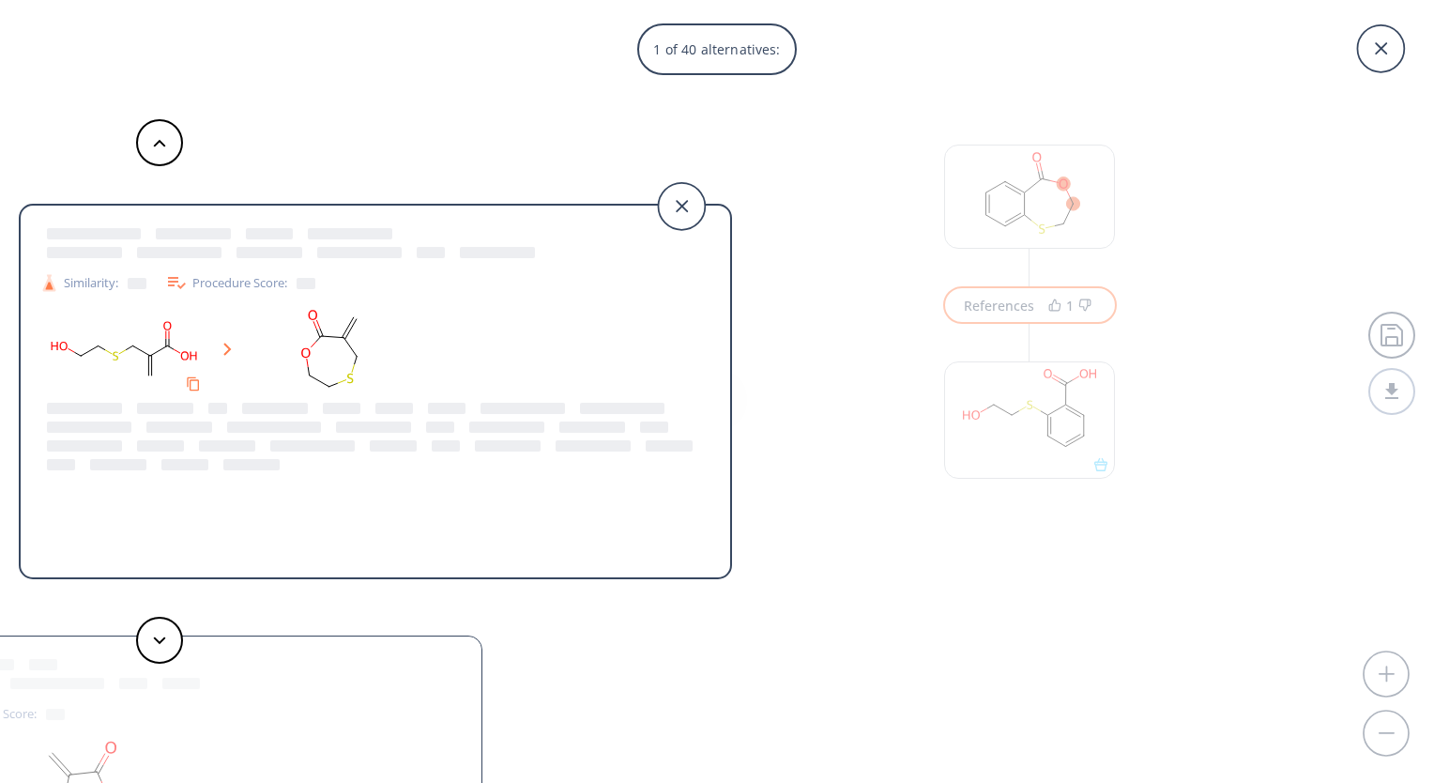
click at [800, 254] on div "1 of 40 alternatives: Similarity: Procedure Score: Similarity: Procedure Score:…" at bounding box center [717, 391] width 1434 height 783
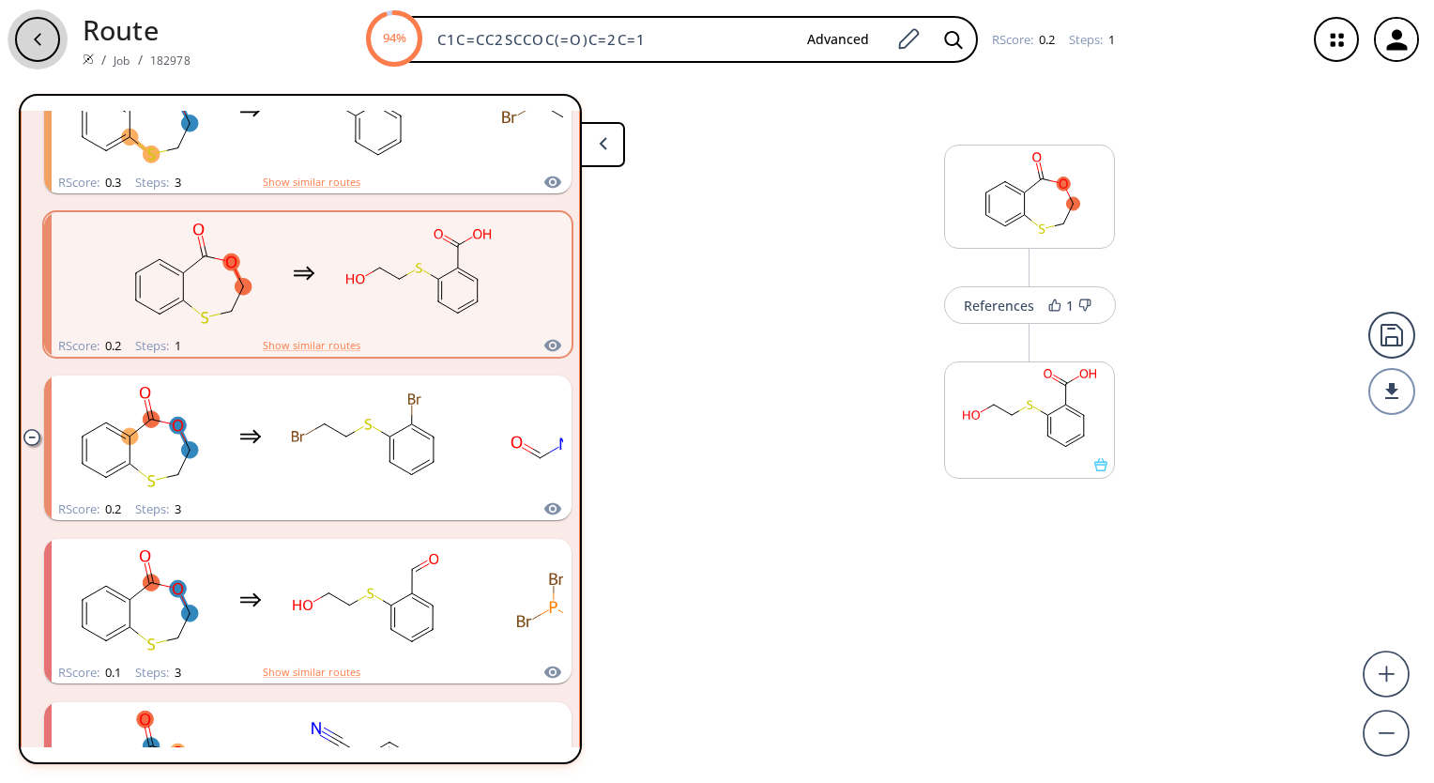
click at [34, 54] on div "button" at bounding box center [37, 39] width 45 height 45
click at [44, 45] on icon "button" at bounding box center [37, 39] width 15 height 15
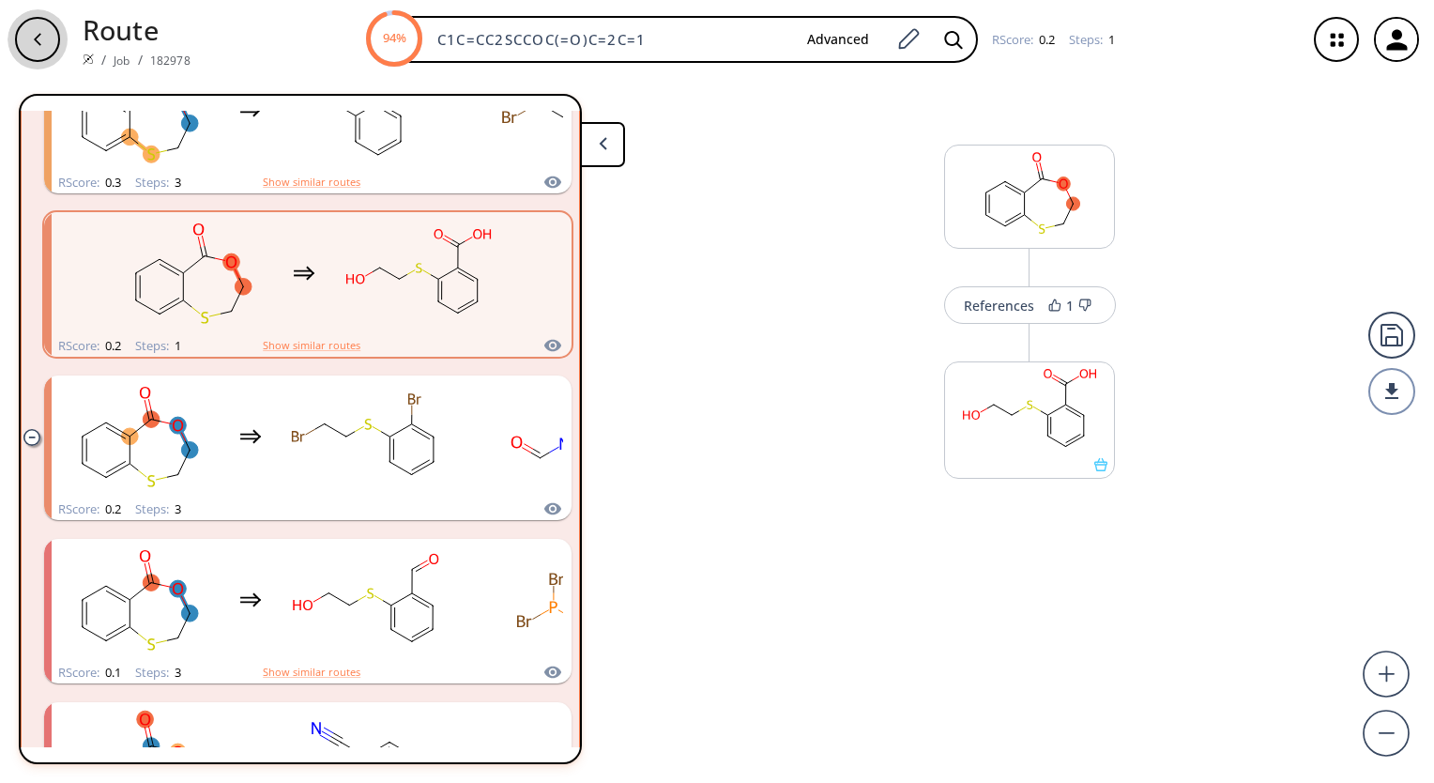
click at [44, 45] on icon "button" at bounding box center [37, 39] width 15 height 15
click at [762, 234] on div "References 1 More routes from here" at bounding box center [717, 423] width 1434 height 689
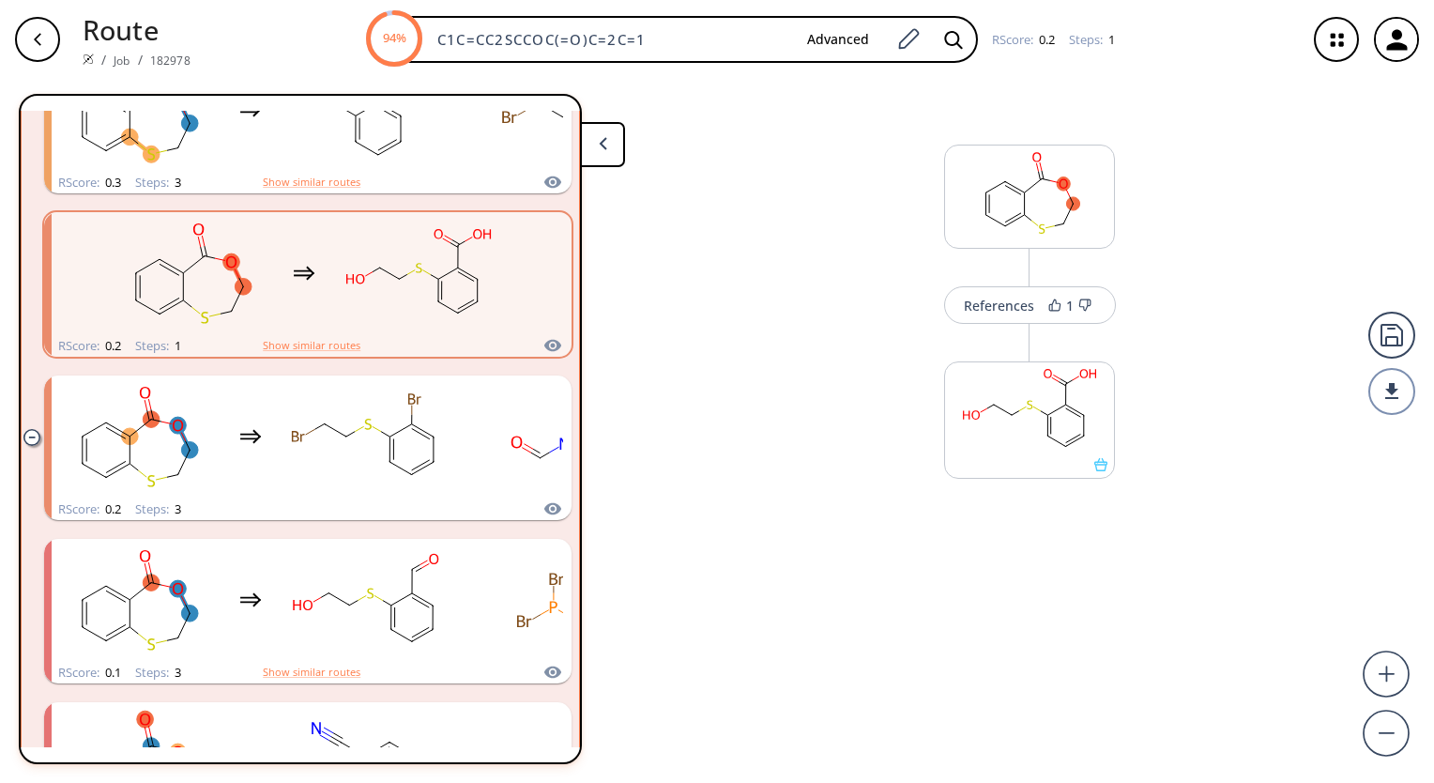
click at [762, 234] on div "References 1 More routes from here" at bounding box center [717, 423] width 1434 height 689
click at [569, 144] on ul "RScore : 0.3 Steps : 2 Show similar routes RScore : 0.3 Steps : 2 Show similar …" at bounding box center [300, 121] width 559 height 1799
click at [614, 139] on button at bounding box center [602, 144] width 45 height 45
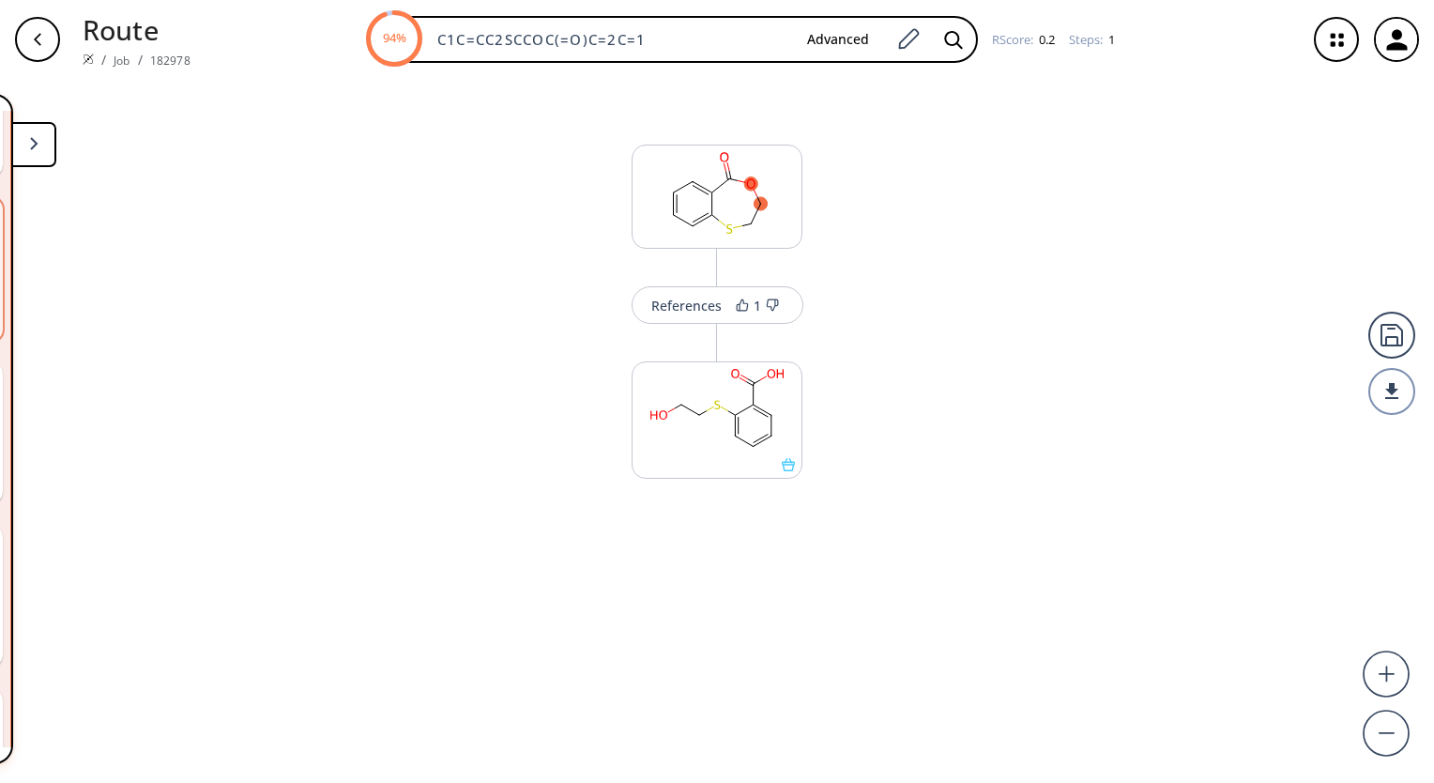
scroll to position [1551, 0]
click at [751, 426] on rect at bounding box center [717, 410] width 169 height 96
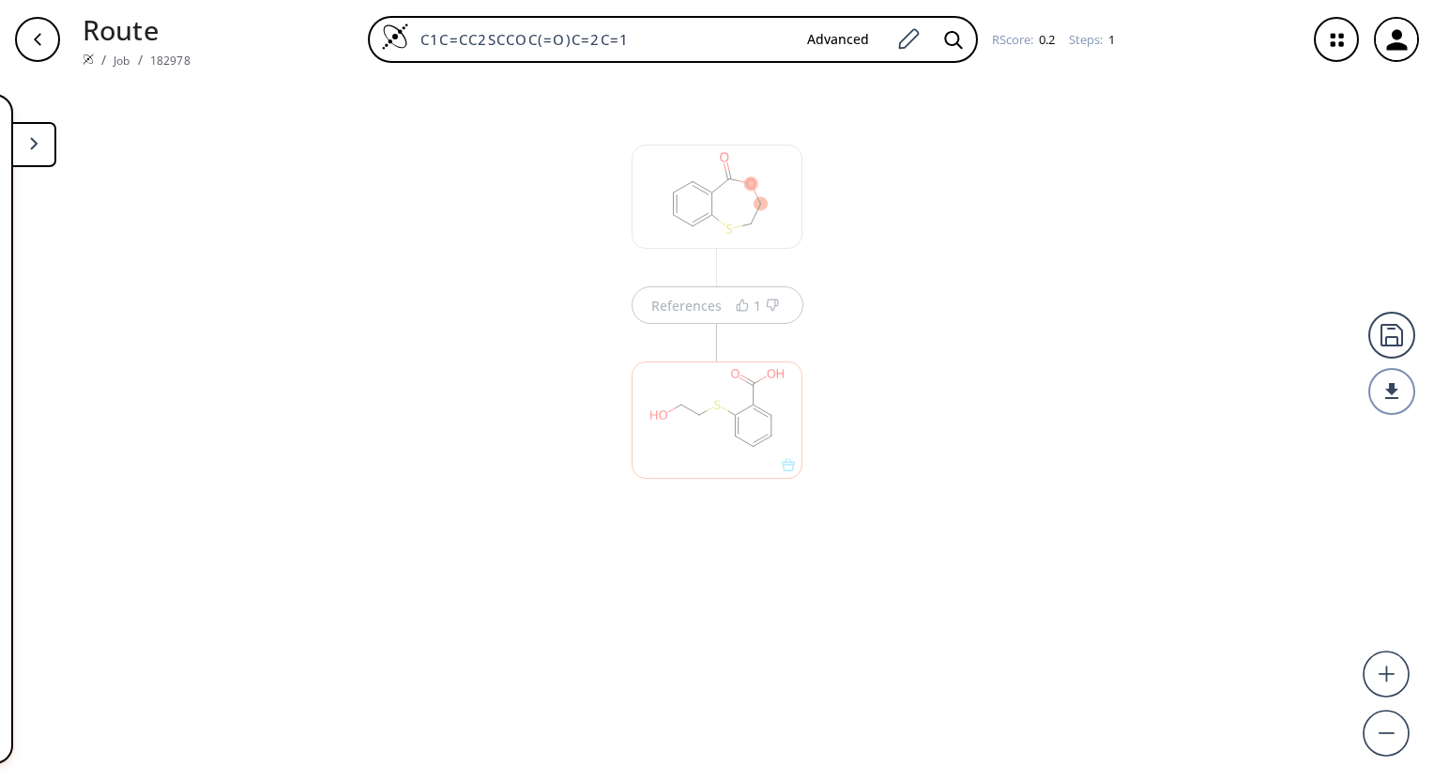
click at [759, 457] on div at bounding box center [717, 419] width 171 height 117
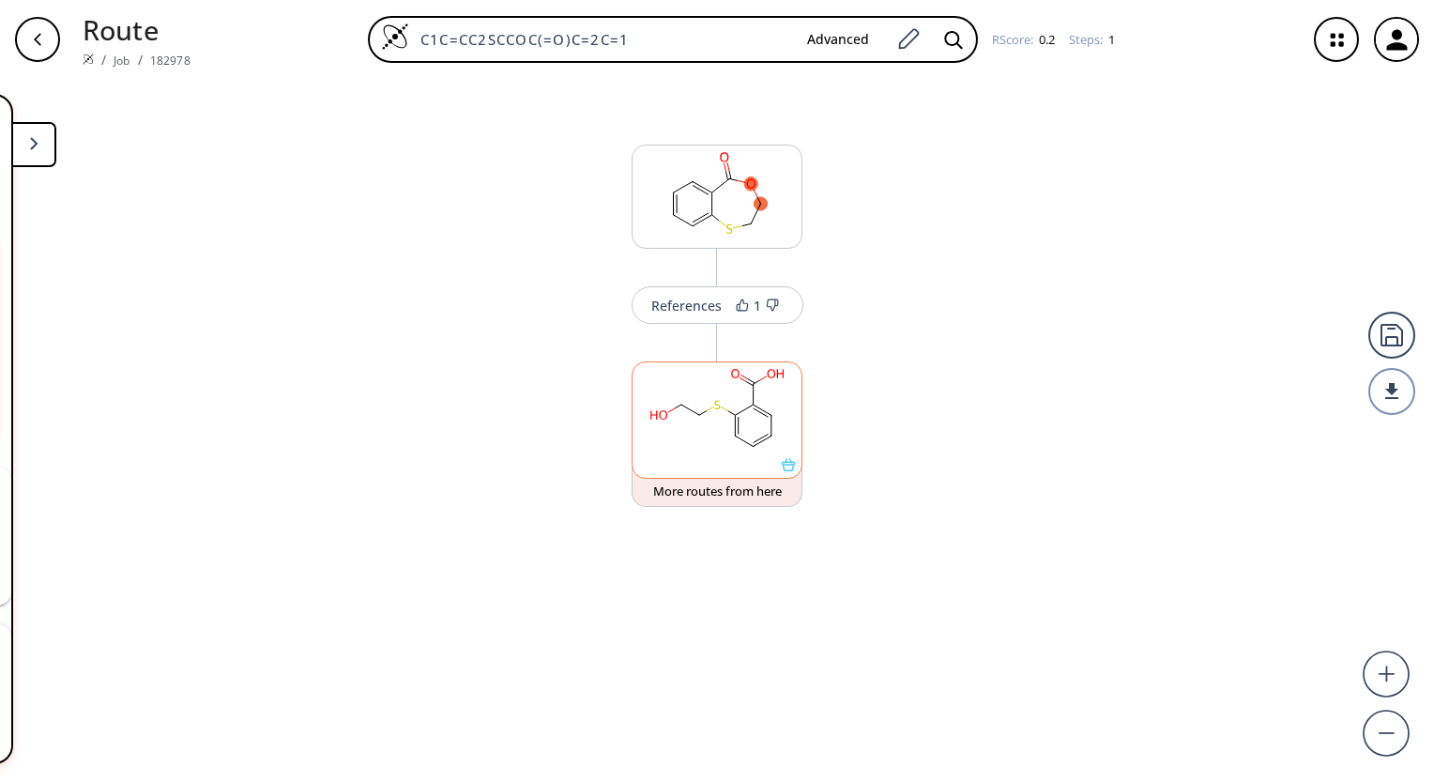
click at [759, 457] on div at bounding box center [717, 410] width 169 height 96
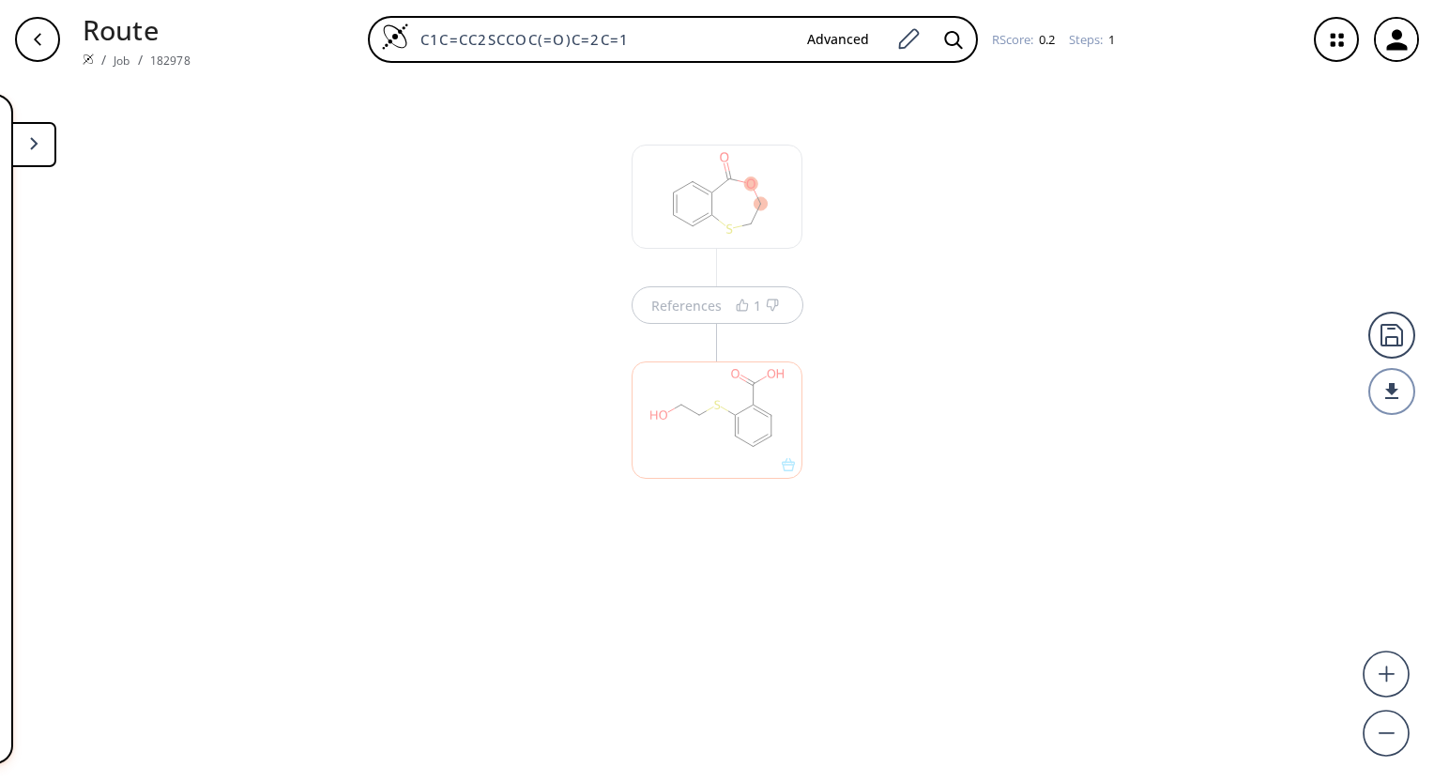
click at [912, 469] on div "References 1" at bounding box center [717, 423] width 1434 height 689
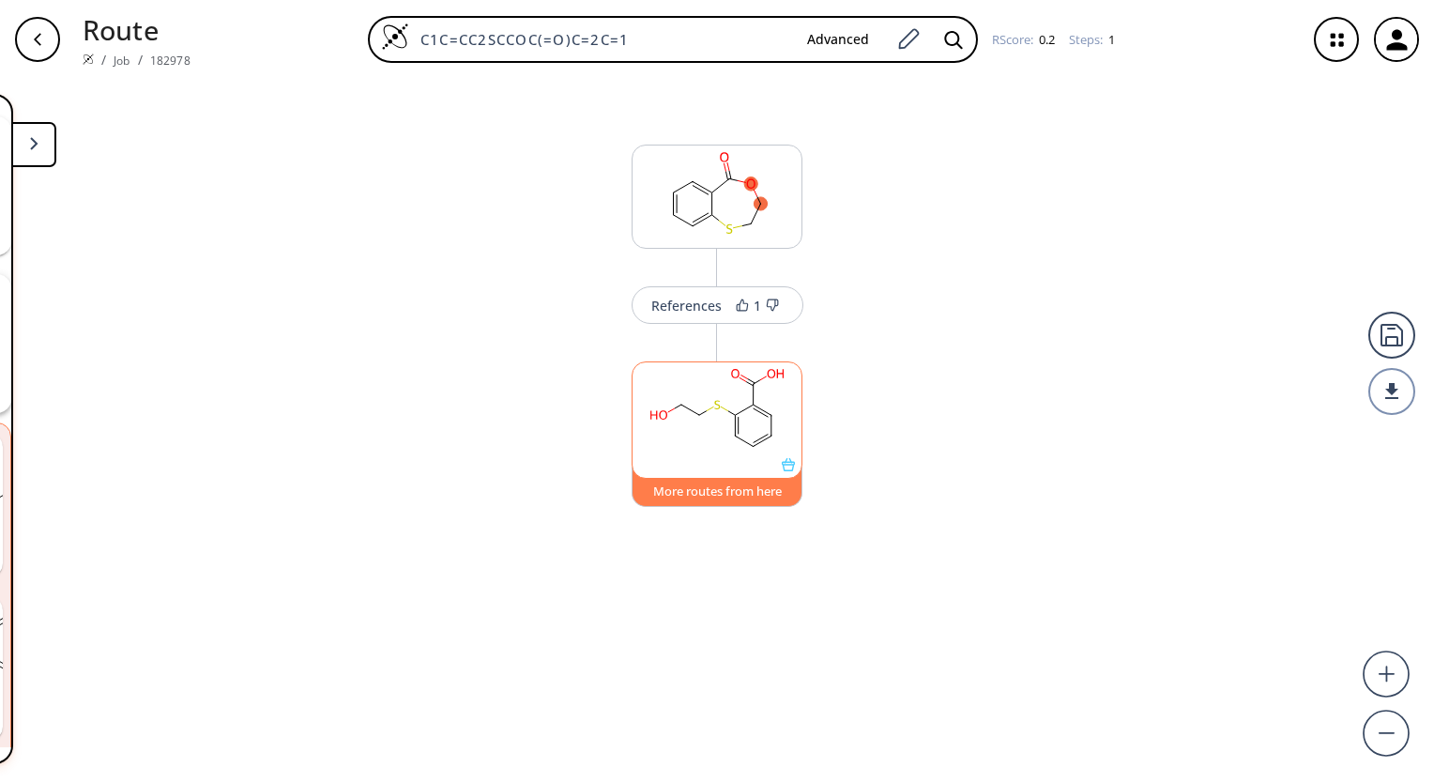
click at [761, 491] on button "More routes from here" at bounding box center [717, 487] width 171 height 40
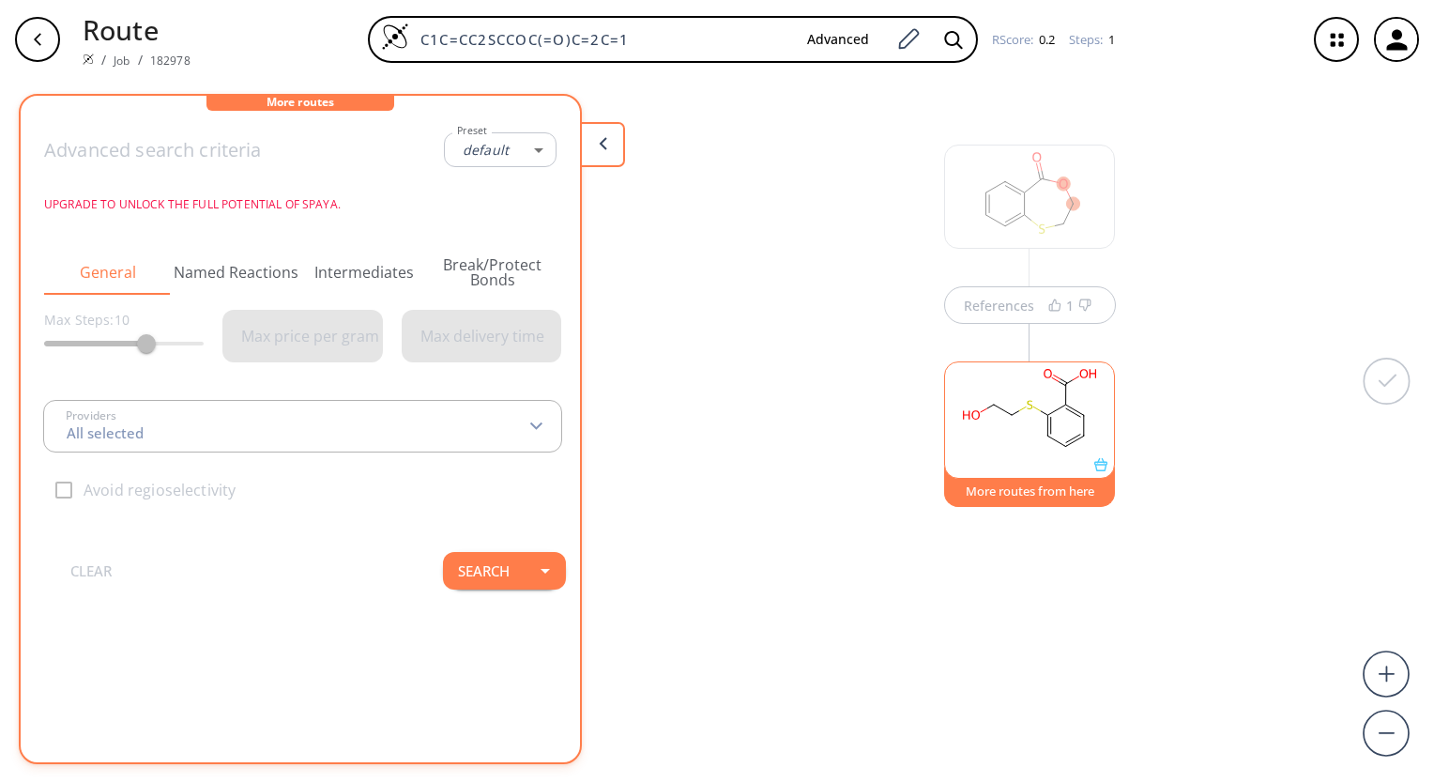
type input "-1"
type input "All selected"
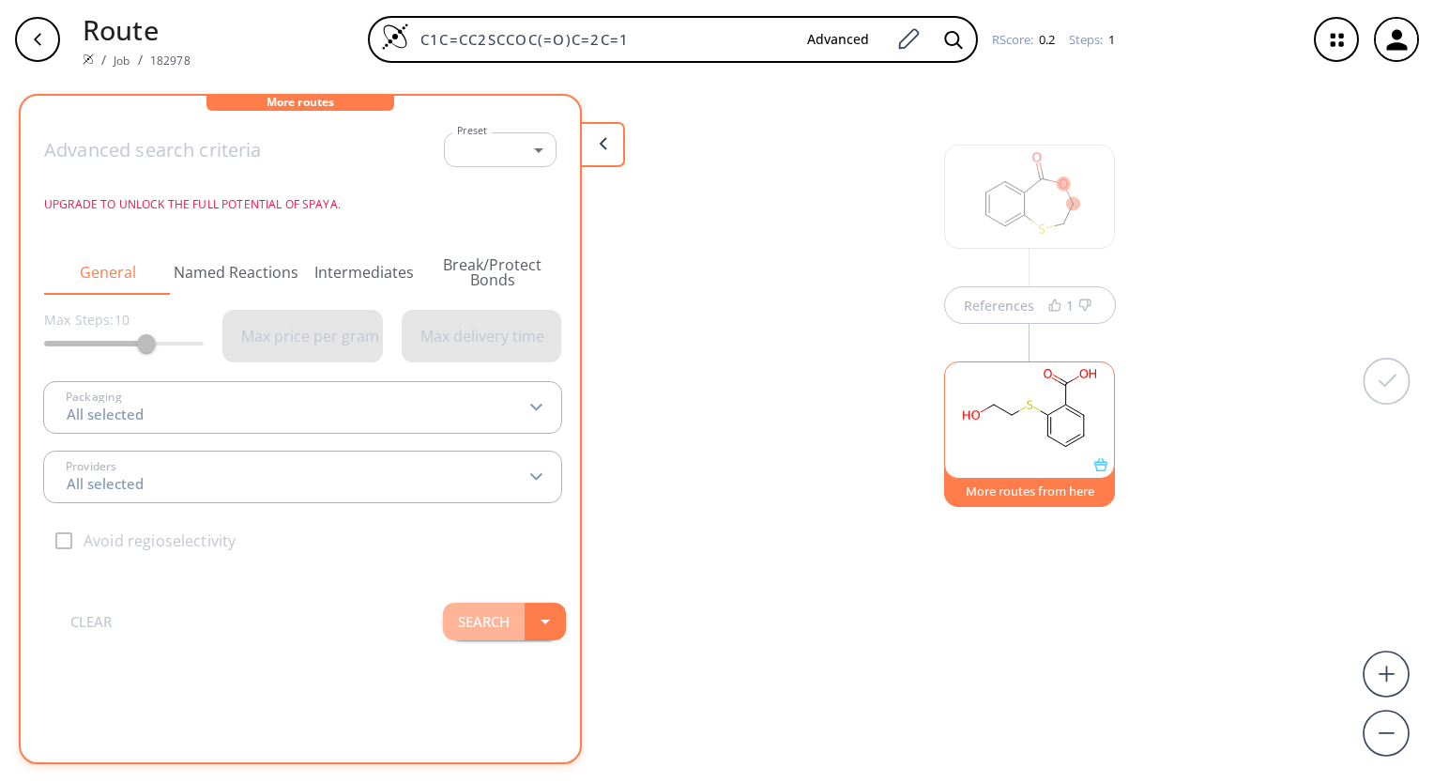
click at [497, 613] on button "Search" at bounding box center [484, 622] width 82 height 38
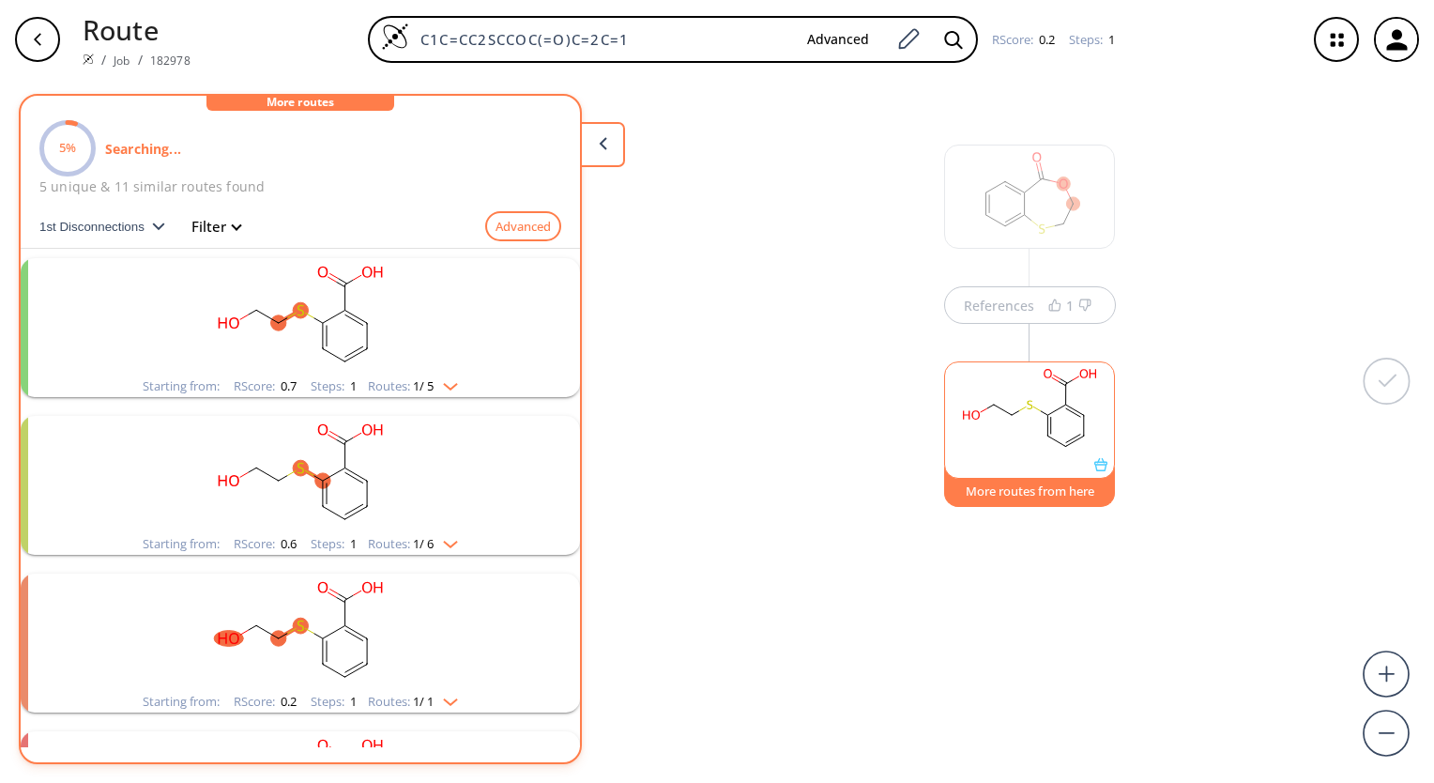
click at [449, 384] on img "clusters" at bounding box center [446, 383] width 24 height 15
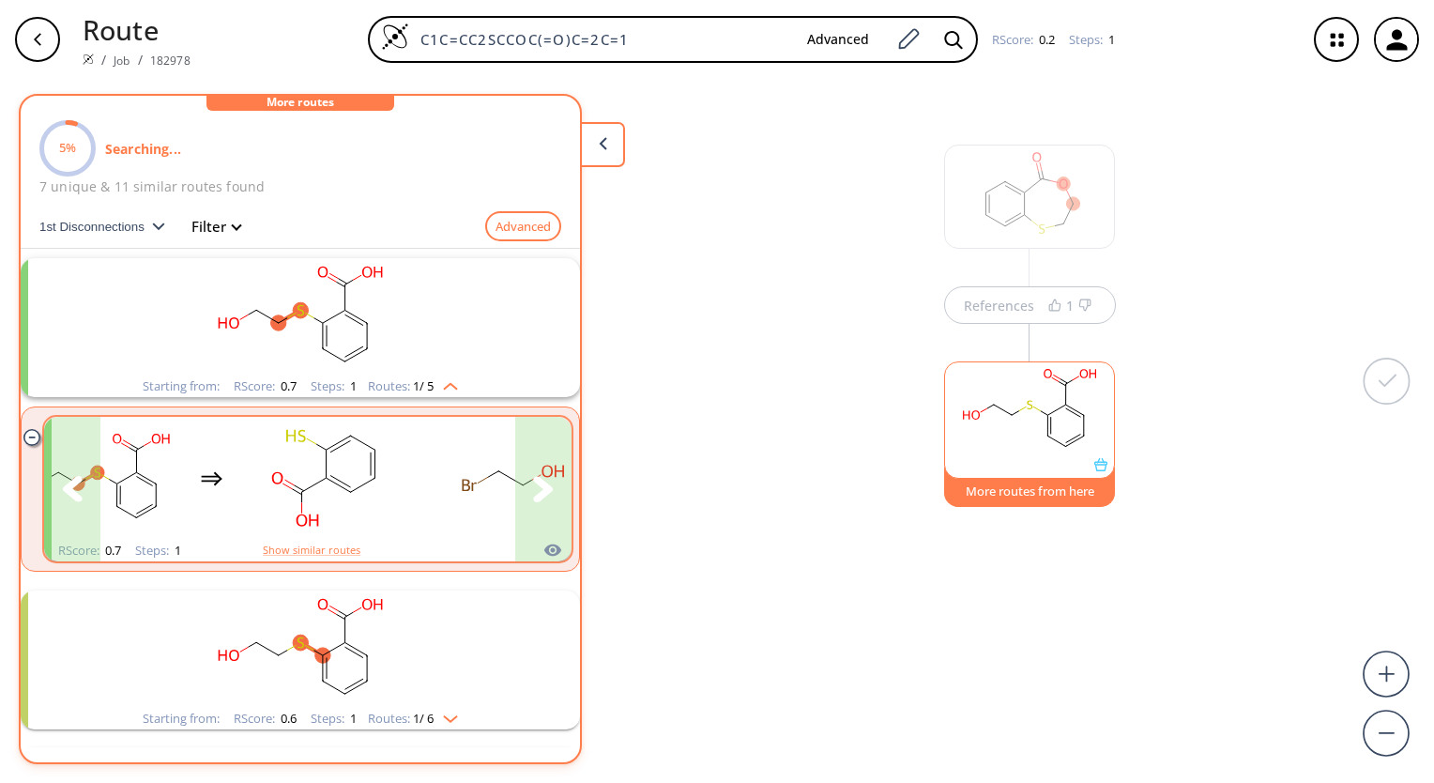
click at [522, 479] on button "clusters" at bounding box center [543, 489] width 56 height 145
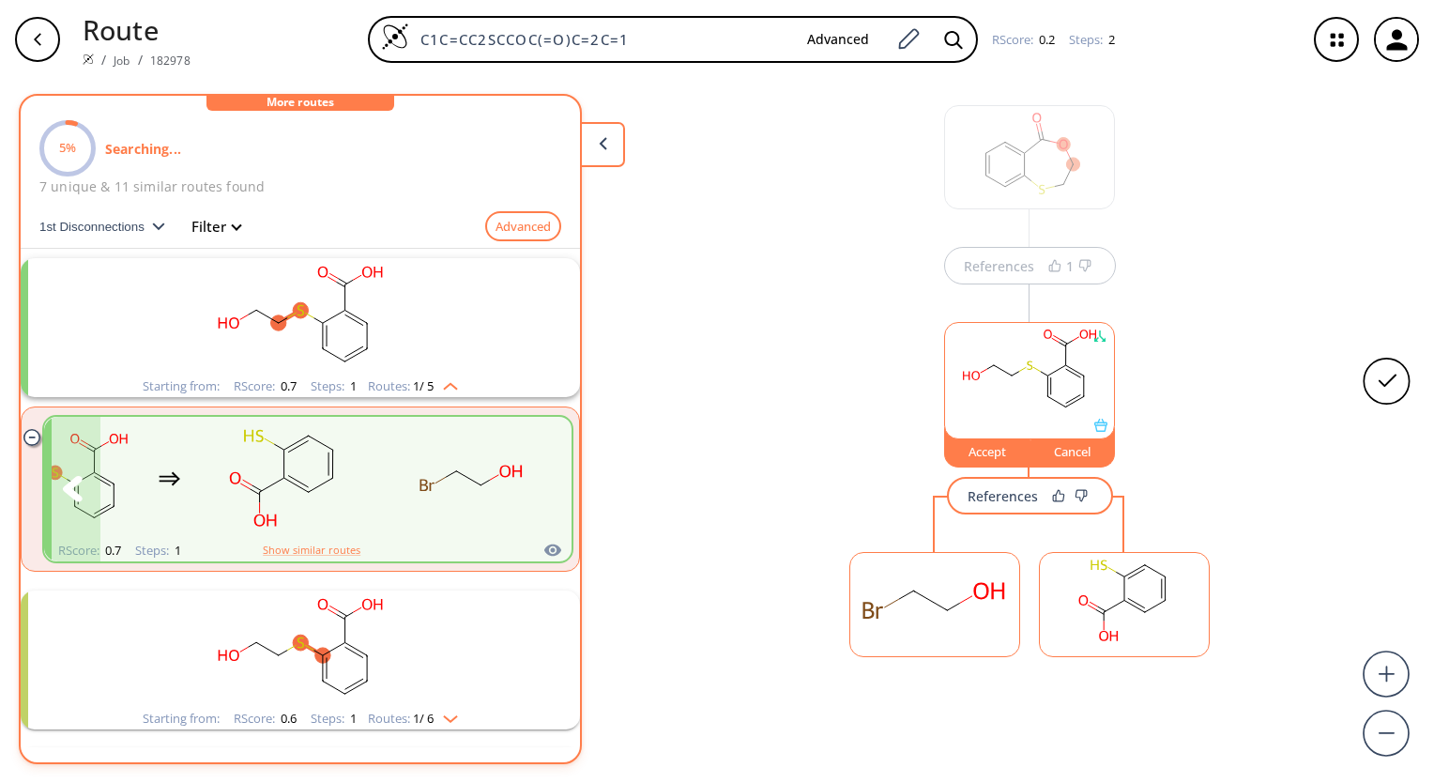
click at [537, 481] on icon "clusters" at bounding box center [543, 489] width 21 height 26
click at [729, 392] on div "References 1 Accept Cancel References" at bounding box center [717, 423] width 1434 height 689
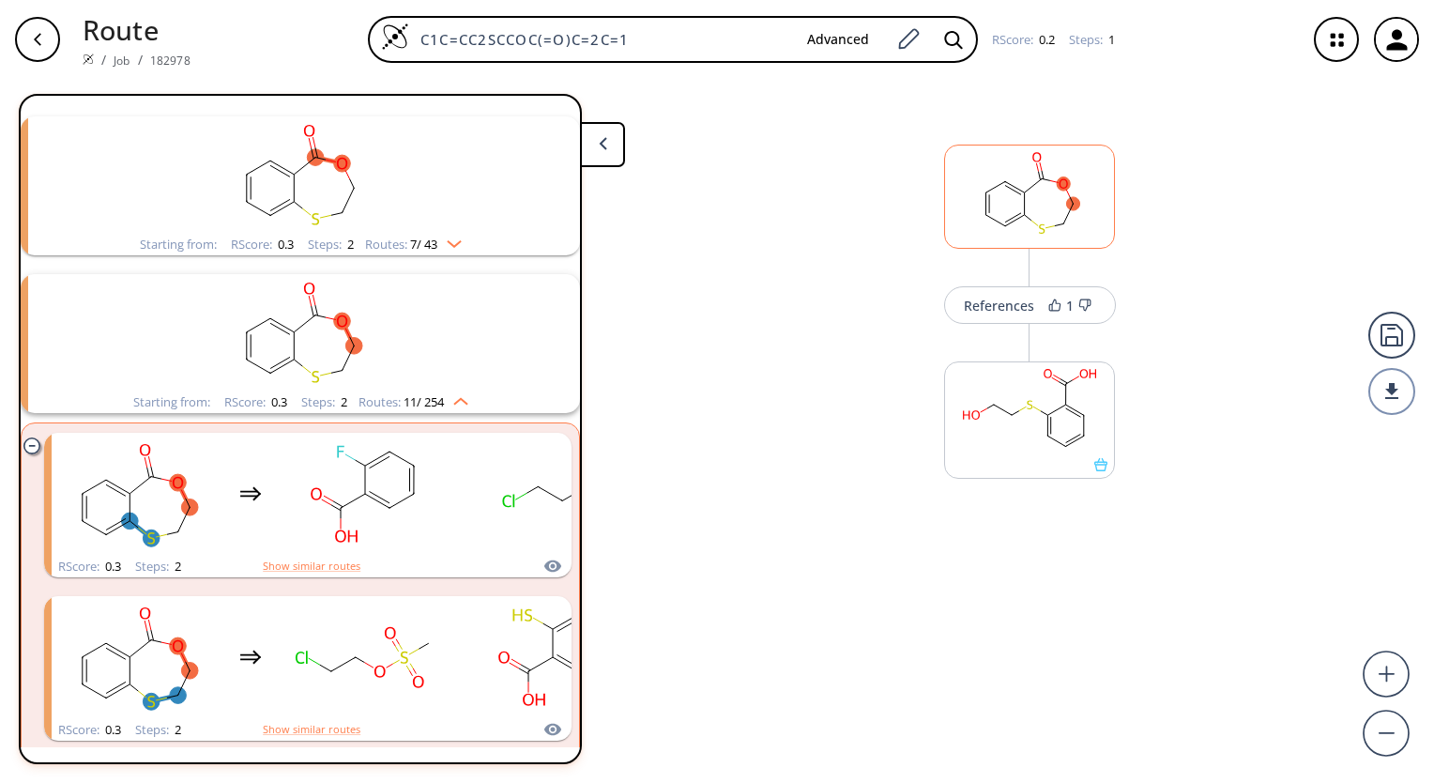
click at [1055, 201] on rect at bounding box center [1029, 194] width 169 height 96
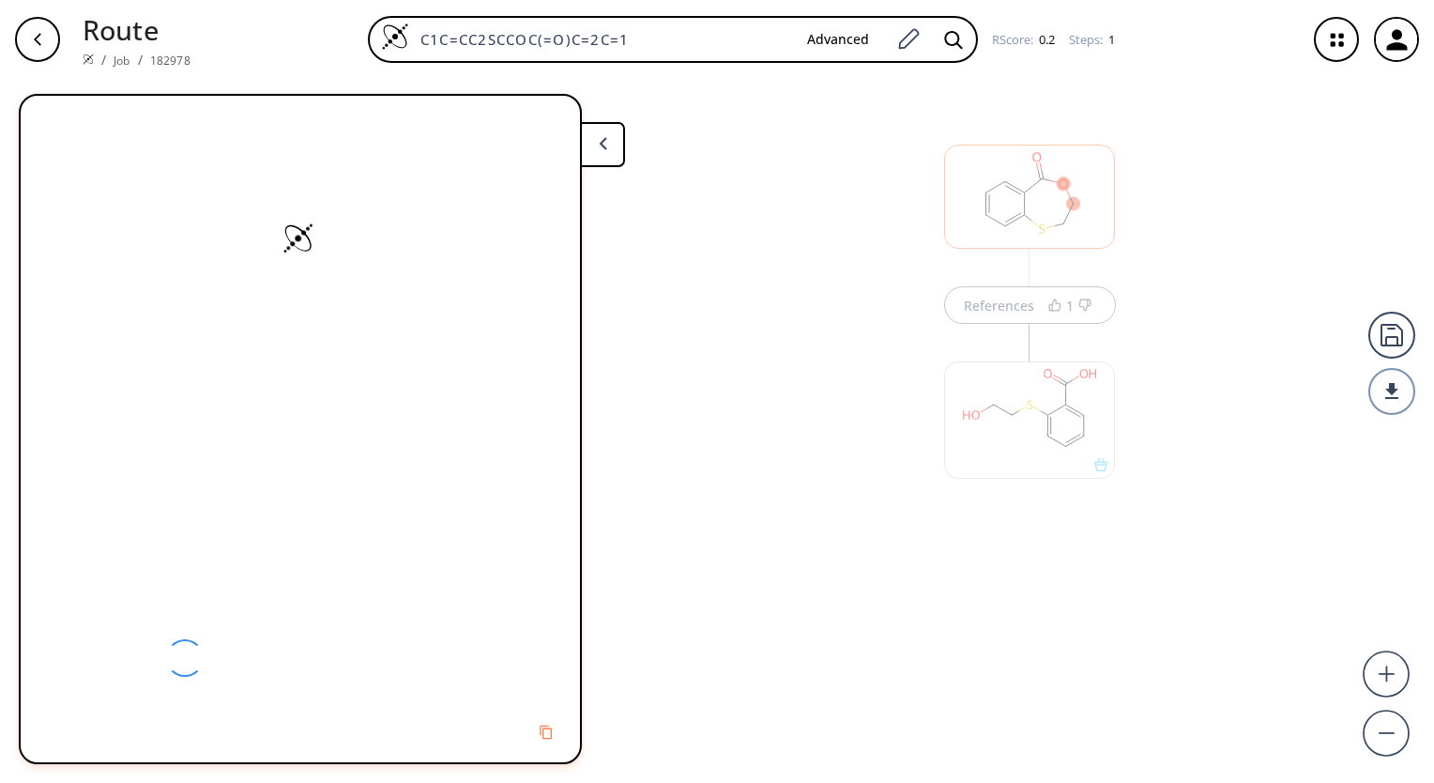
scroll to position [0, 0]
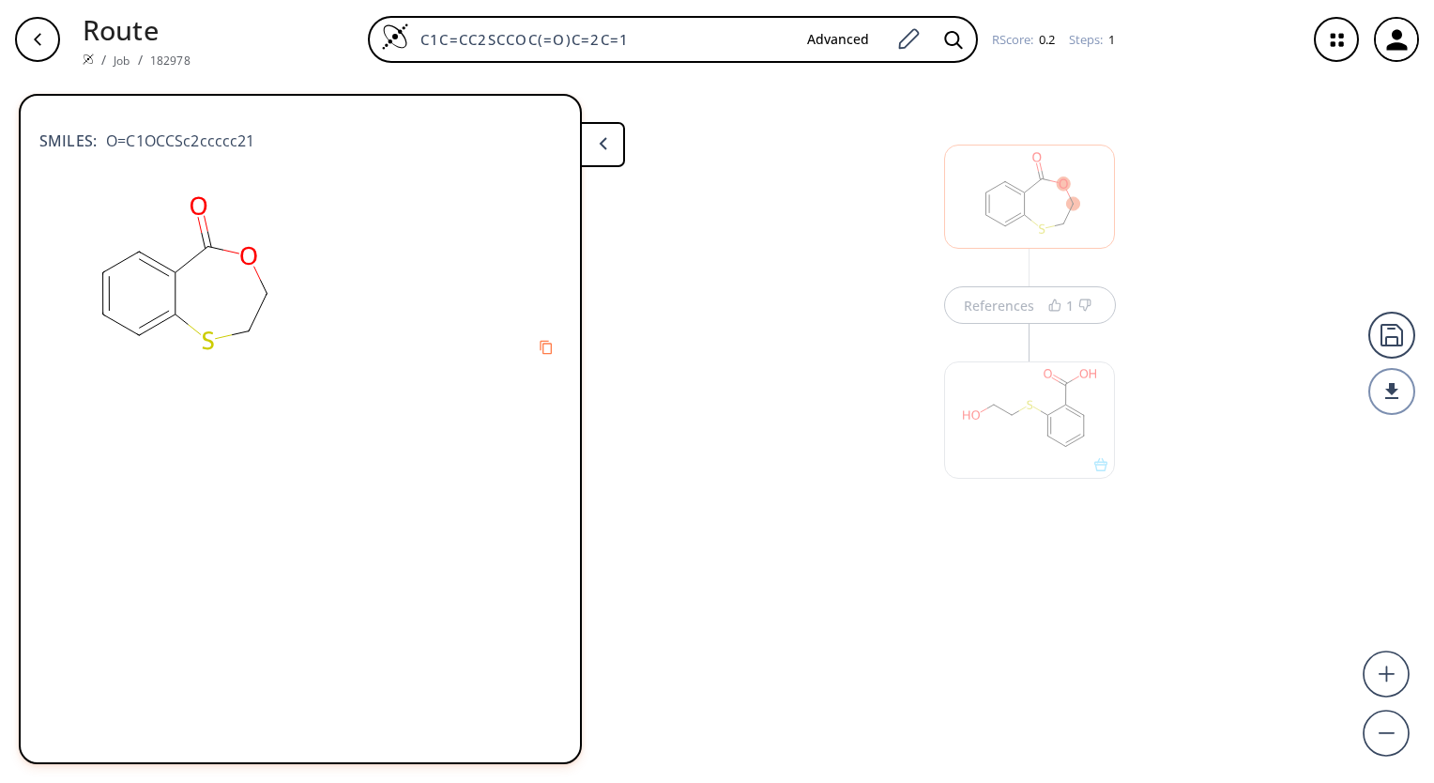
click at [1005, 305] on div at bounding box center [1030, 410] width 190 height 211
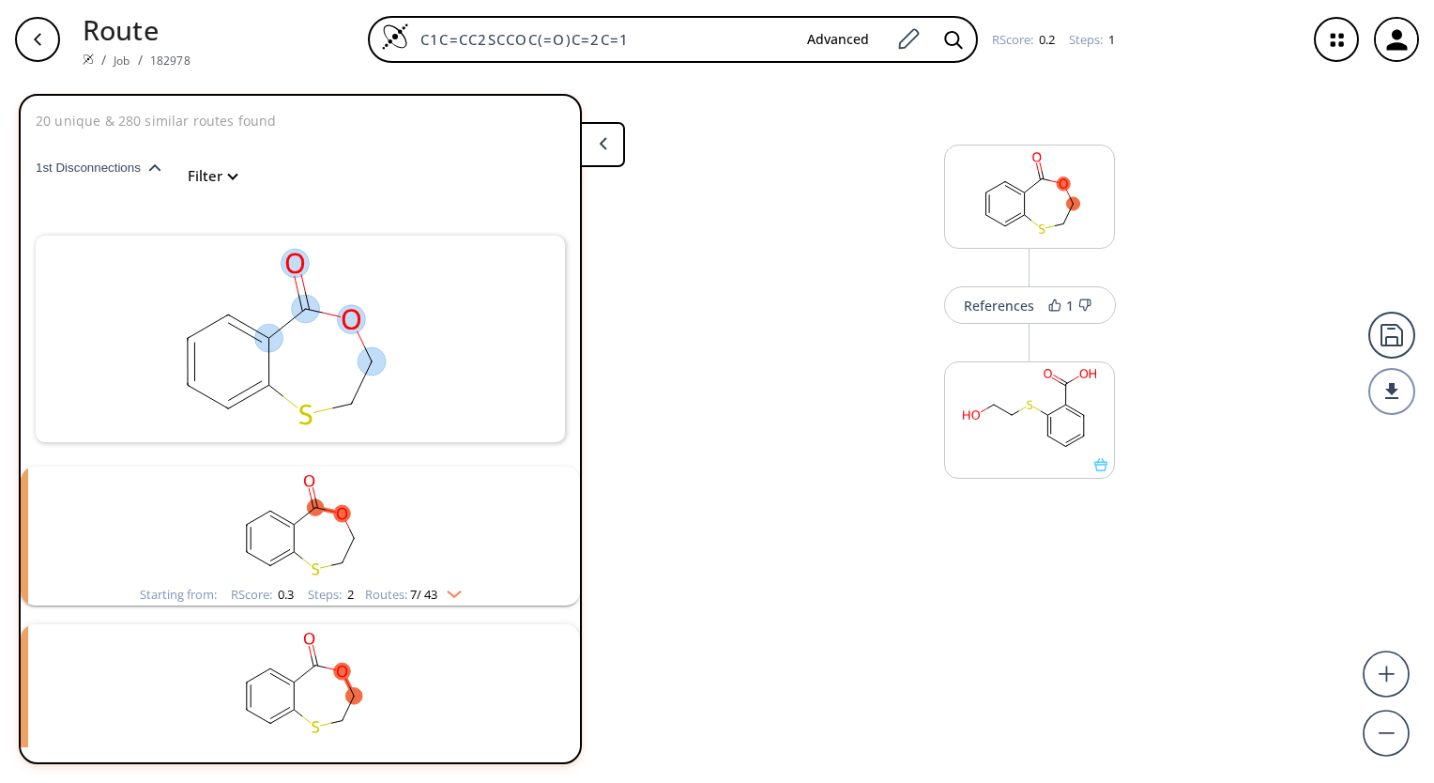
click at [597, 160] on button at bounding box center [602, 144] width 45 height 45
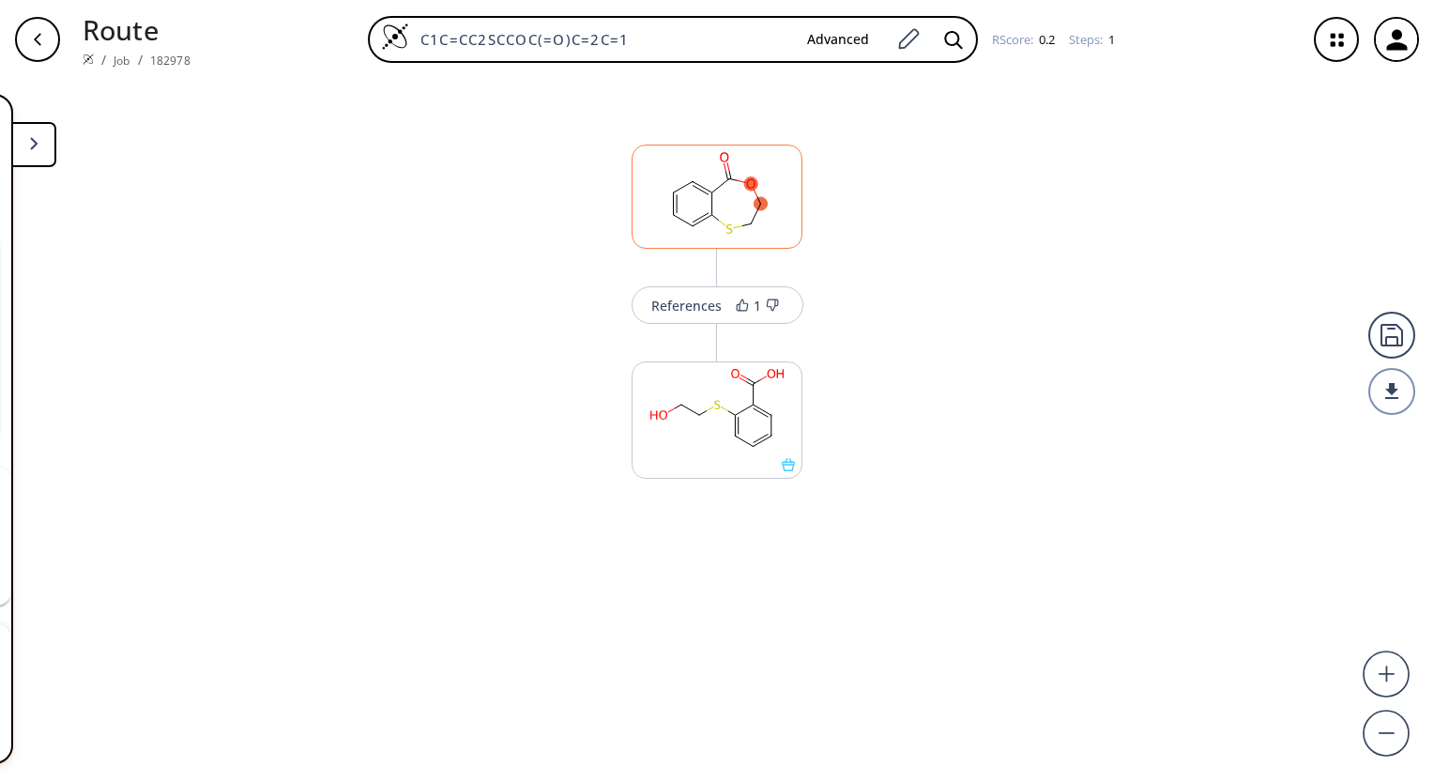
click at [759, 214] on rect at bounding box center [717, 194] width 169 height 96
click at [735, 201] on div at bounding box center [717, 197] width 171 height 104
click at [735, 201] on rect at bounding box center [717, 194] width 169 height 96
drag, startPoint x: 697, startPoint y: 288, endPoint x: 692, endPoint y: 306, distance: 18.7
click at [696, 291] on div "References 1" at bounding box center [717, 286] width 181 height 75
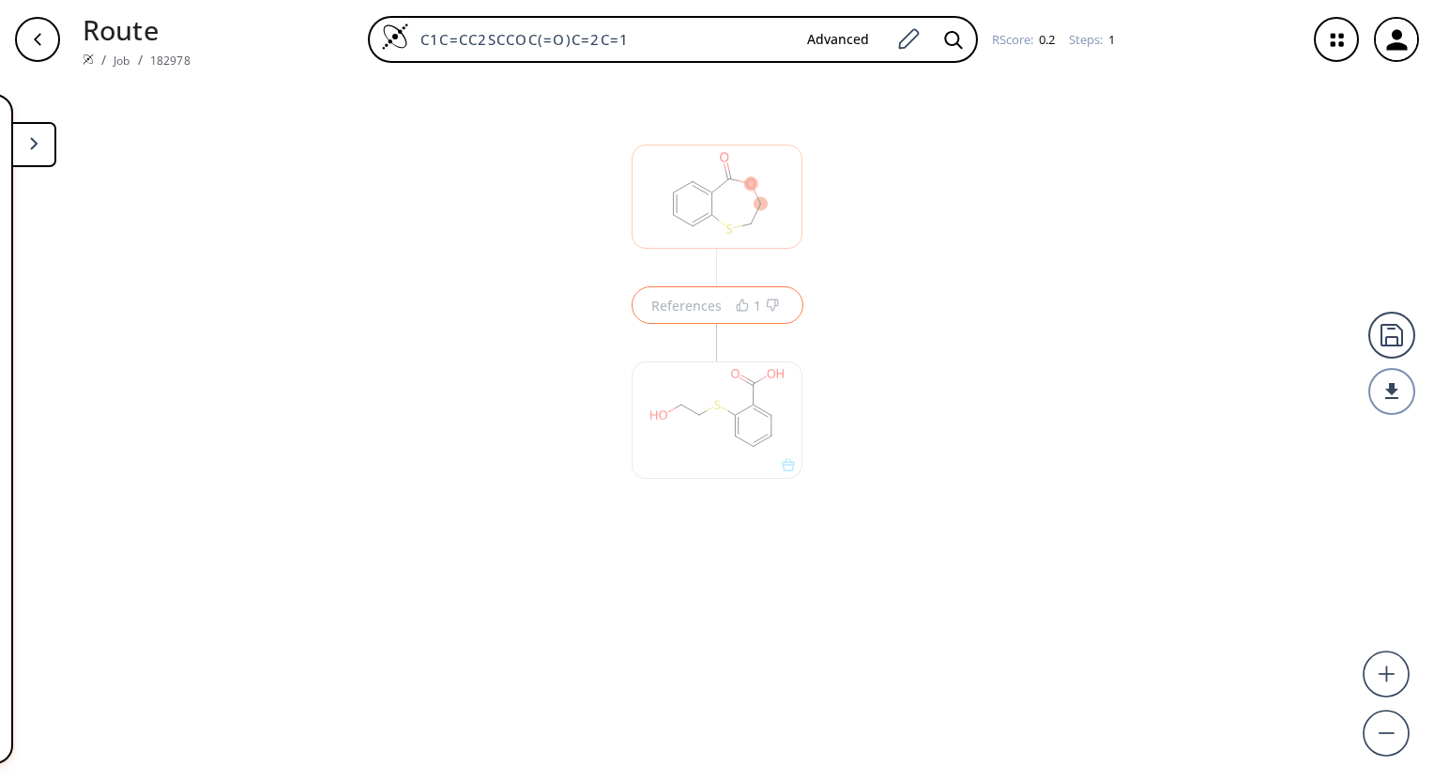
click at [692, 306] on div "References" at bounding box center [686, 305] width 70 height 12
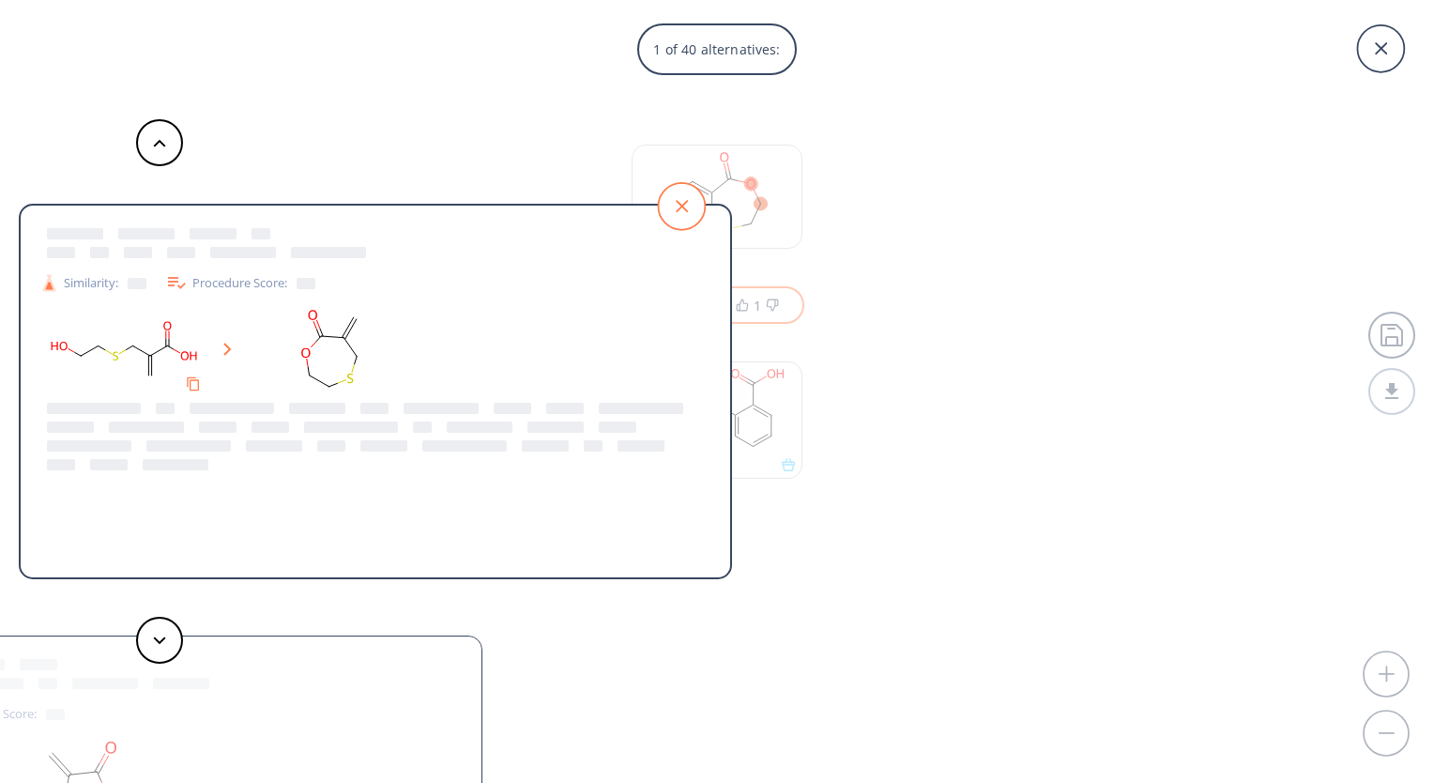
click at [672, 212] on icon at bounding box center [681, 206] width 47 height 47
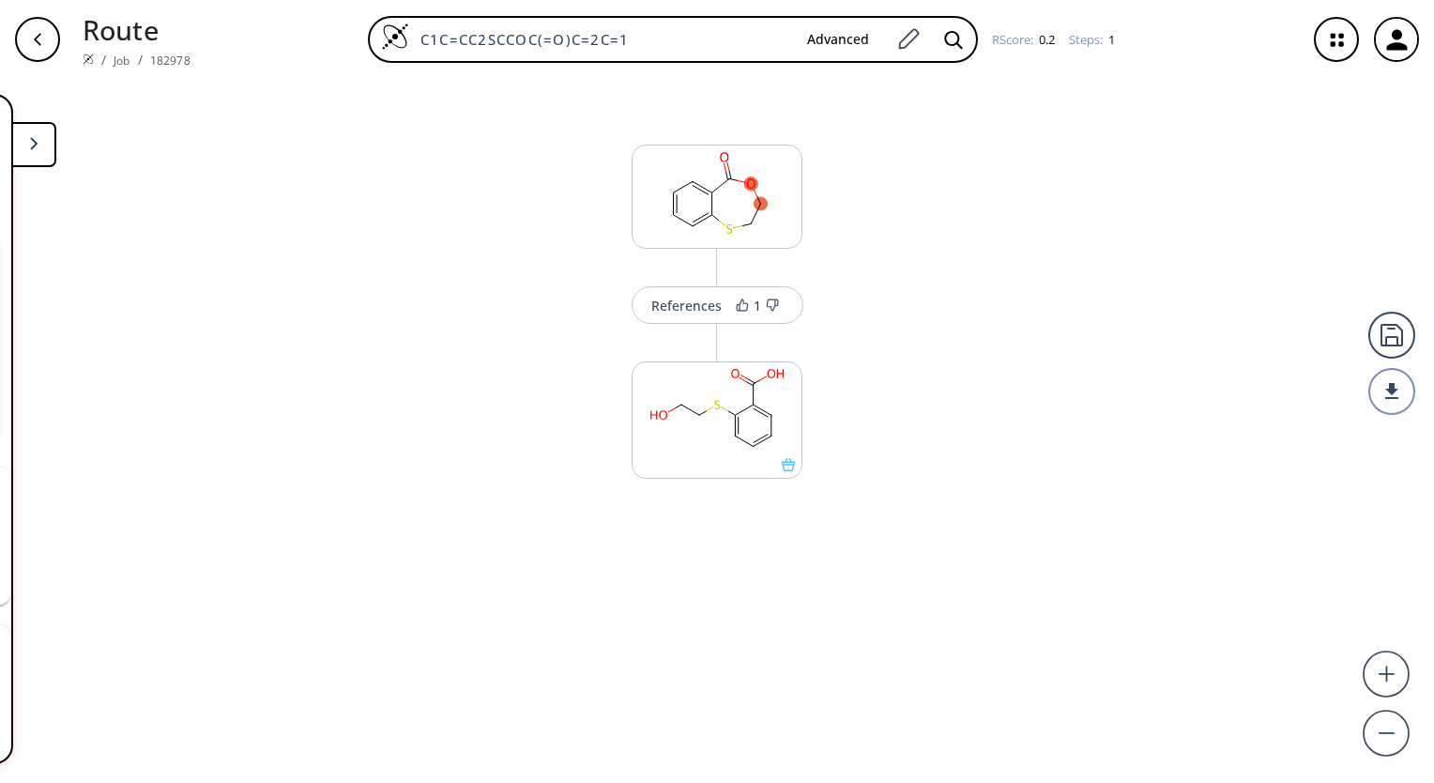
click at [888, 208] on div "References 1 More routes from here" at bounding box center [717, 423] width 1434 height 689
click at [1408, 47] on icon "button" at bounding box center [1397, 39] width 31 height 31
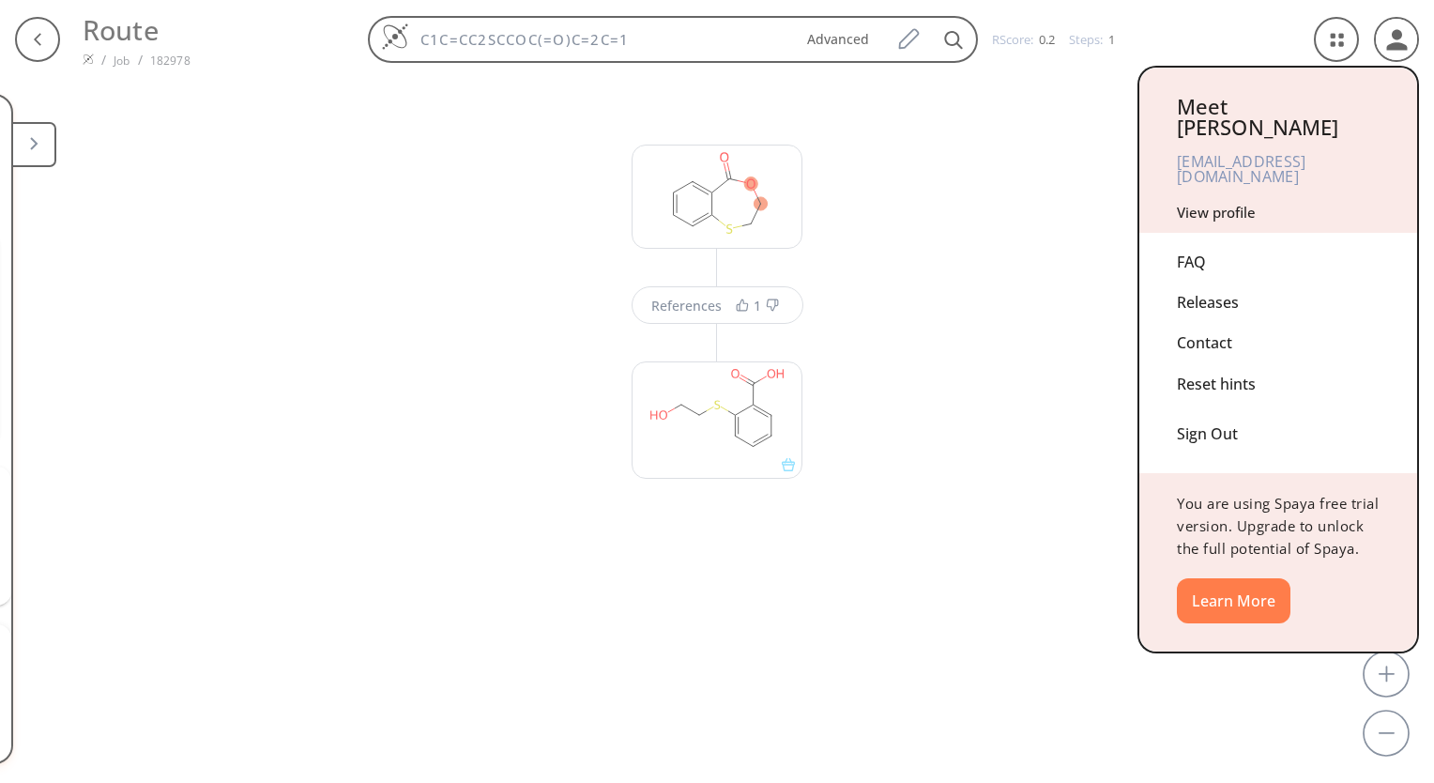
click at [1220, 405] on div "Sign Out" at bounding box center [1278, 430] width 203 height 50
